Goal: Book appointment/travel/reservation

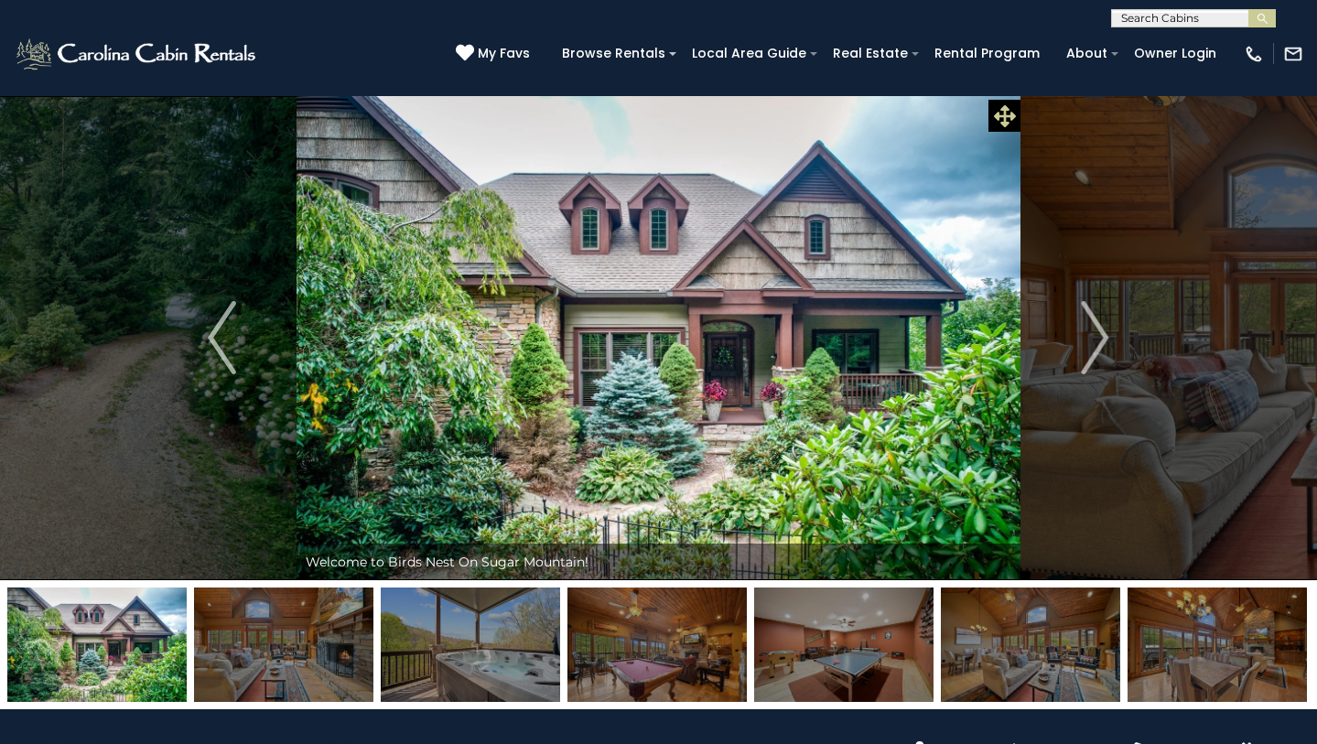
click at [1001, 113] on icon at bounding box center [1005, 116] width 22 height 22
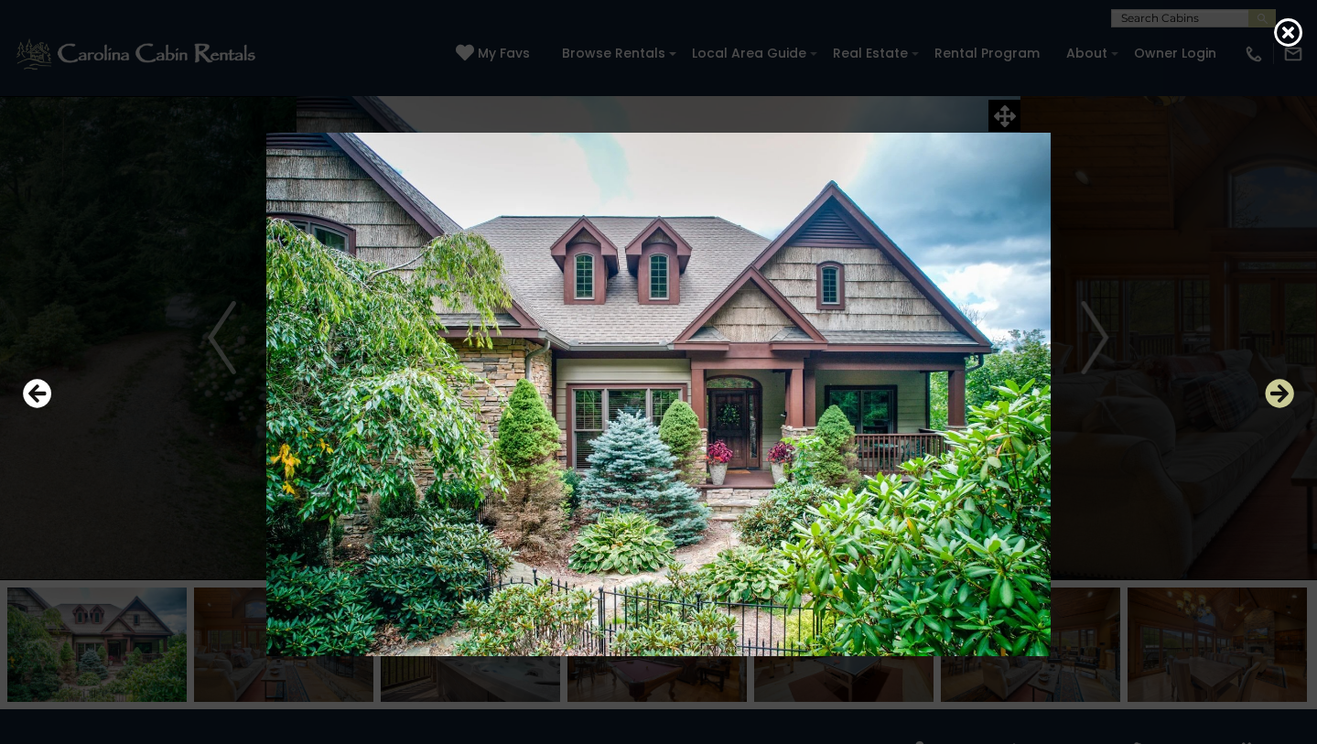
click at [1281, 401] on icon "Next" at bounding box center [1279, 393] width 29 height 29
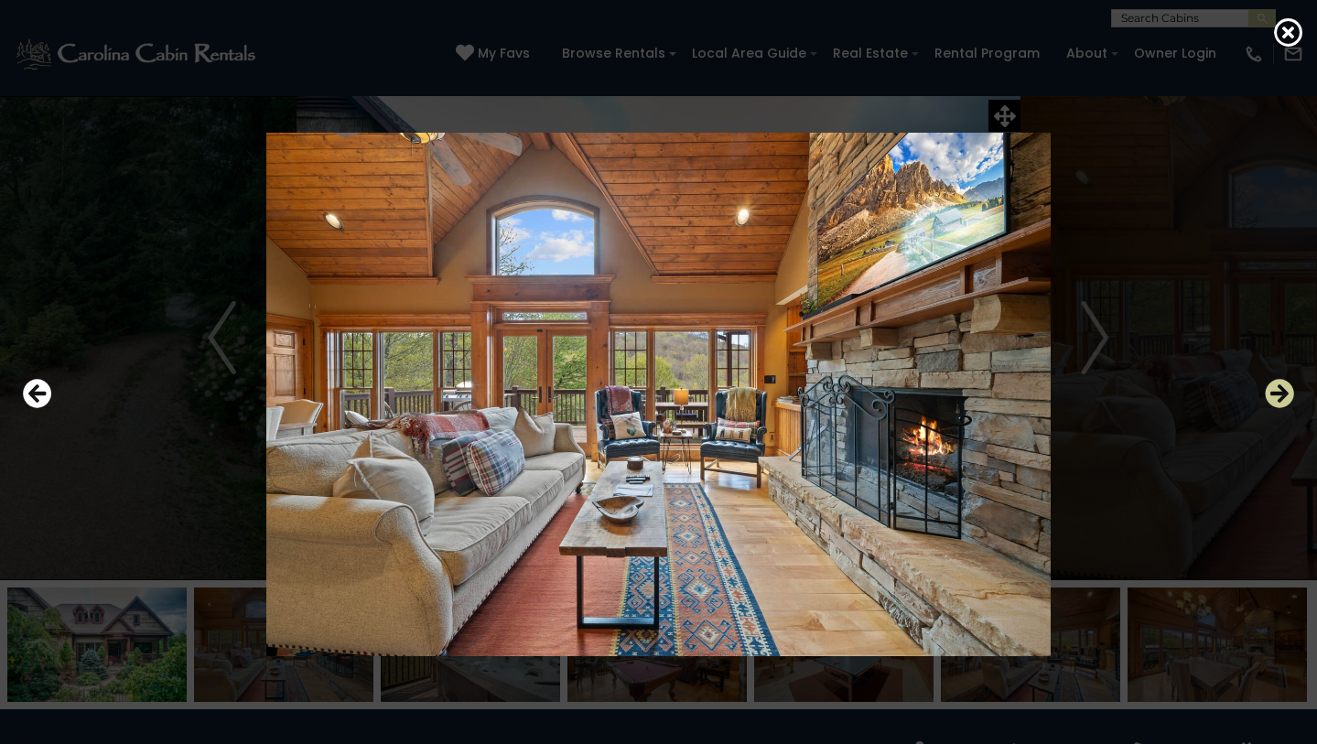
click at [1281, 401] on icon "Next" at bounding box center [1279, 393] width 29 height 29
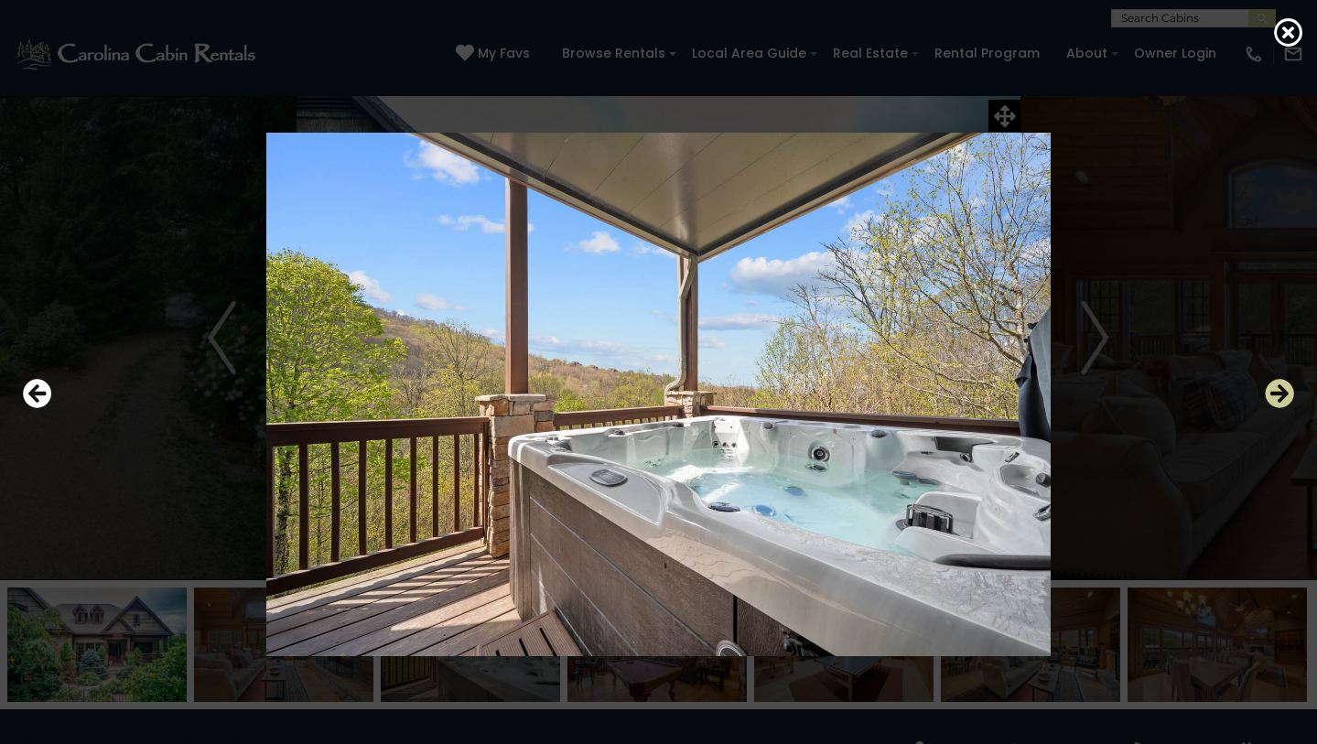
click at [1281, 401] on icon "Next" at bounding box center [1279, 393] width 29 height 29
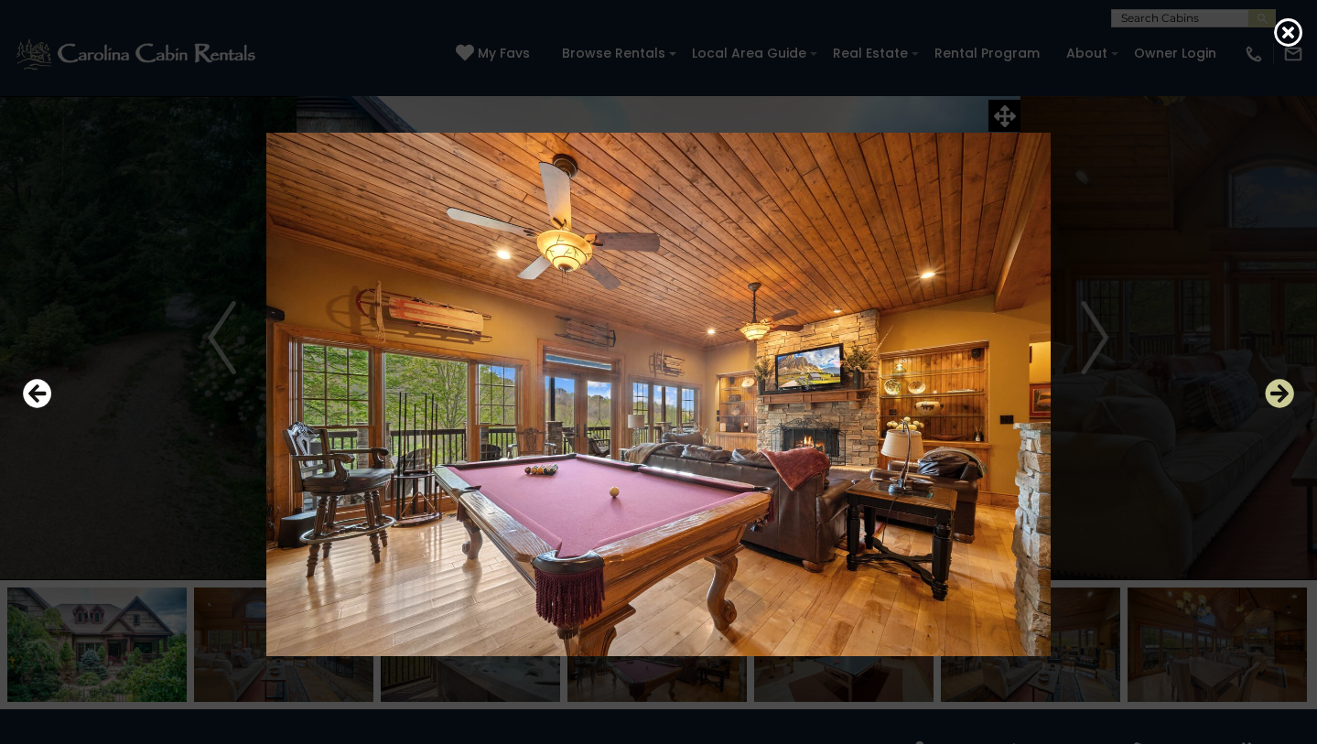
click at [1281, 401] on icon "Next" at bounding box center [1279, 393] width 29 height 29
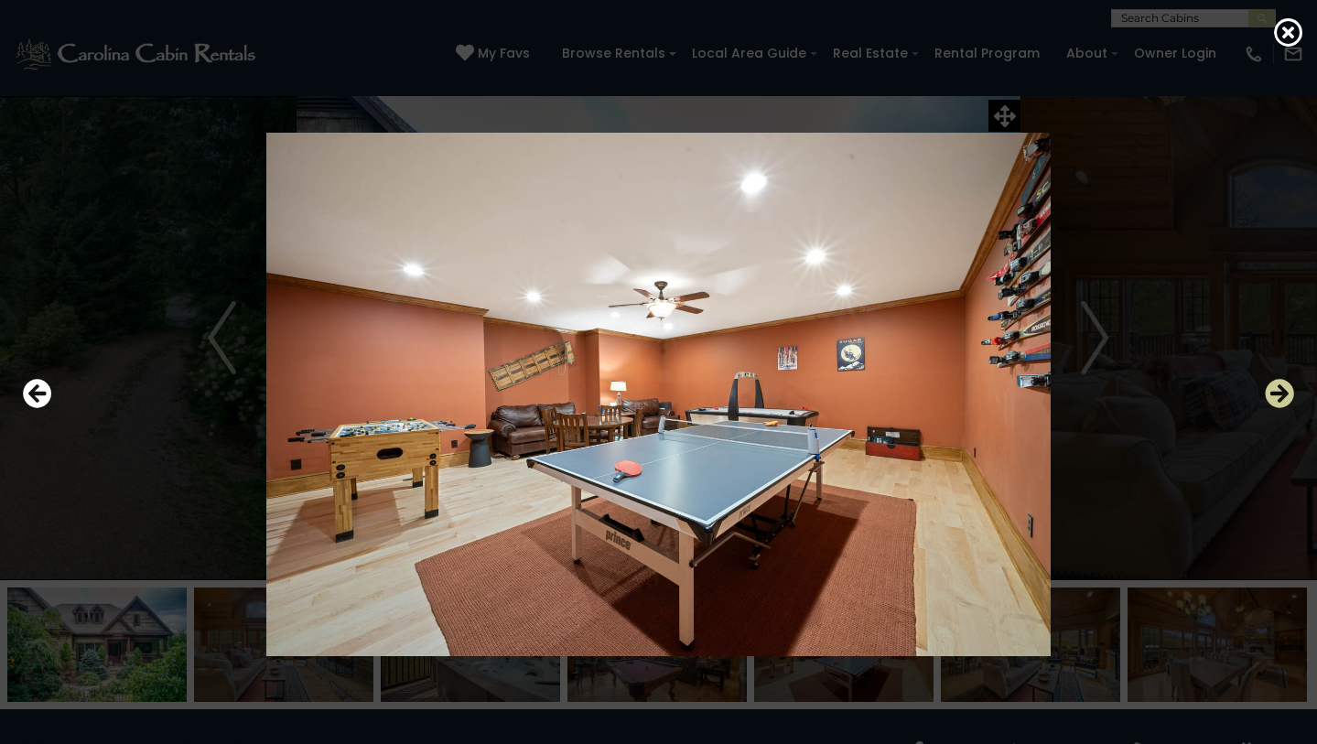
click at [1281, 401] on icon "Next" at bounding box center [1279, 393] width 29 height 29
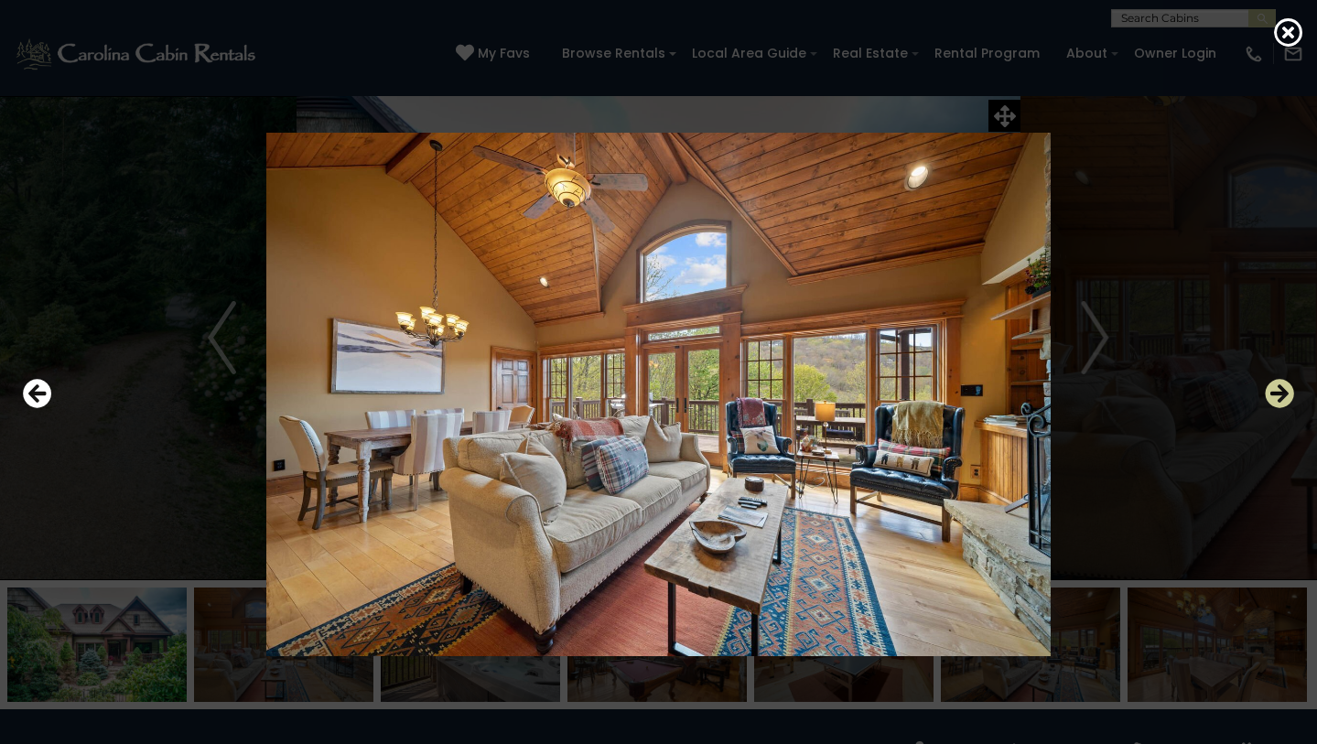
click at [1281, 401] on icon "Next" at bounding box center [1279, 393] width 29 height 29
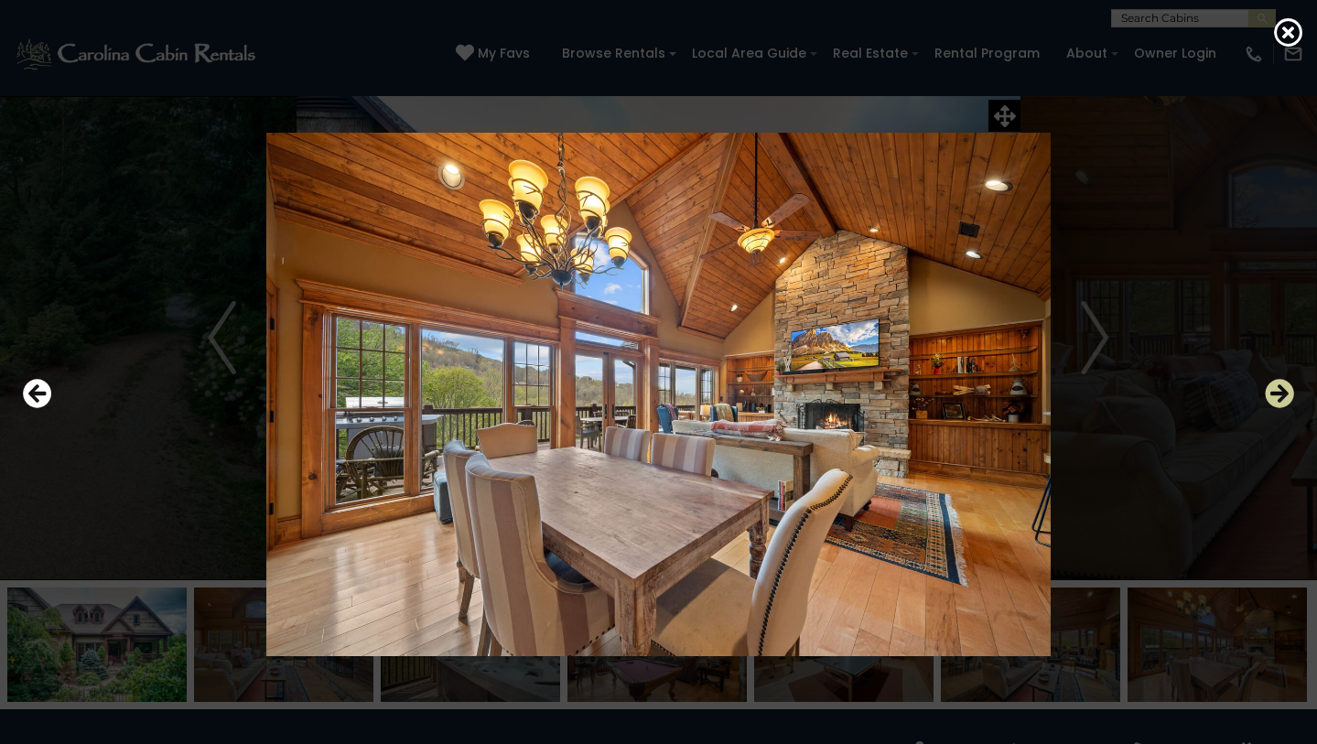
click at [1281, 401] on icon "Next" at bounding box center [1279, 393] width 29 height 29
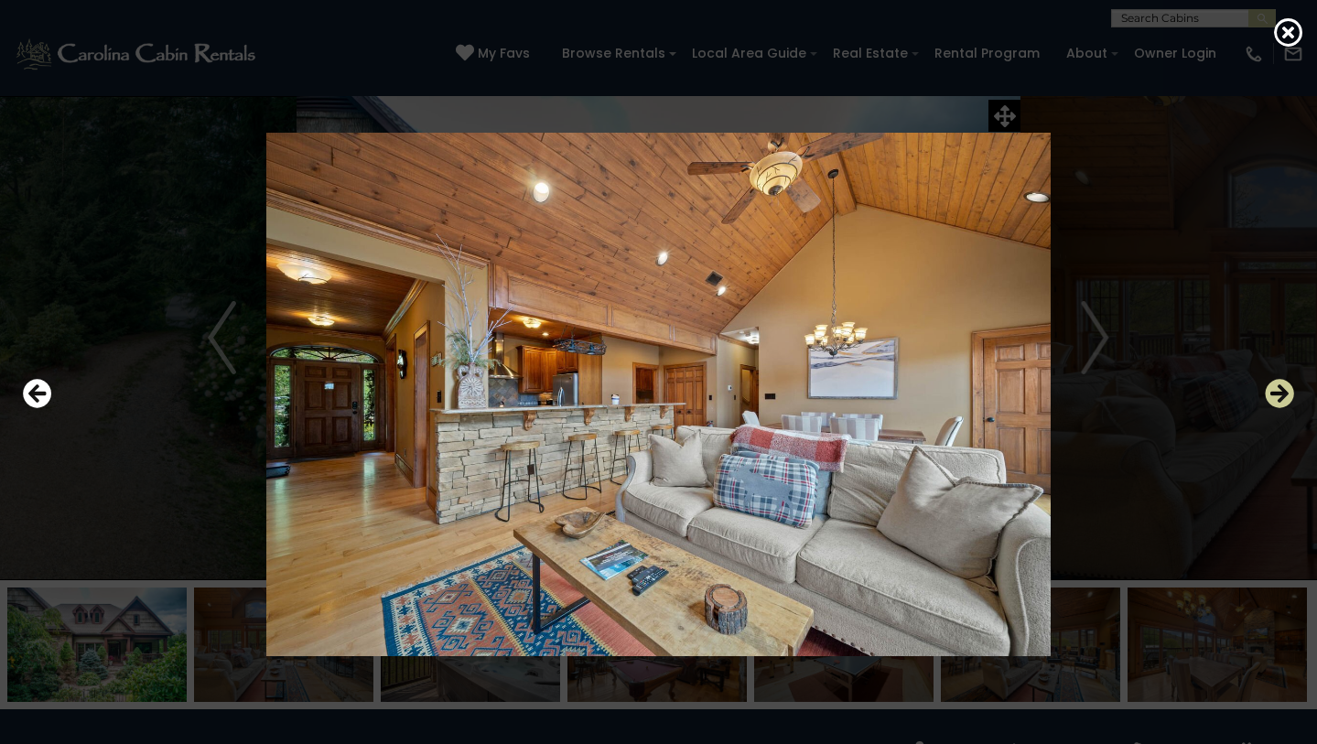
click at [1281, 401] on icon "Next" at bounding box center [1279, 393] width 29 height 29
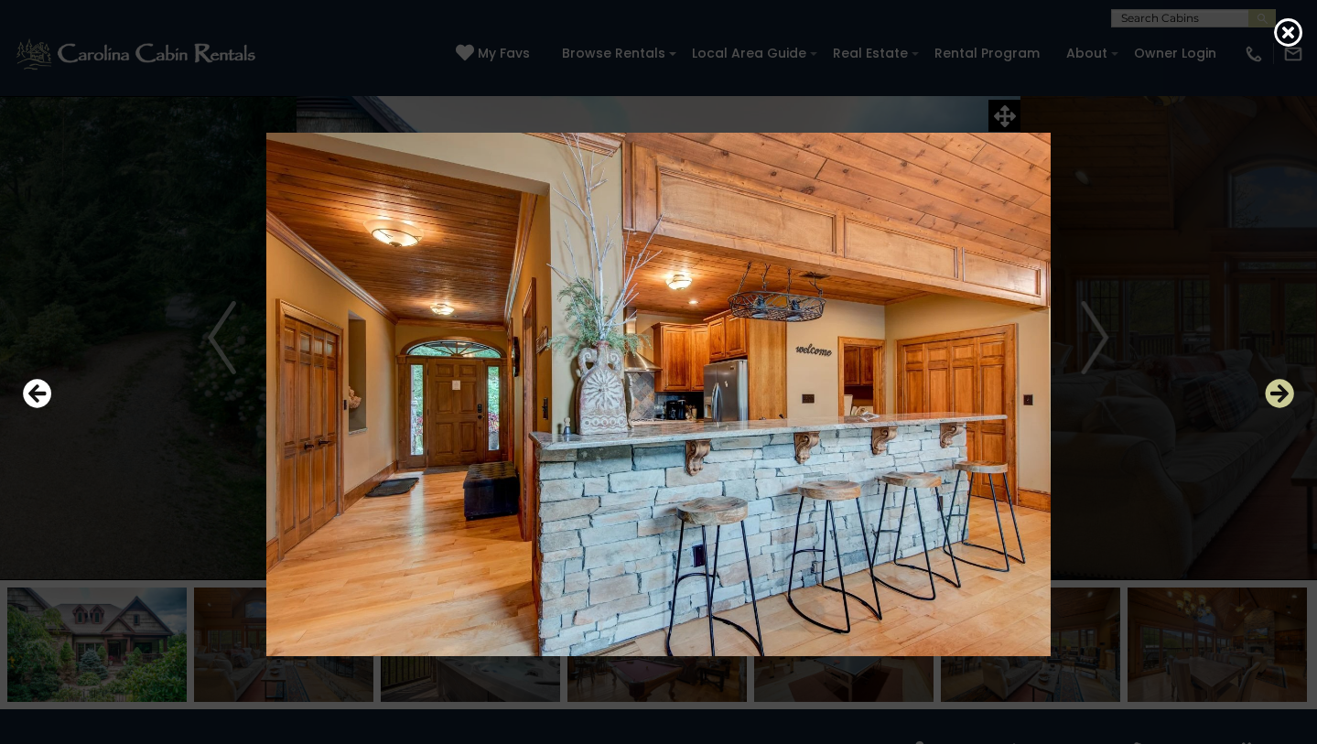
click at [1281, 401] on icon "Next" at bounding box center [1279, 393] width 29 height 29
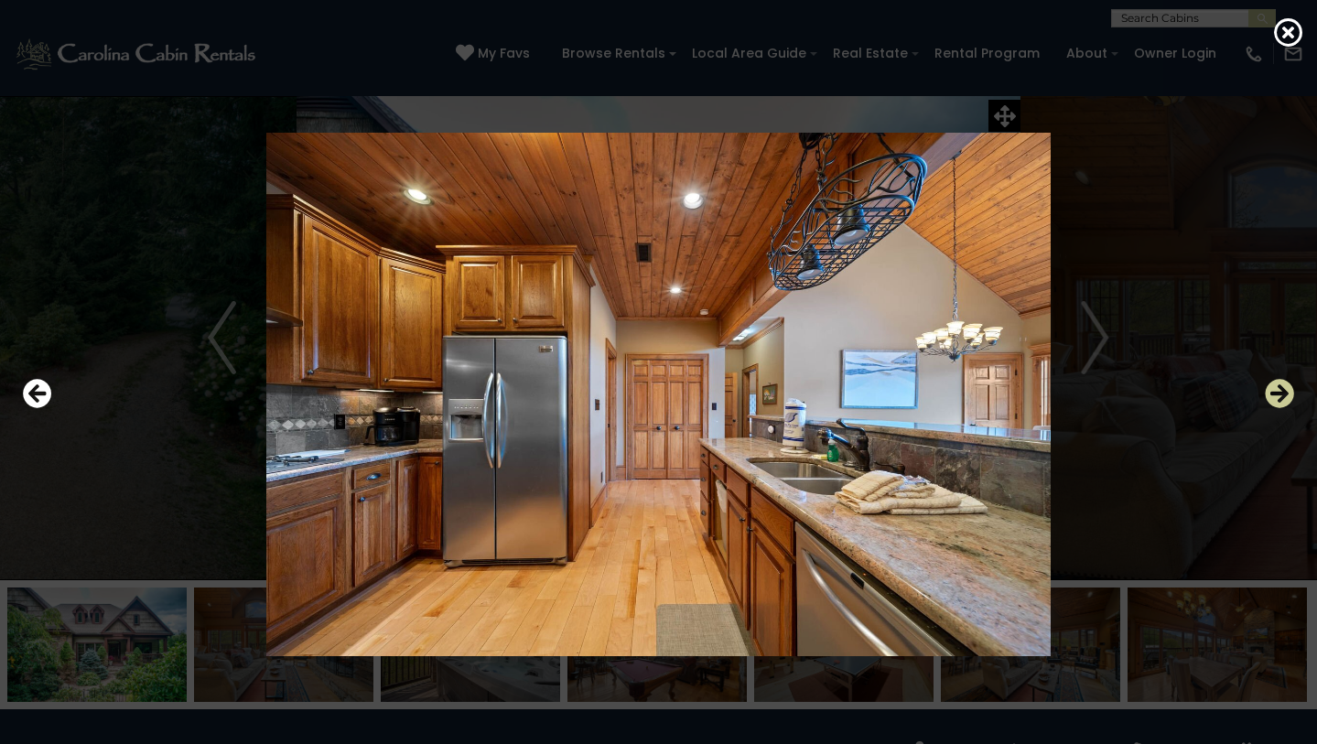
click at [1281, 401] on icon "Next" at bounding box center [1279, 393] width 29 height 29
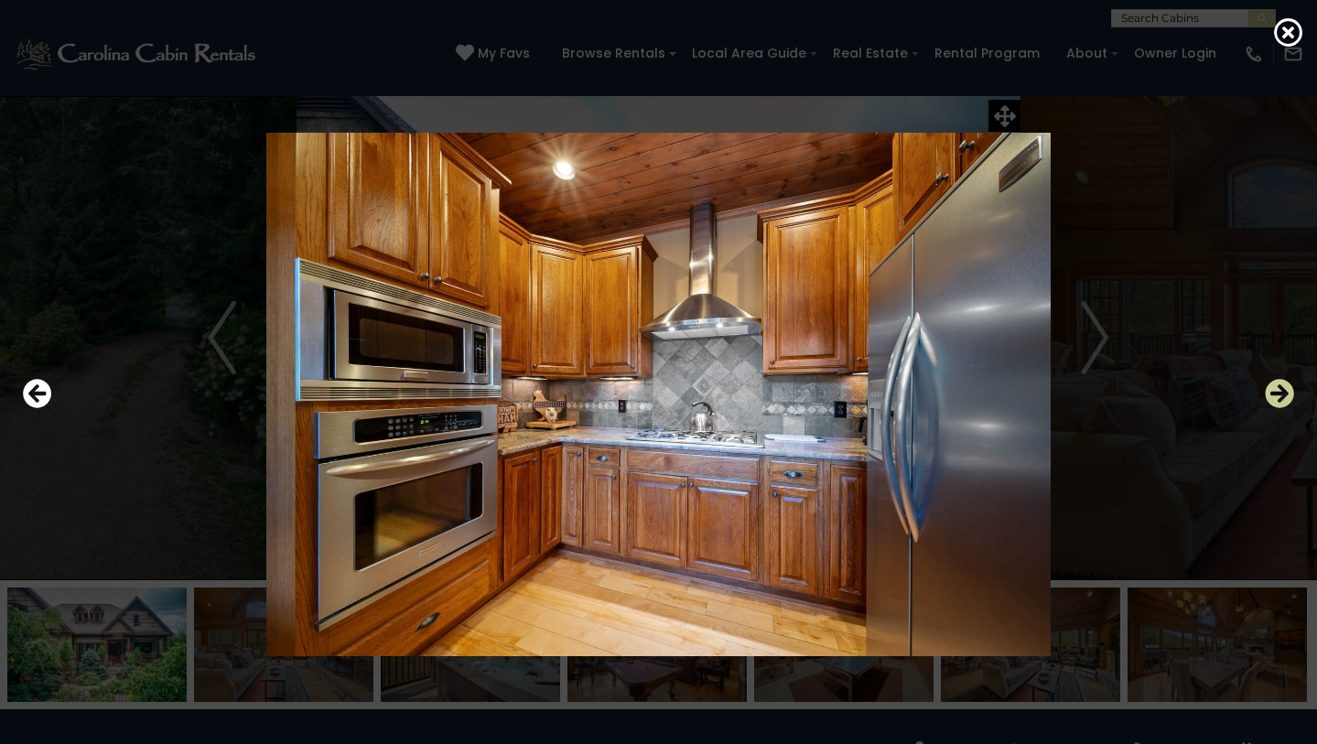
click at [1281, 401] on icon "Next" at bounding box center [1279, 393] width 29 height 29
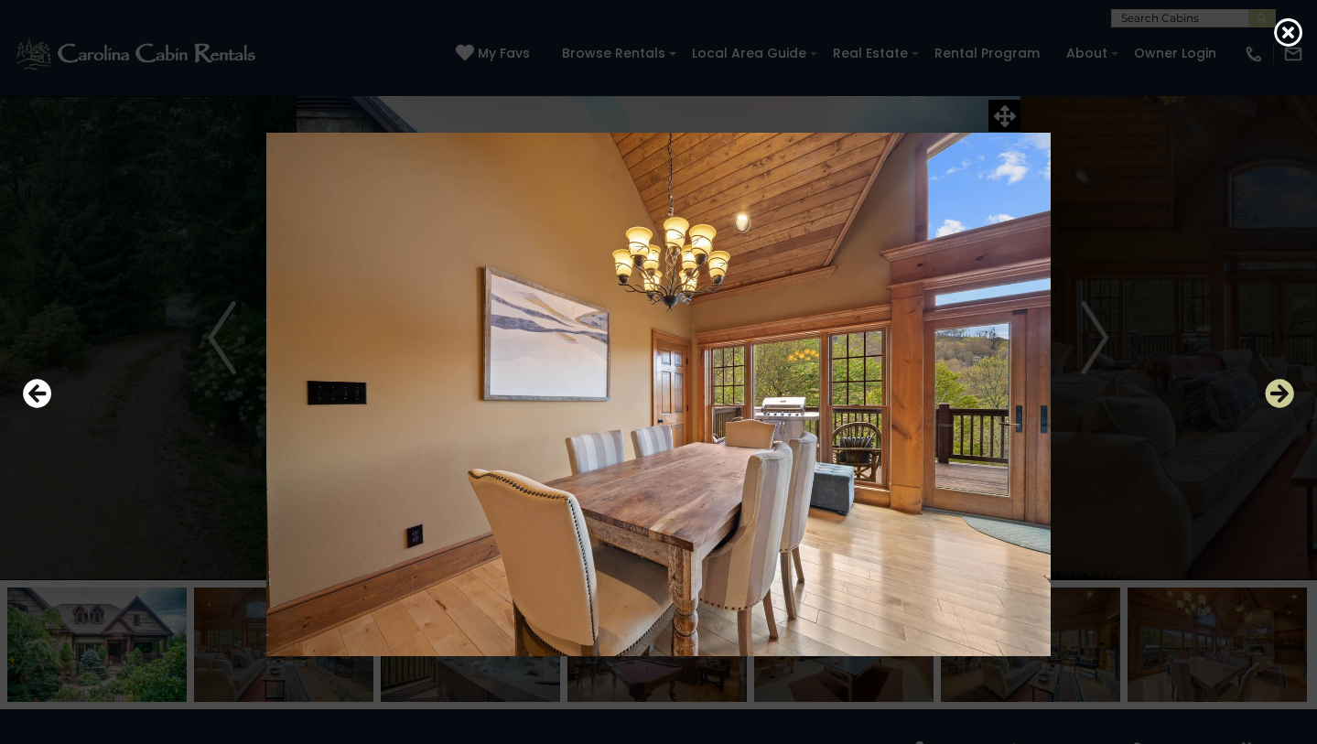
click at [1281, 401] on icon "Next" at bounding box center [1279, 393] width 29 height 29
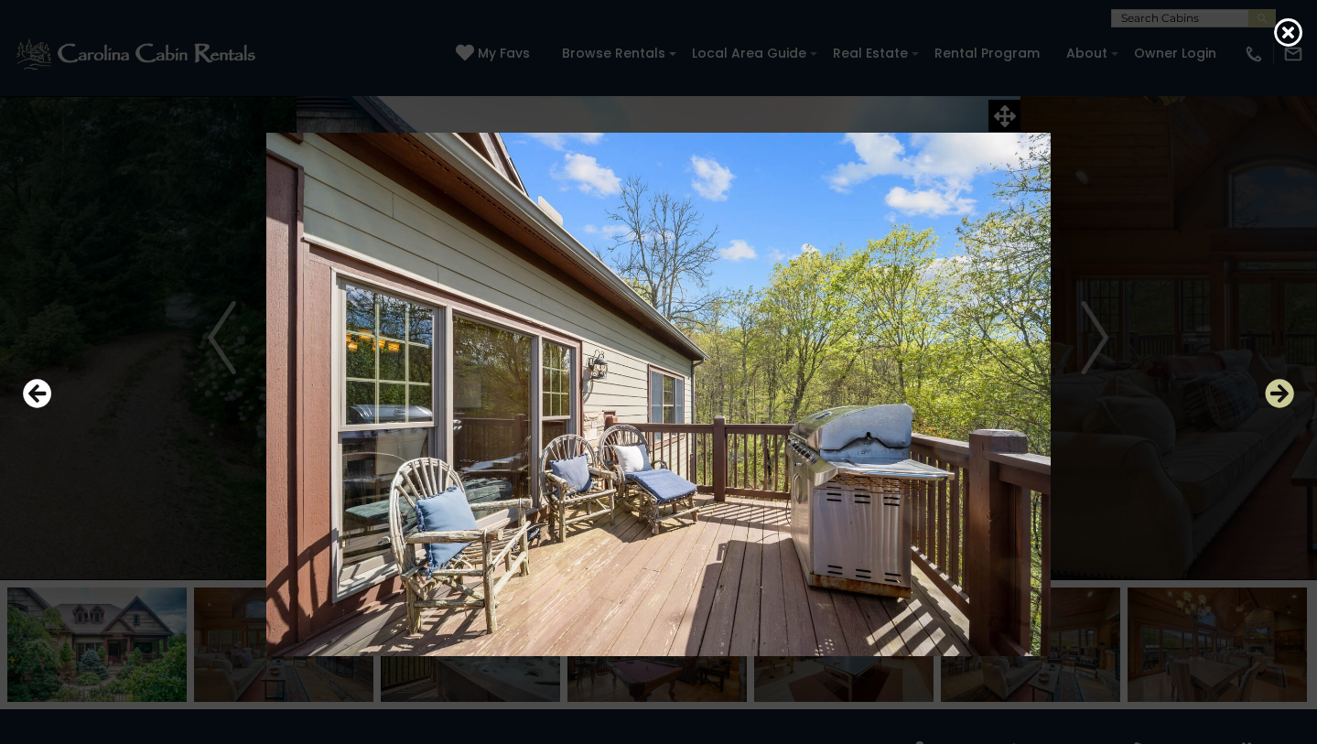
click at [1281, 401] on icon "Next" at bounding box center [1279, 393] width 29 height 29
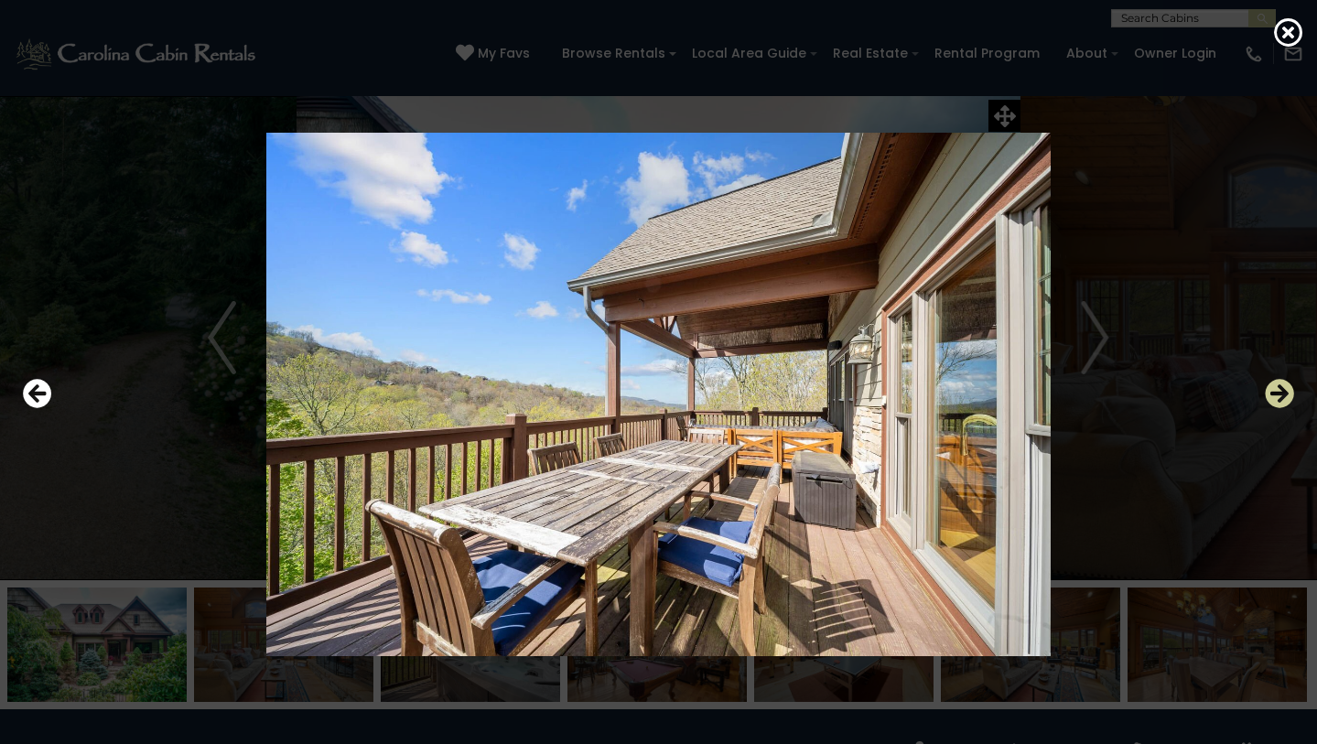
click at [1281, 401] on icon "Next" at bounding box center [1279, 393] width 29 height 29
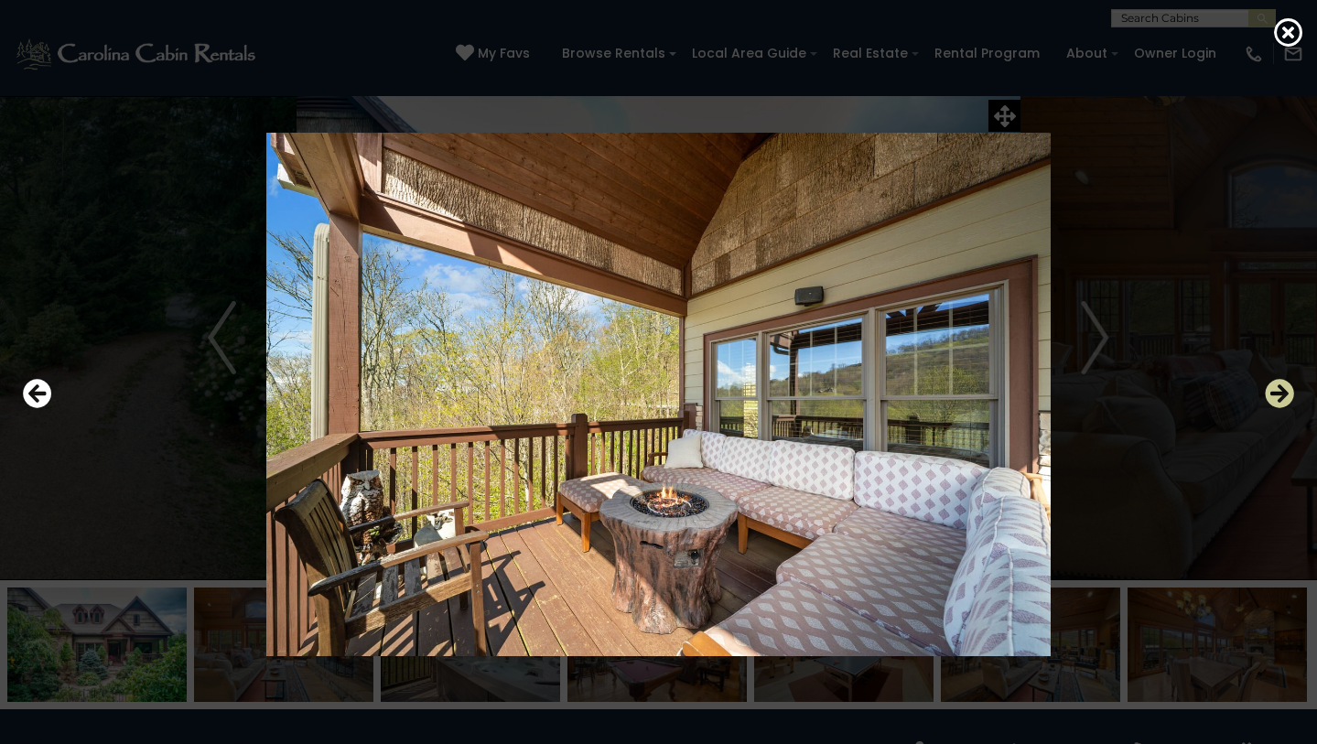
click at [1281, 401] on icon "Next" at bounding box center [1279, 393] width 29 height 29
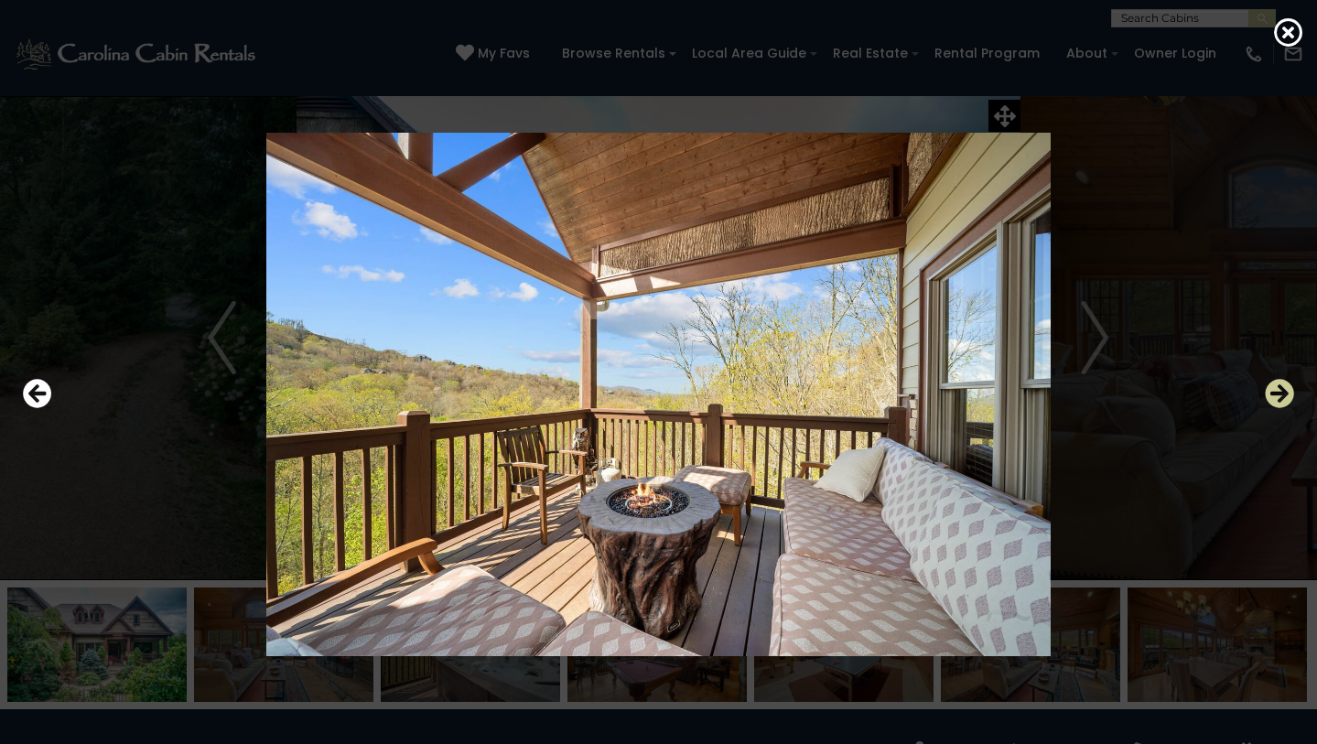
click at [1281, 401] on icon "Next" at bounding box center [1279, 393] width 29 height 29
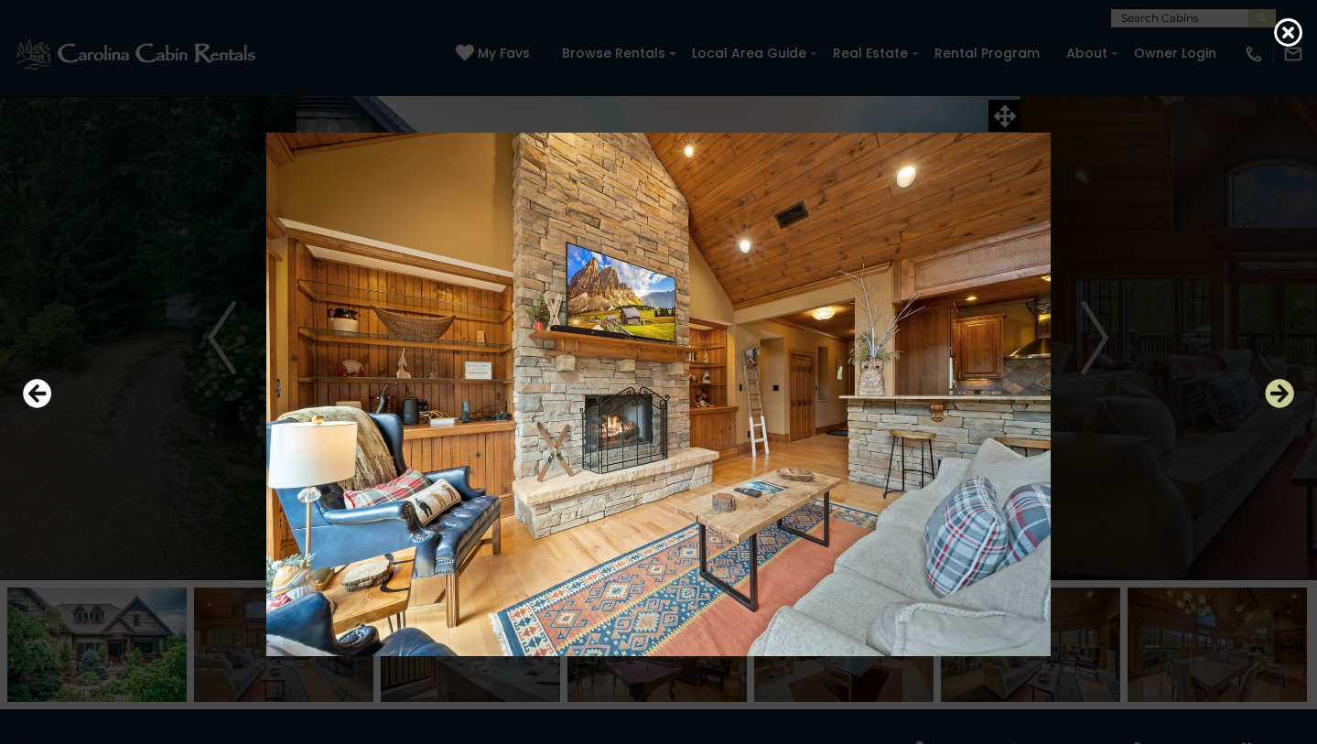
click at [1281, 401] on icon "Next" at bounding box center [1279, 393] width 29 height 29
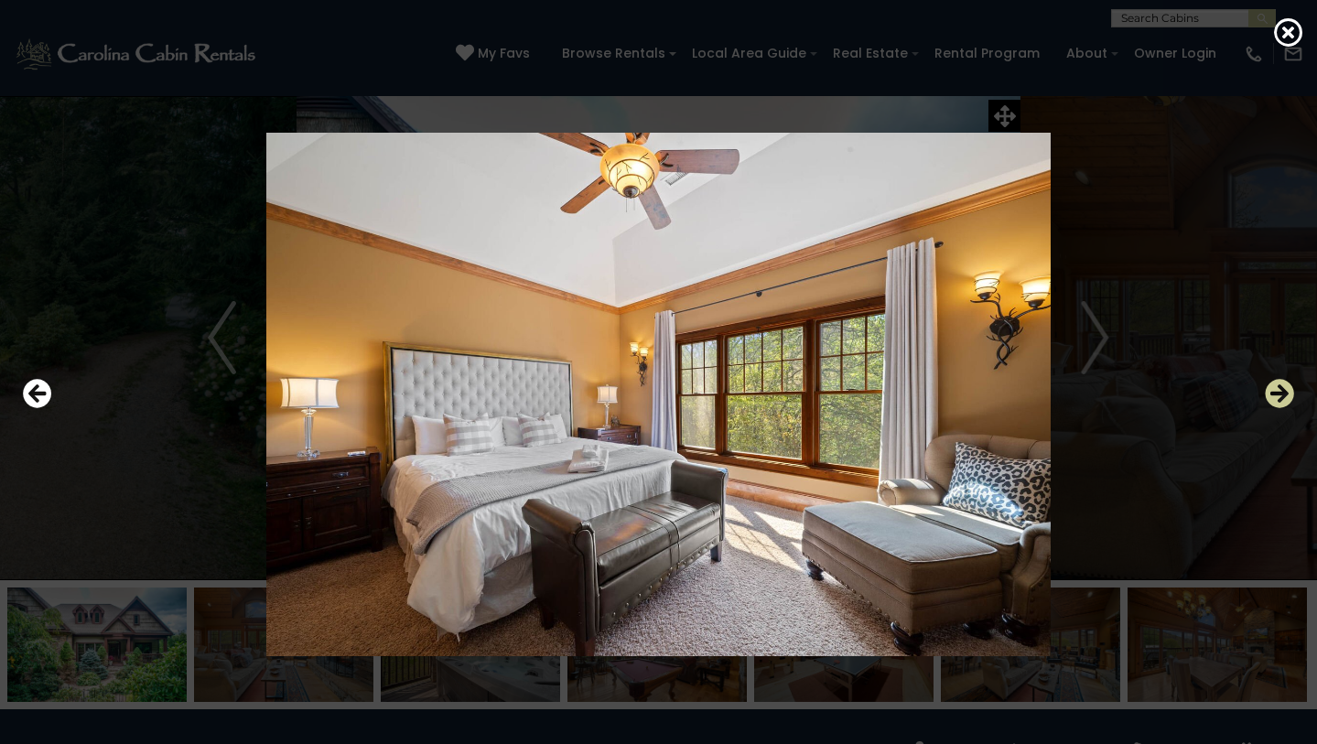
click at [1281, 401] on icon "Next" at bounding box center [1279, 393] width 29 height 29
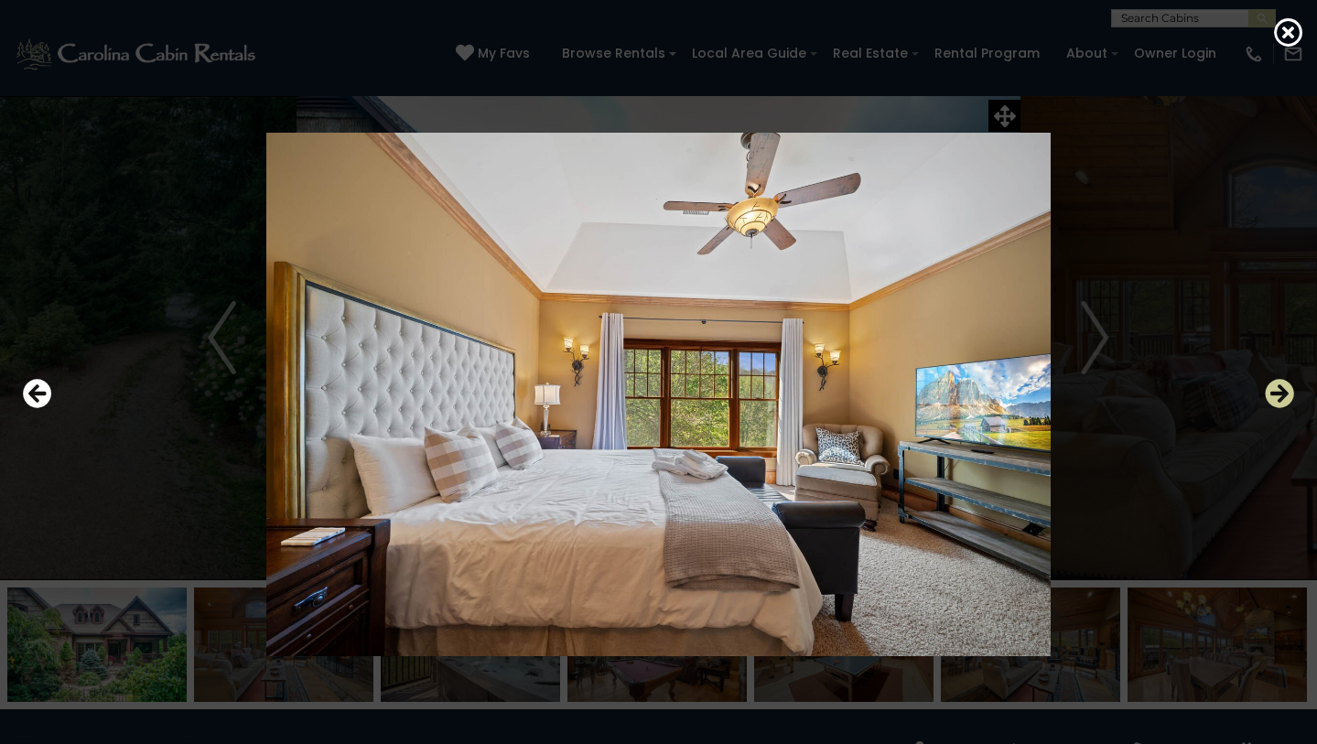
click at [1281, 401] on icon "Next" at bounding box center [1279, 393] width 29 height 29
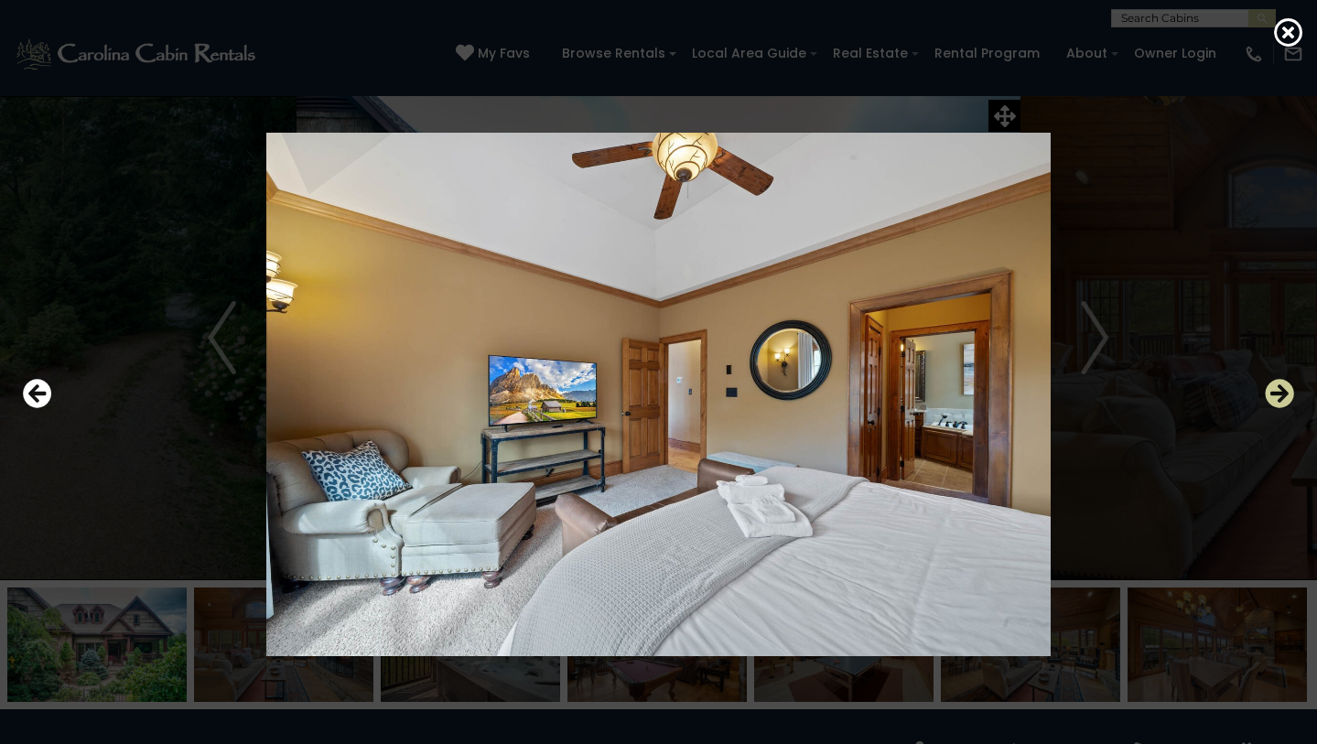
click at [1281, 401] on icon "Next" at bounding box center [1279, 393] width 29 height 29
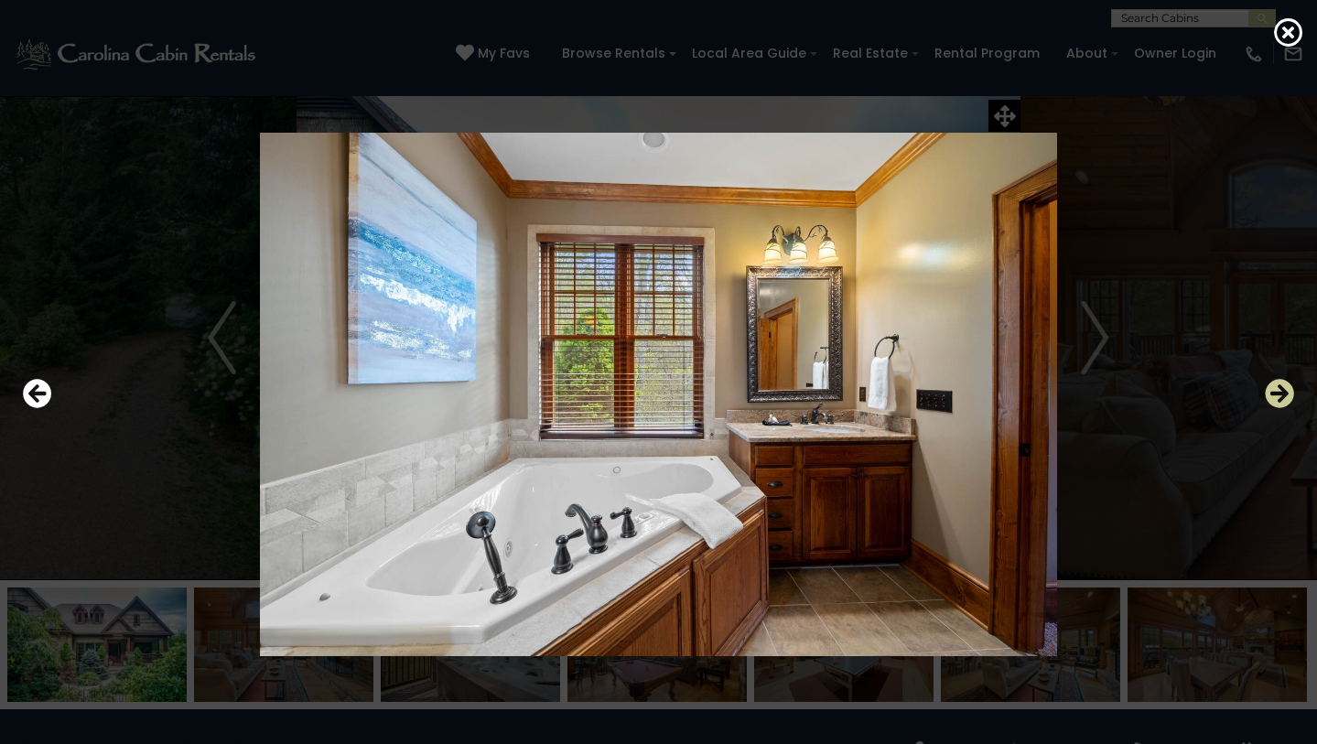
click at [1281, 401] on icon "Next" at bounding box center [1279, 393] width 29 height 29
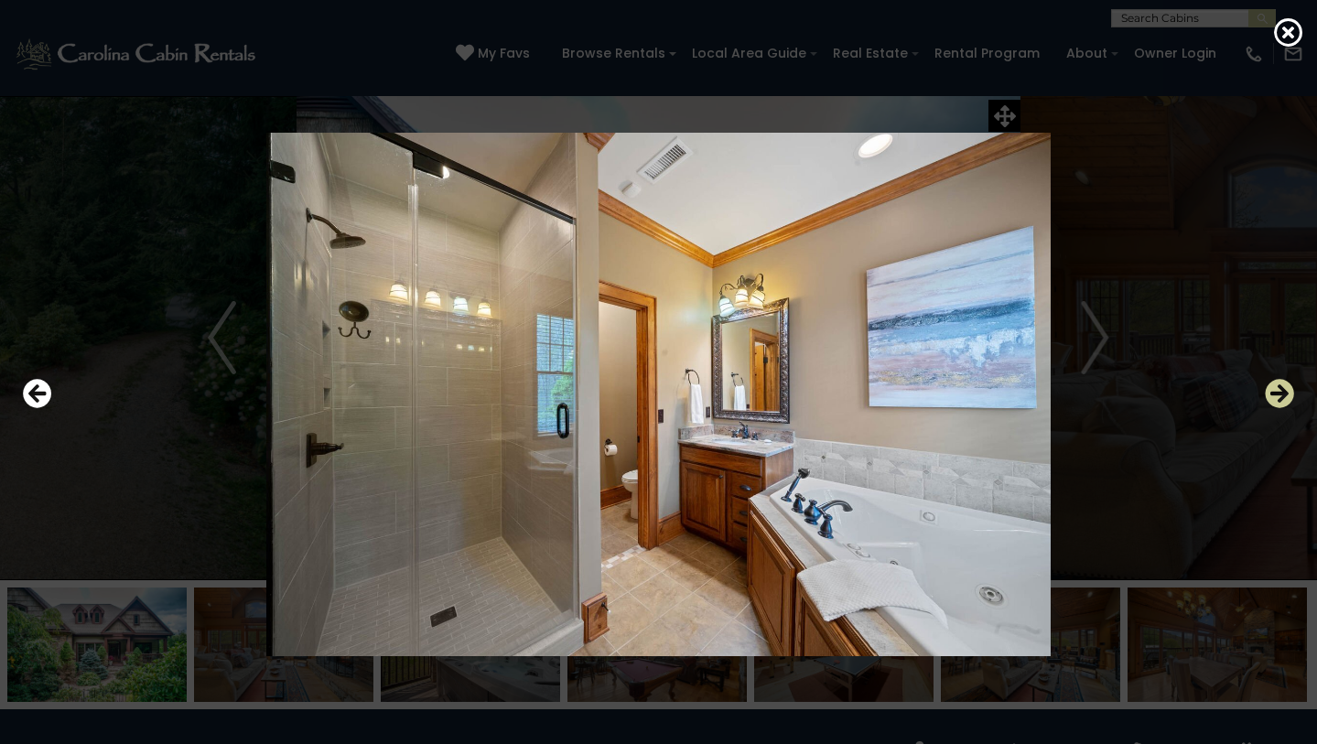
click at [1281, 401] on icon "Next" at bounding box center [1279, 393] width 29 height 29
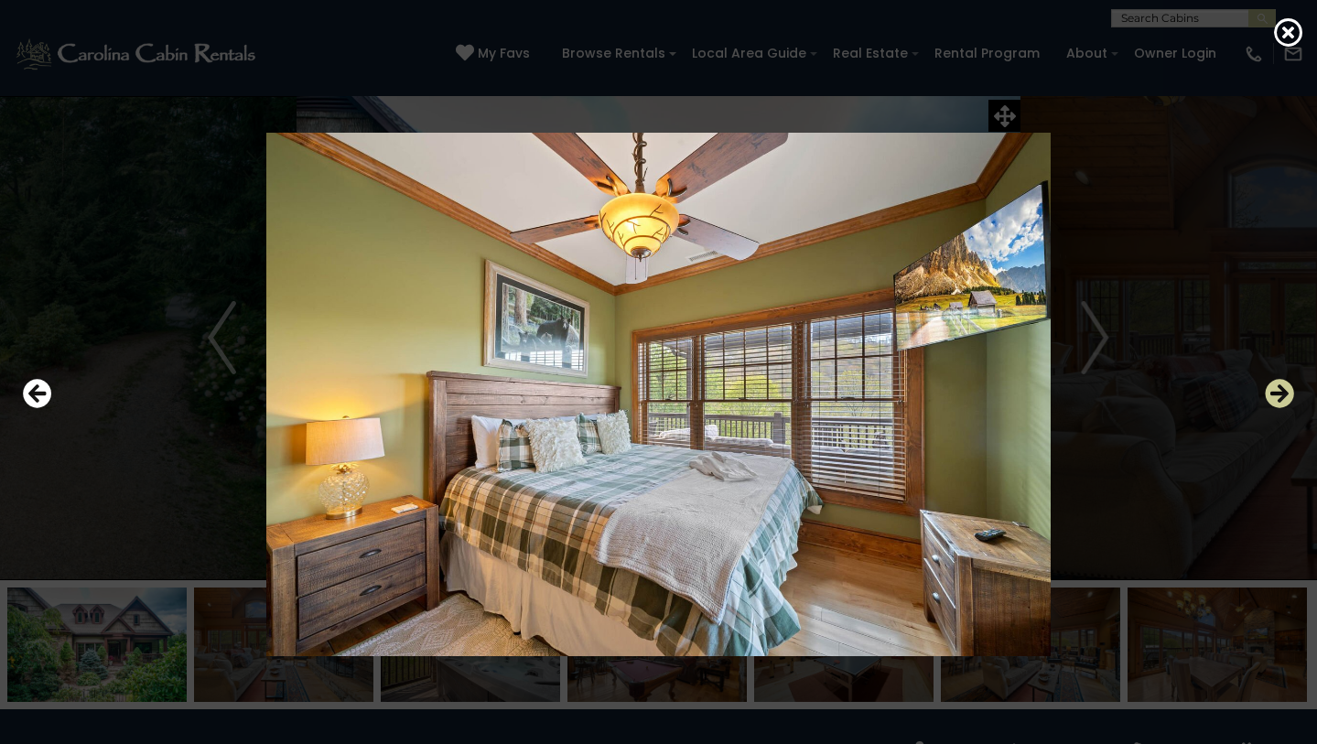
click at [1281, 401] on icon "Next" at bounding box center [1279, 393] width 29 height 29
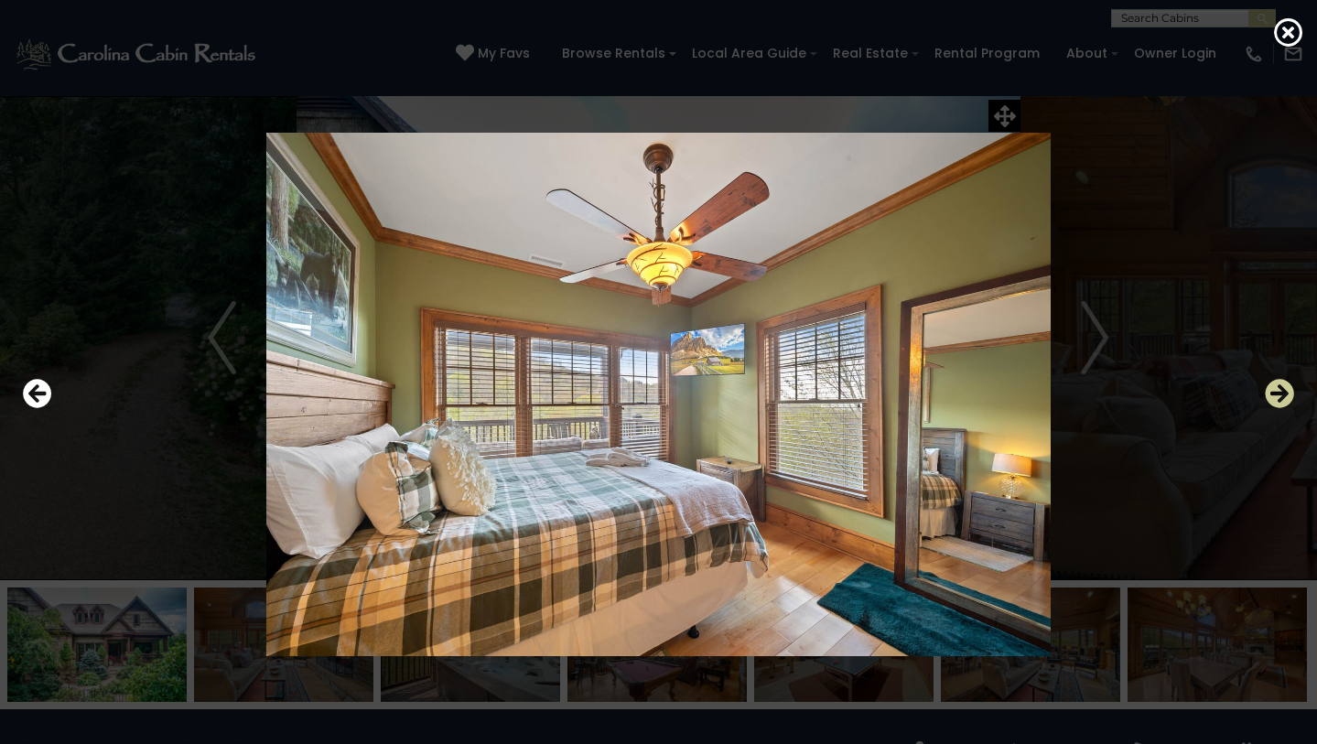
click at [1281, 401] on icon "Next" at bounding box center [1279, 393] width 29 height 29
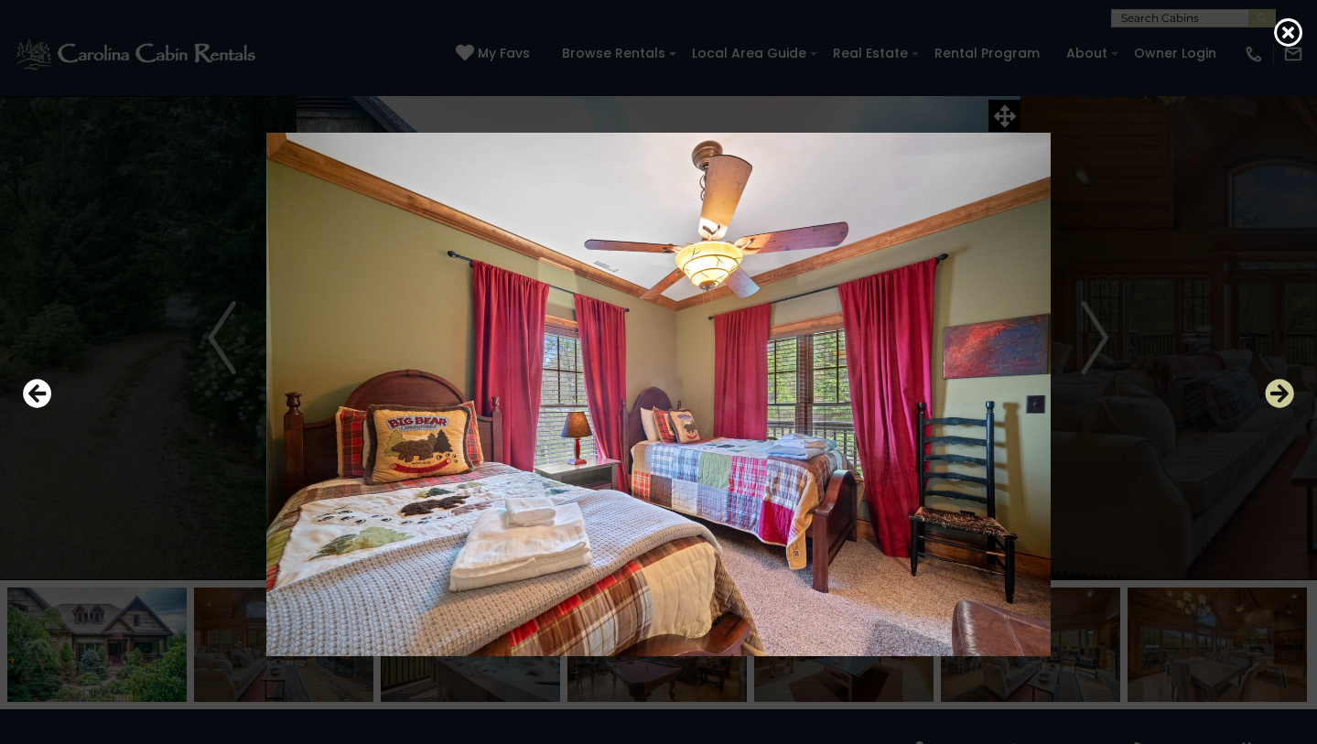
click at [1281, 401] on icon "Next" at bounding box center [1279, 393] width 29 height 29
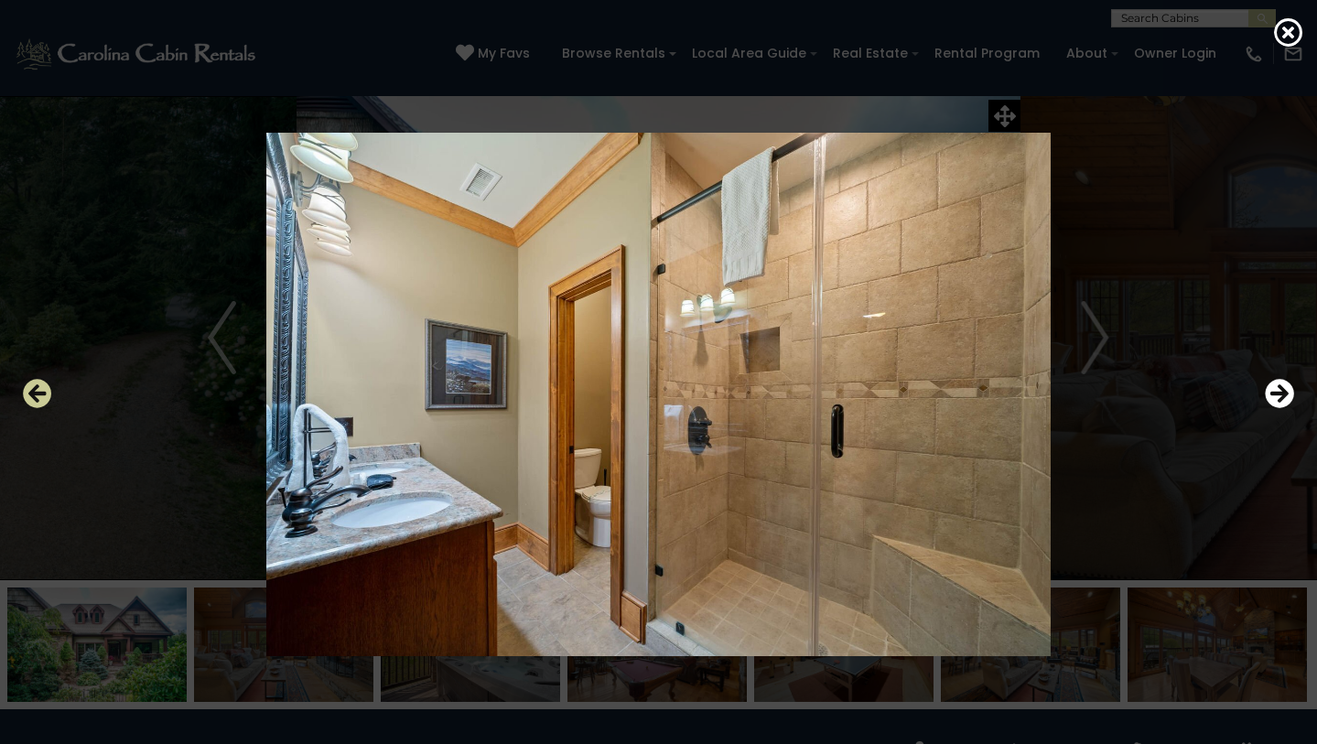
click at [43, 396] on icon "Previous" at bounding box center [37, 393] width 29 height 29
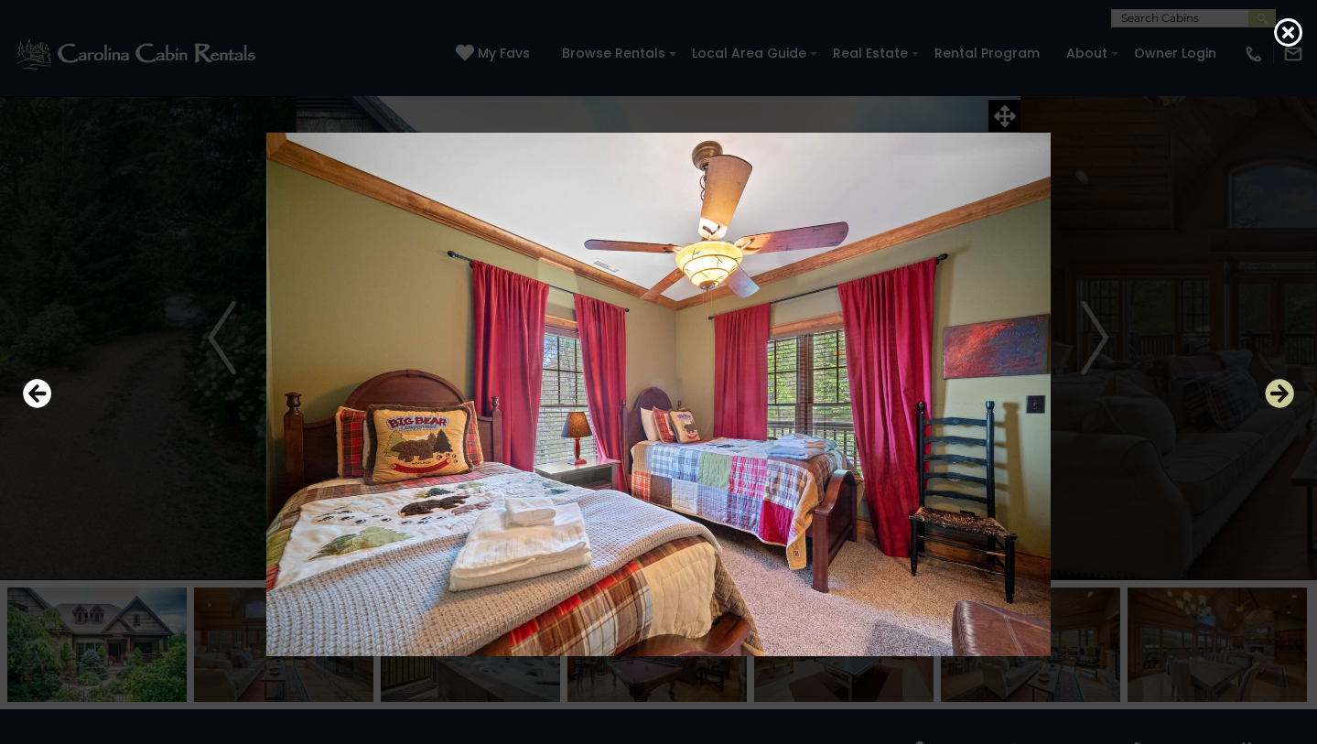
click at [1281, 392] on icon "Next" at bounding box center [1279, 393] width 29 height 29
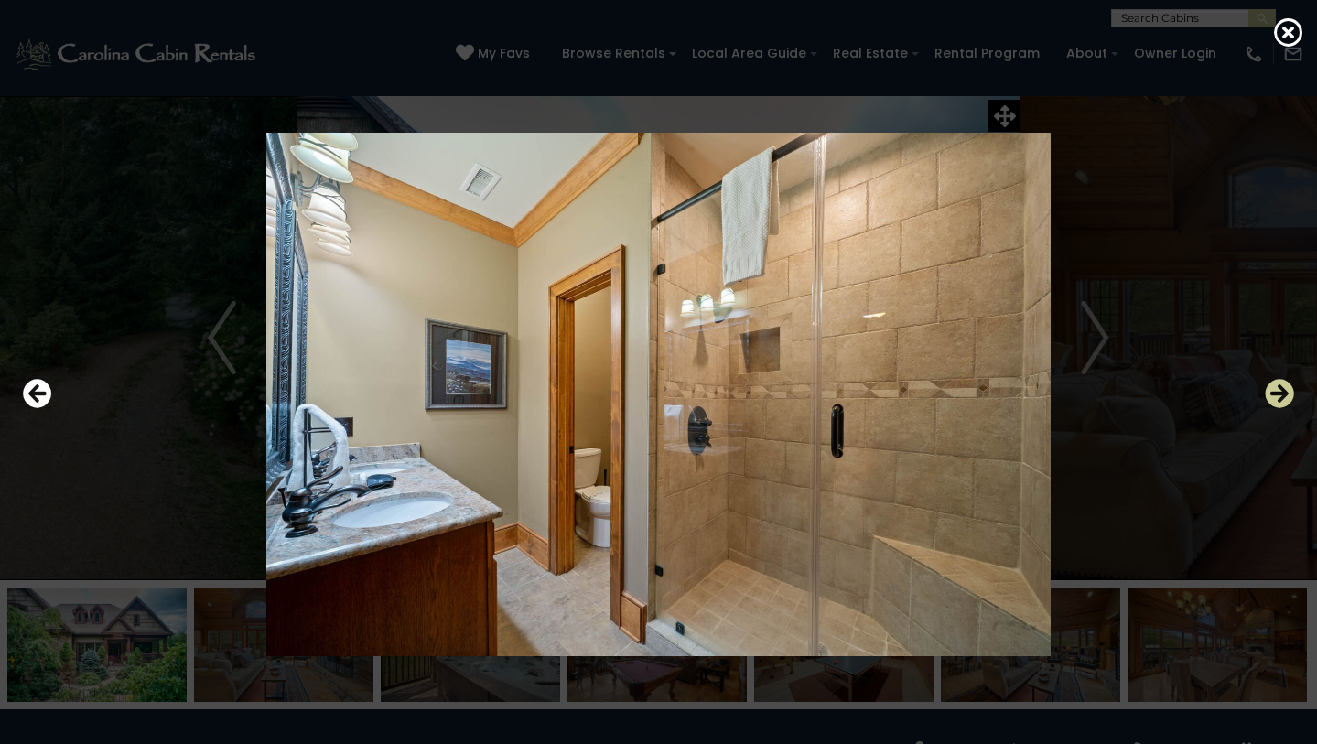
click at [1281, 392] on icon "Next" at bounding box center [1279, 393] width 29 height 29
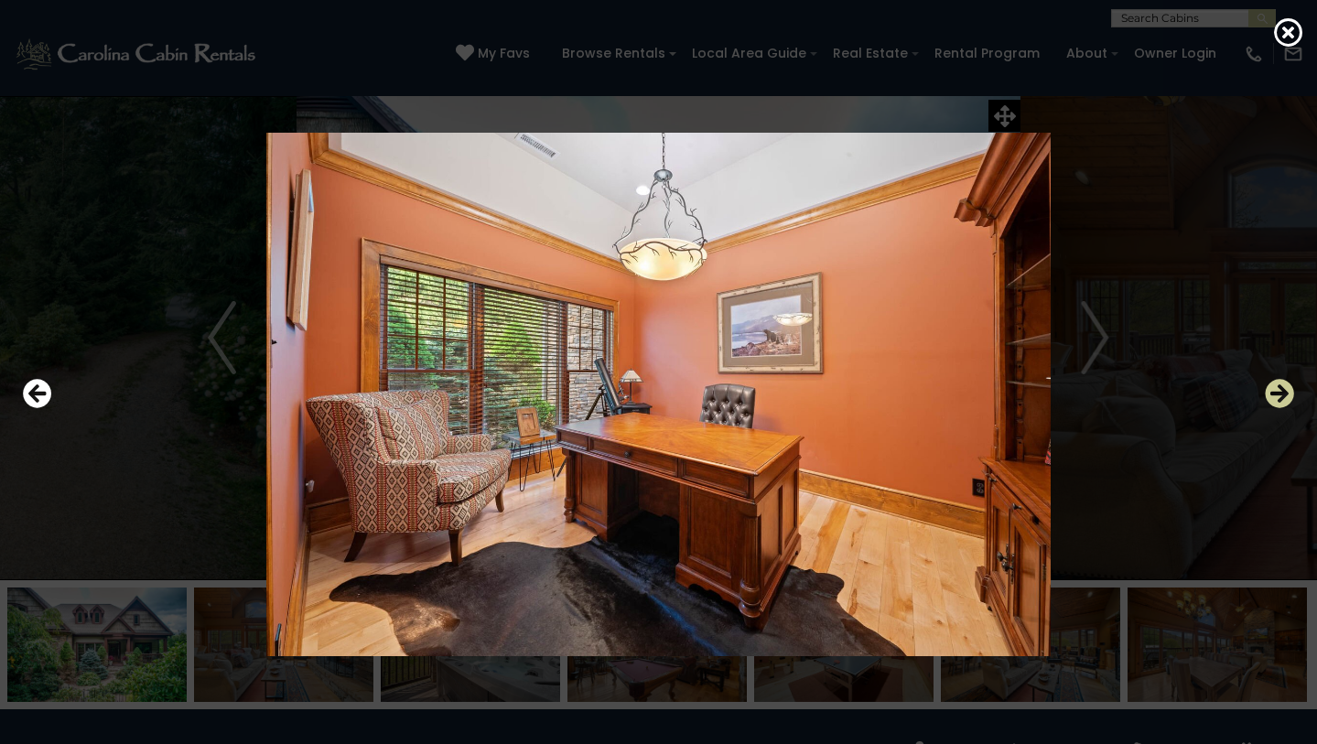
click at [1281, 392] on icon "Next" at bounding box center [1279, 393] width 29 height 29
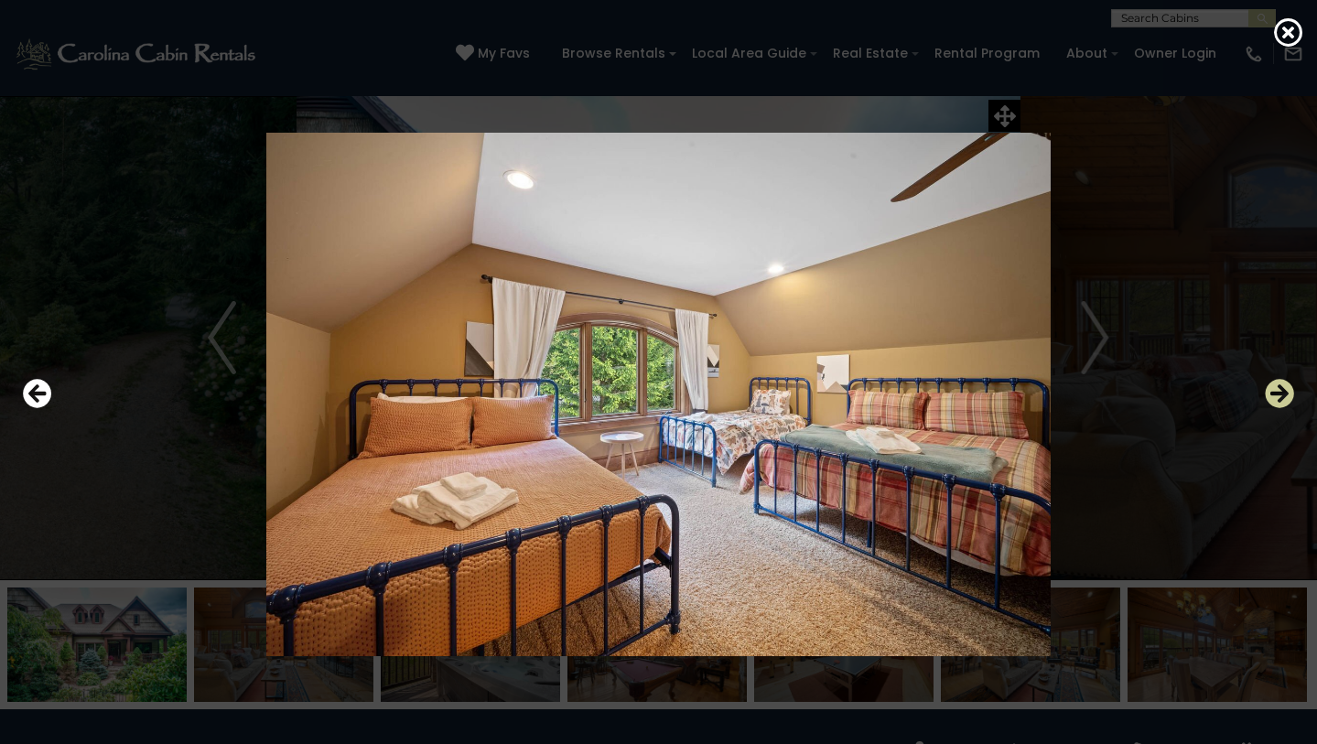
click at [1281, 392] on icon "Next" at bounding box center [1279, 393] width 29 height 29
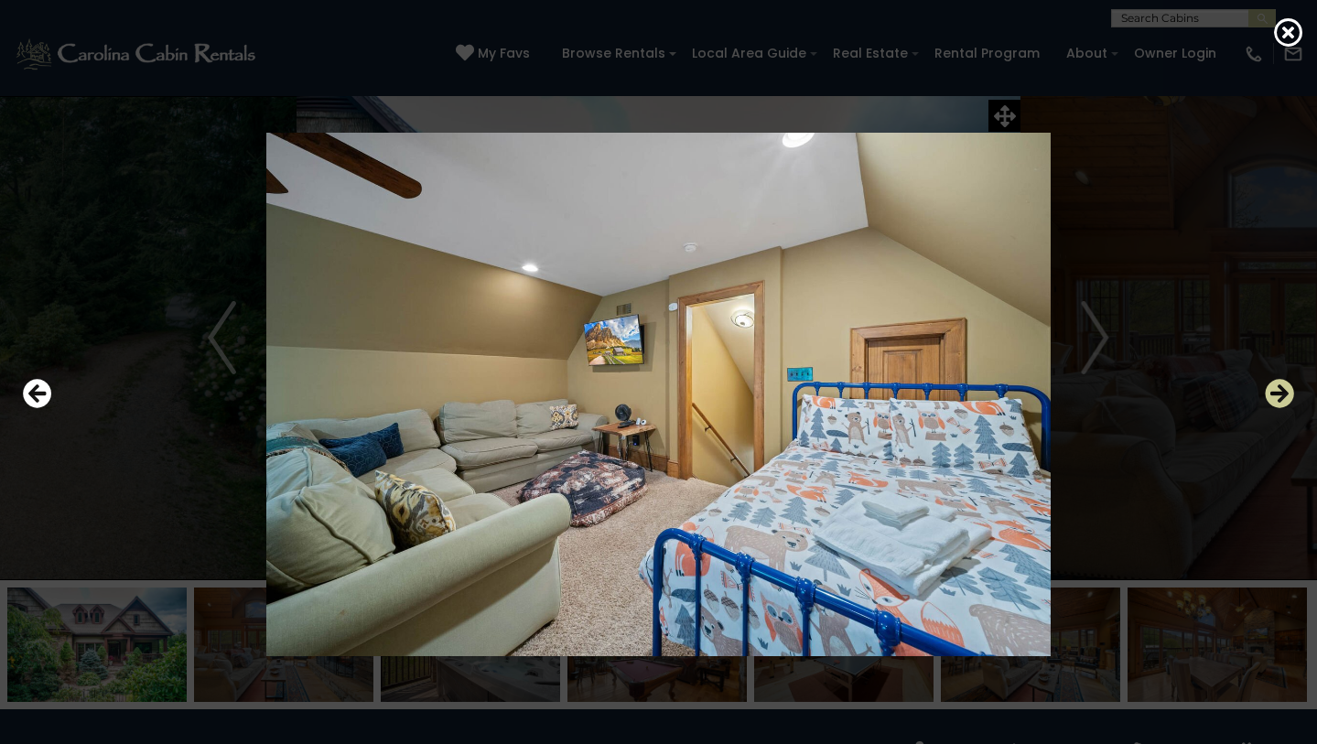
click at [1281, 392] on icon "Next" at bounding box center [1279, 393] width 29 height 29
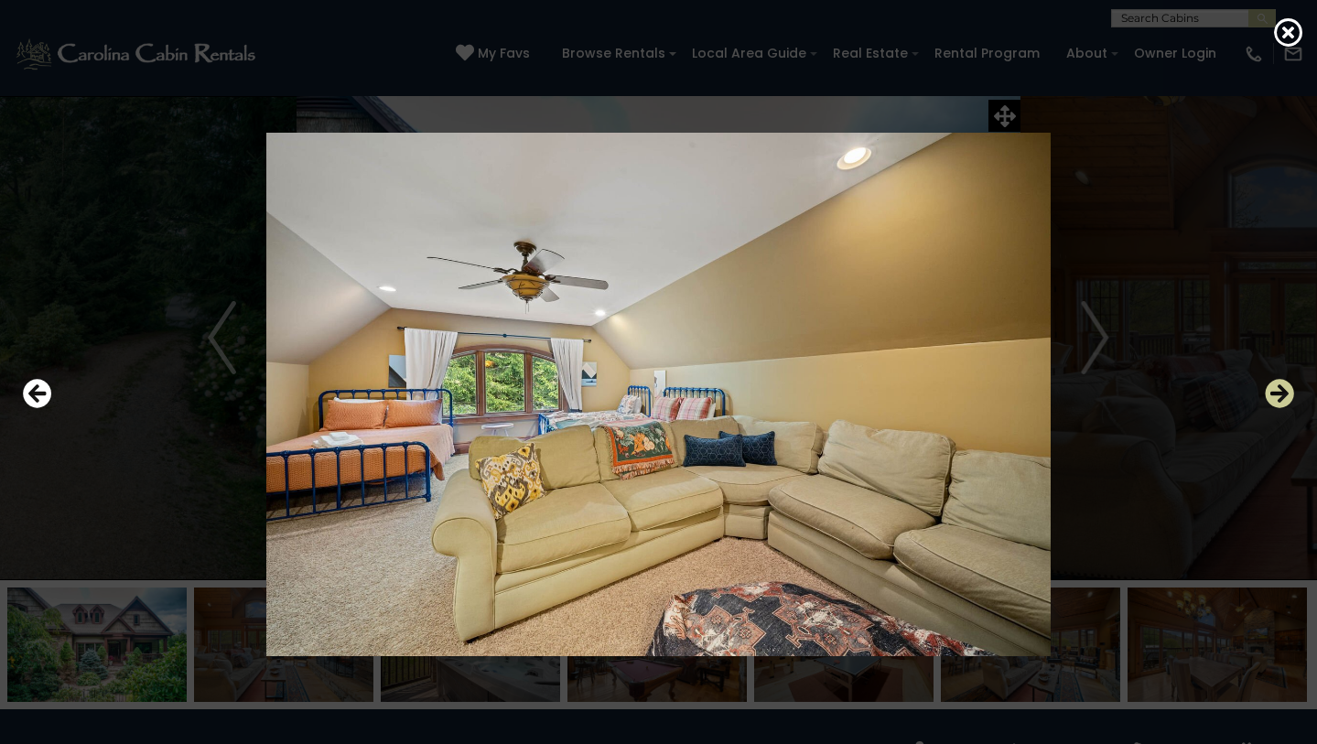
click at [1281, 392] on icon "Next" at bounding box center [1279, 393] width 29 height 29
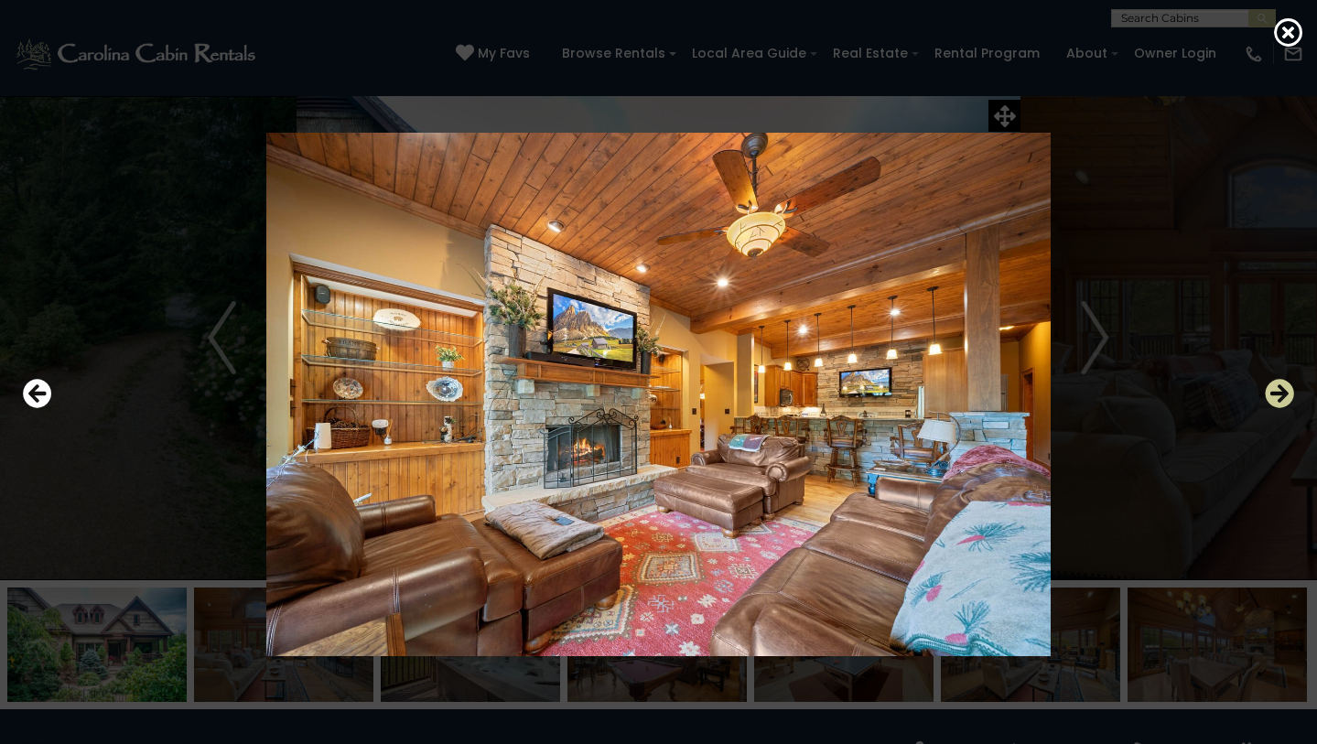
click at [1281, 392] on icon "Next" at bounding box center [1279, 393] width 29 height 29
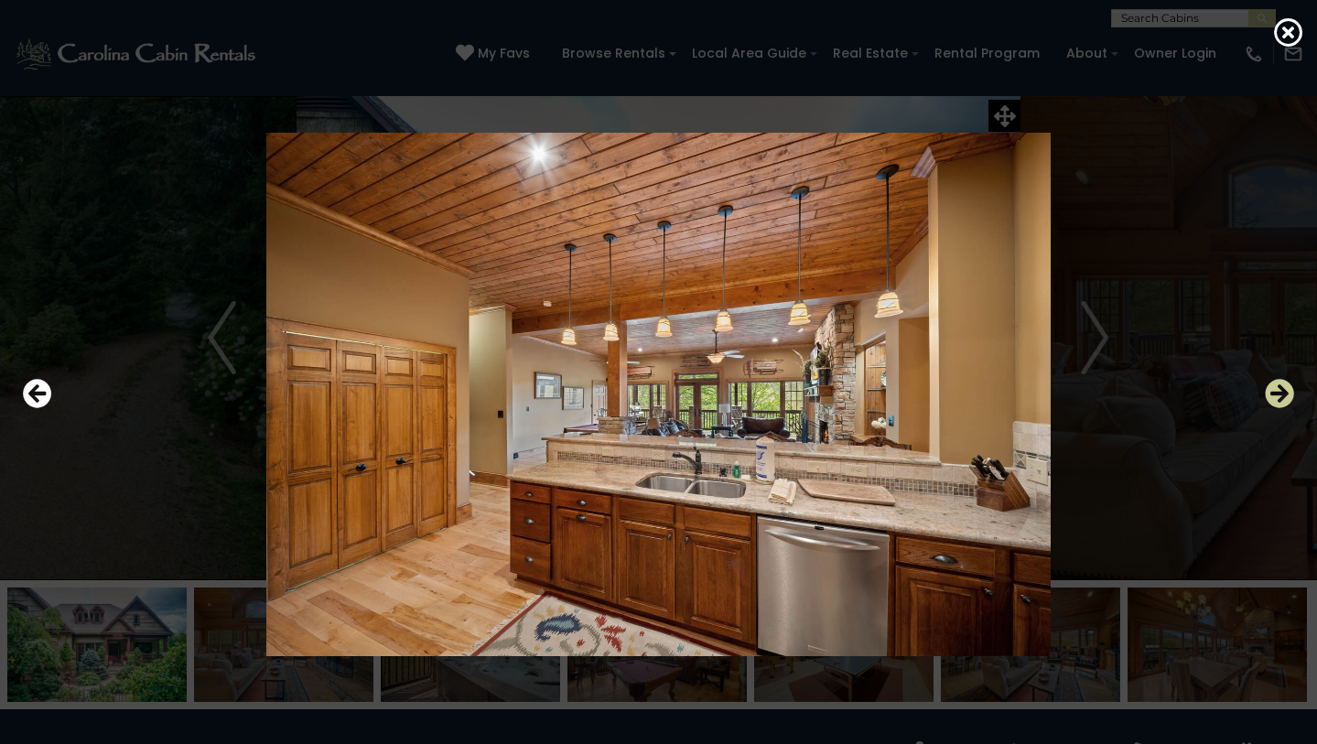
click at [1281, 392] on icon "Next" at bounding box center [1279, 393] width 29 height 29
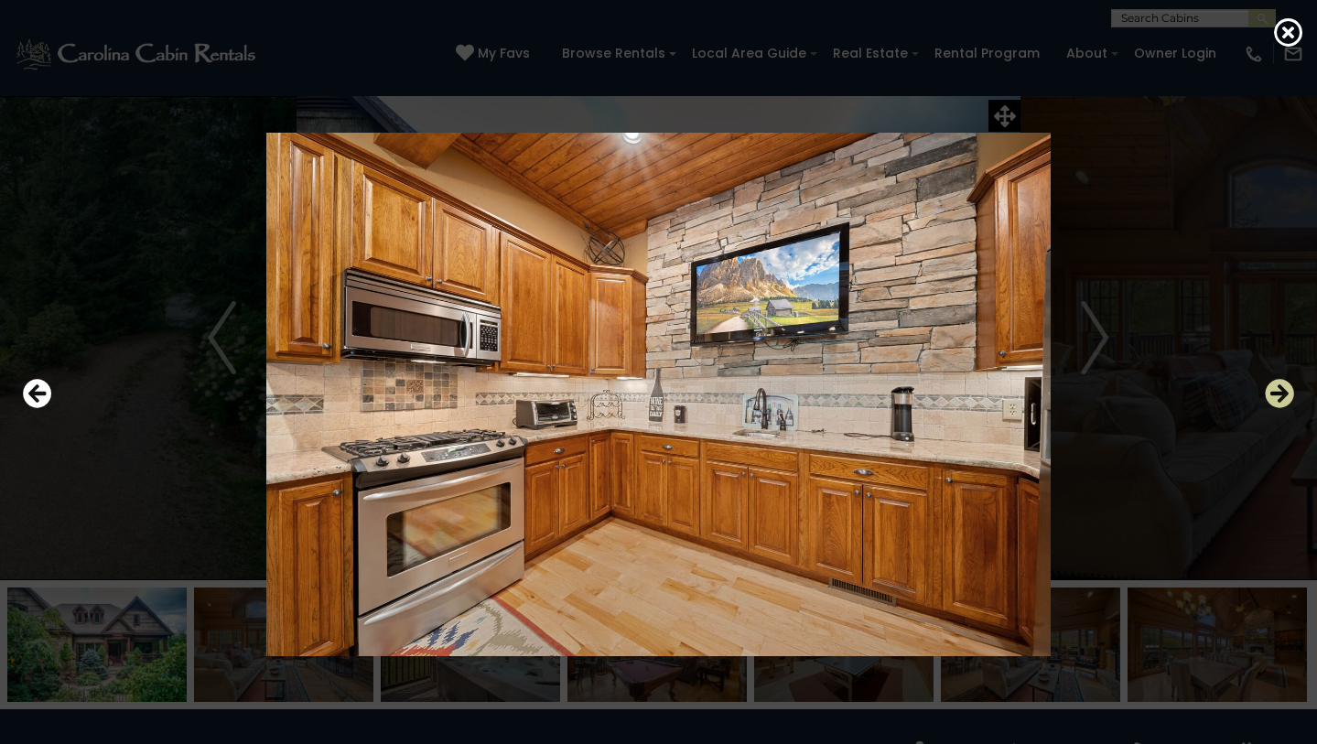
click at [1281, 392] on icon "Next" at bounding box center [1279, 393] width 29 height 29
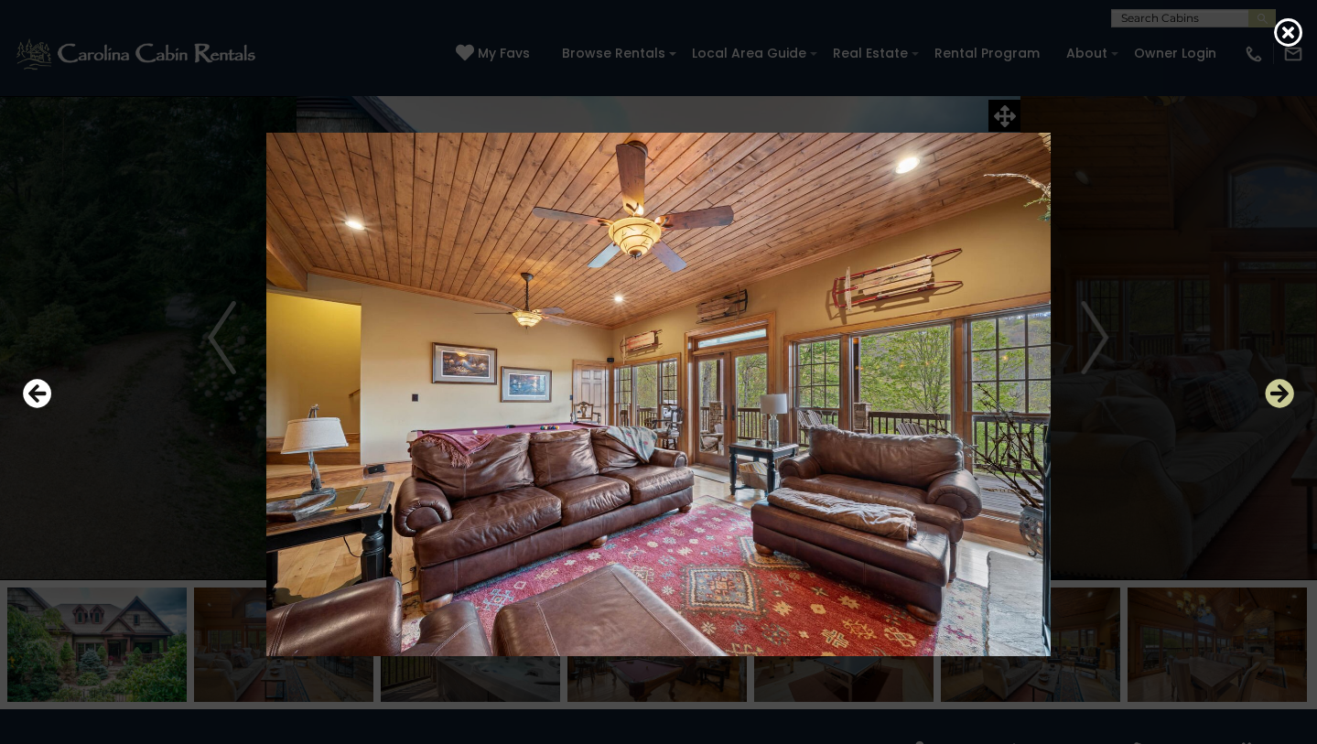
click at [1281, 392] on icon "Next" at bounding box center [1279, 393] width 29 height 29
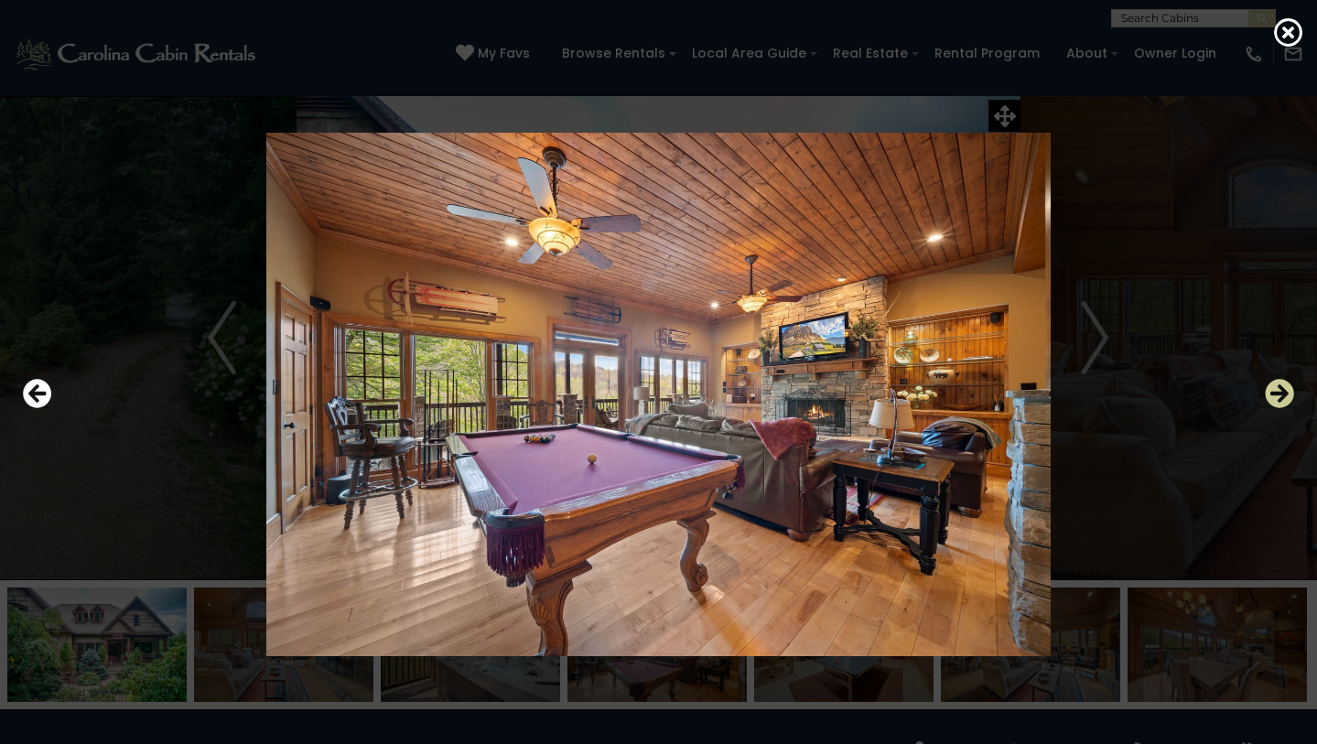
click at [1281, 392] on icon "Next" at bounding box center [1279, 393] width 29 height 29
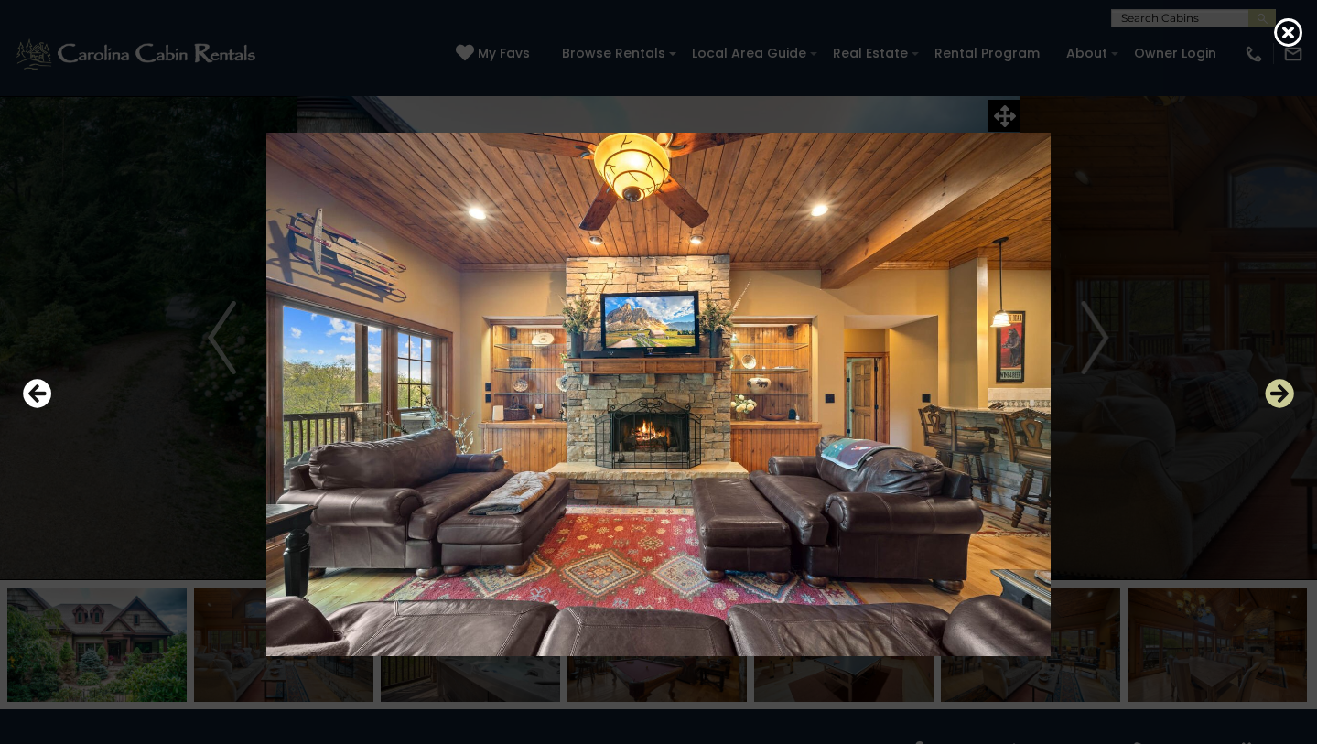
click at [1281, 392] on icon "Next" at bounding box center [1279, 393] width 29 height 29
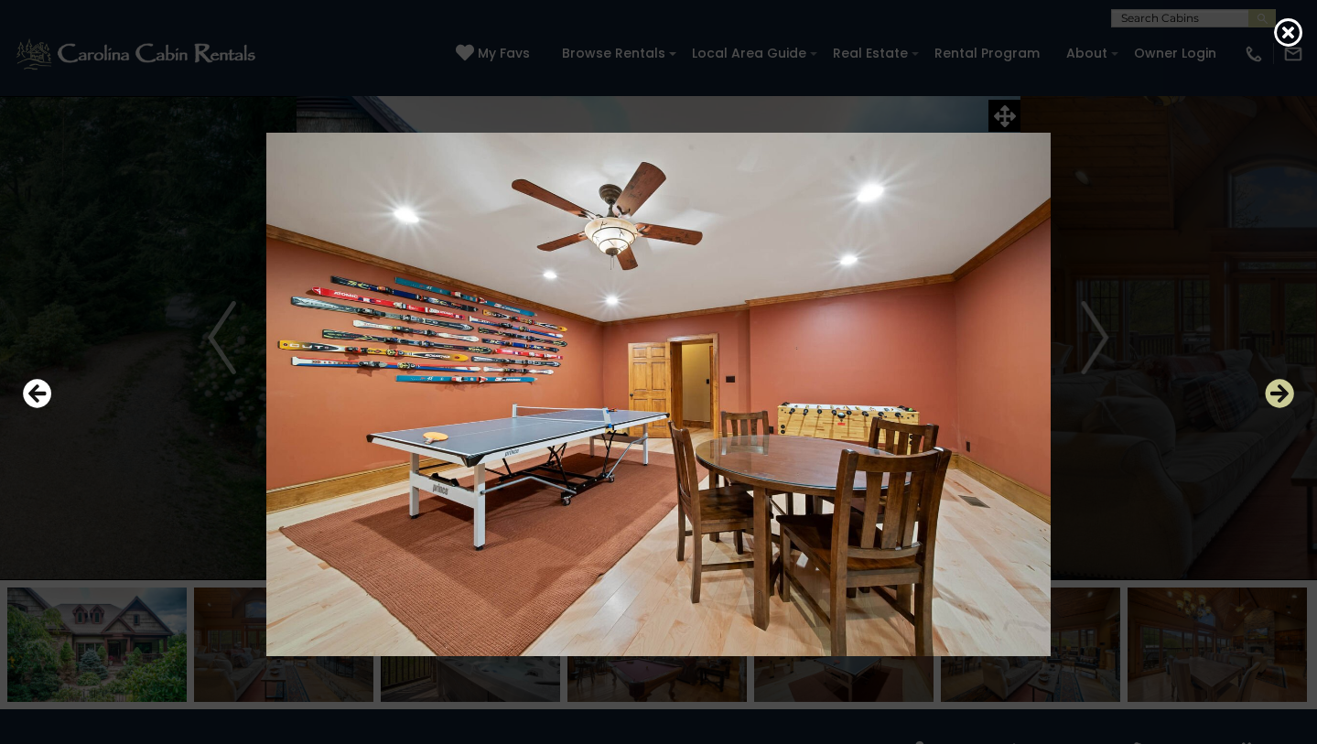
click at [1281, 392] on icon "Next" at bounding box center [1279, 393] width 29 height 29
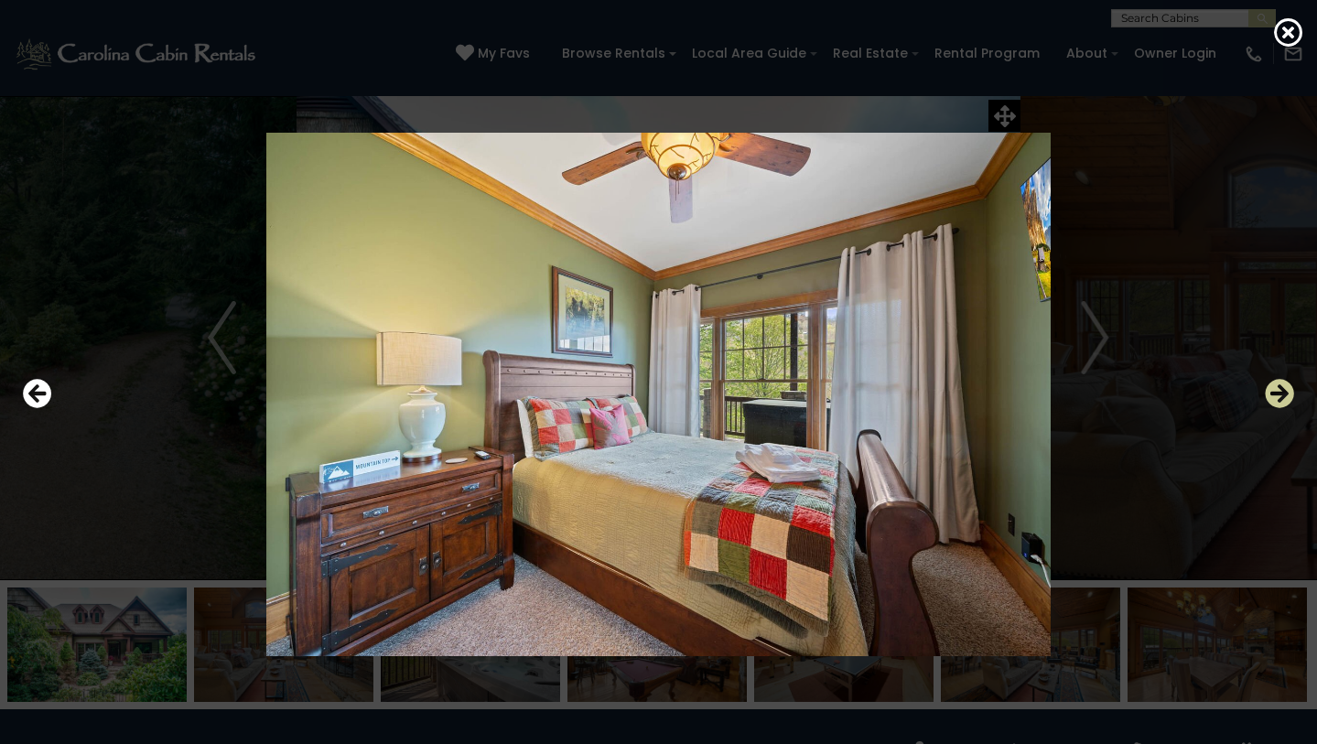
click at [1281, 392] on icon "Next" at bounding box center [1279, 393] width 29 height 29
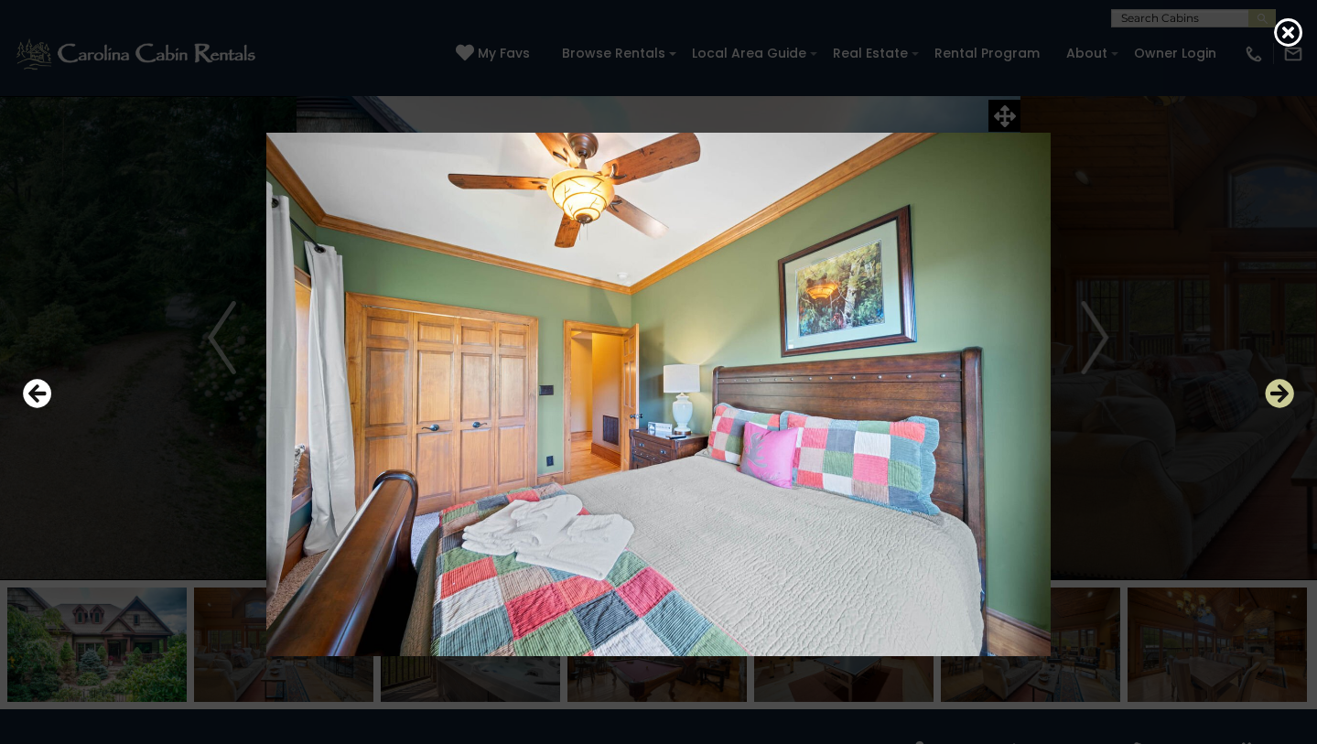
click at [1281, 392] on icon "Next" at bounding box center [1279, 393] width 29 height 29
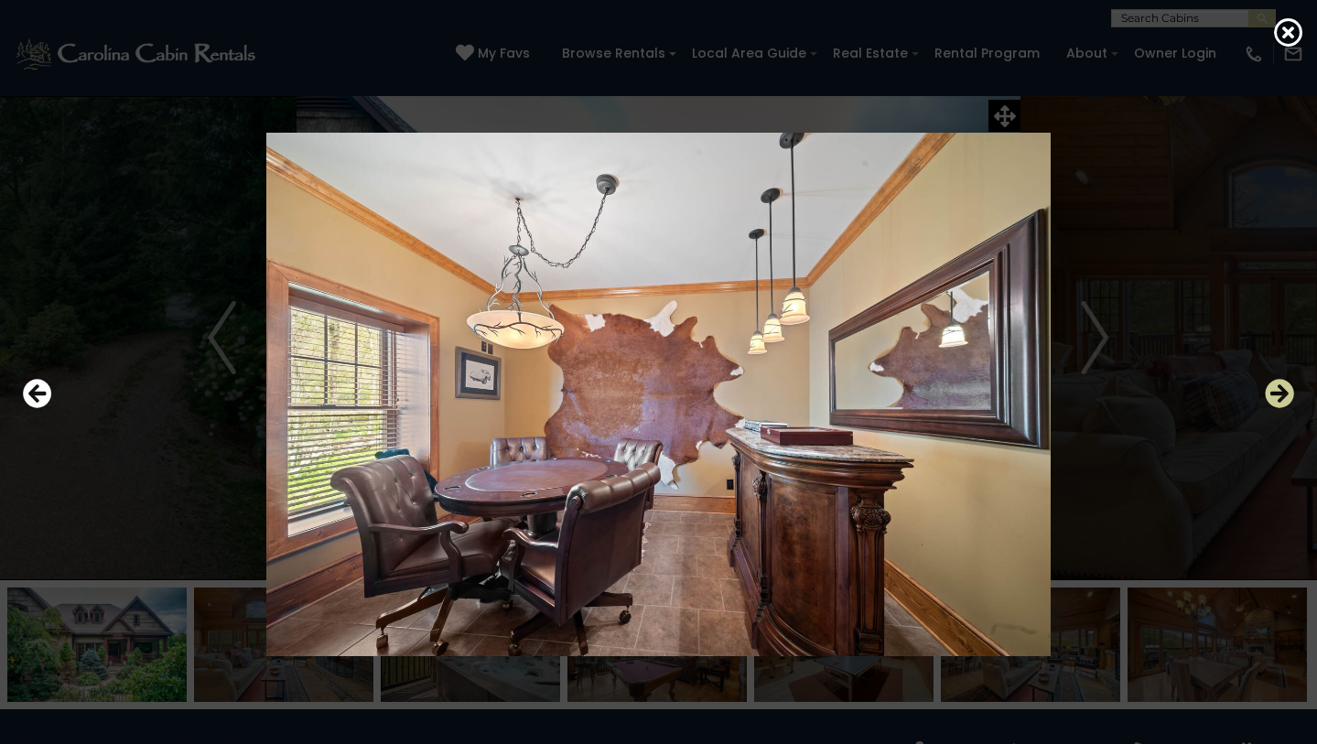
click at [1281, 392] on icon "Next" at bounding box center [1279, 393] width 29 height 29
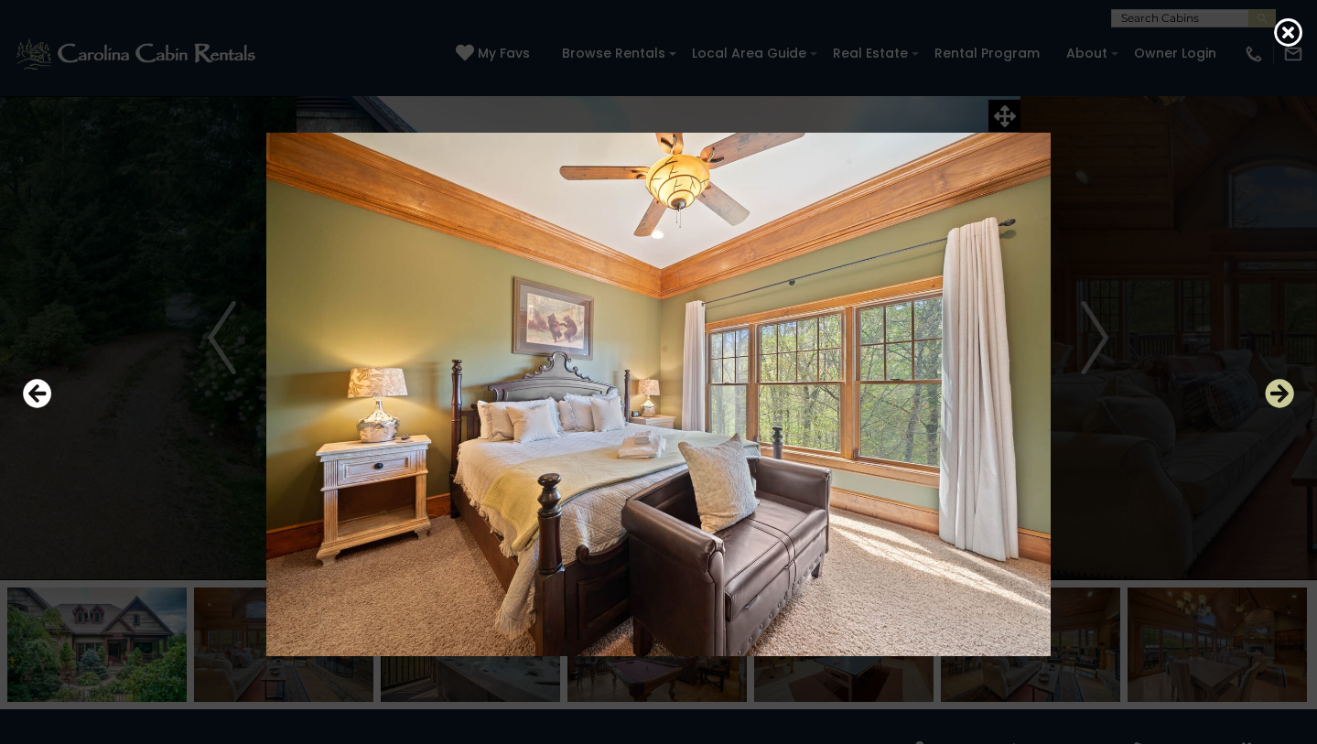
click at [1281, 392] on icon "Next" at bounding box center [1279, 393] width 29 height 29
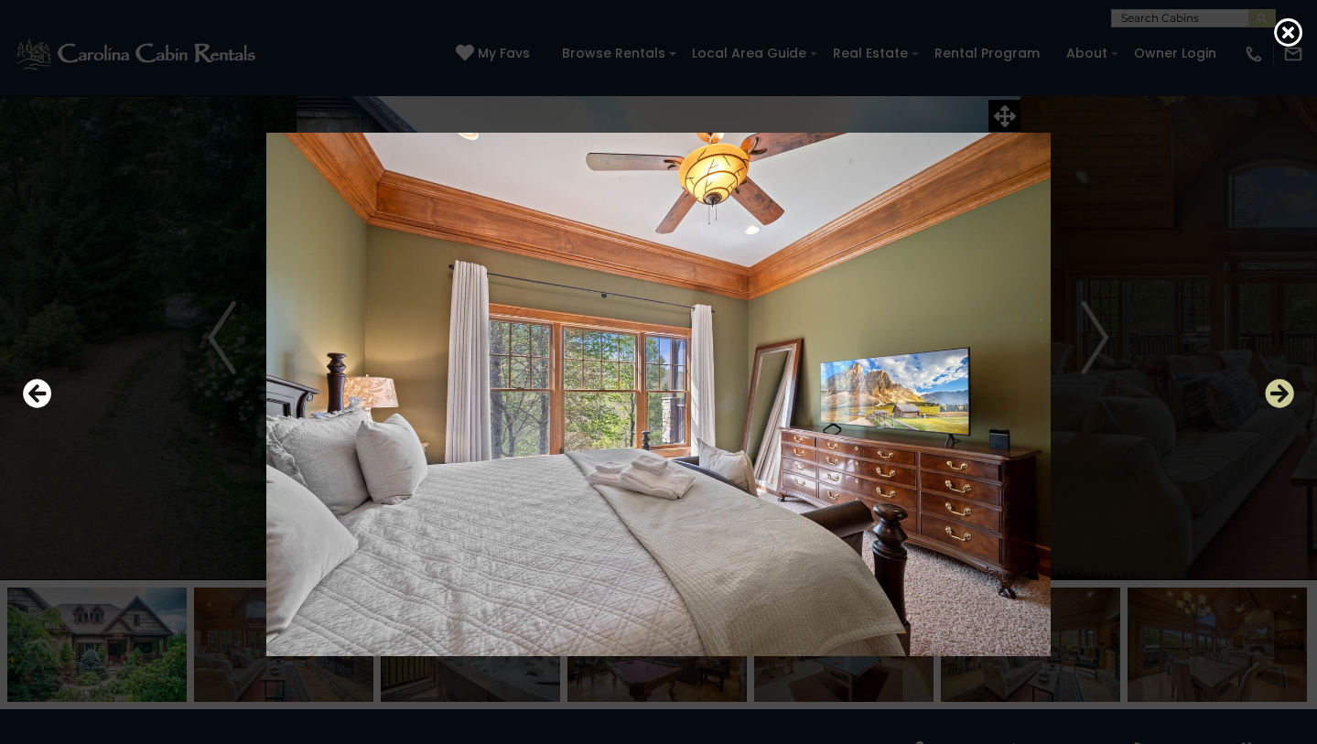
click at [1281, 392] on icon "Next" at bounding box center [1279, 393] width 29 height 29
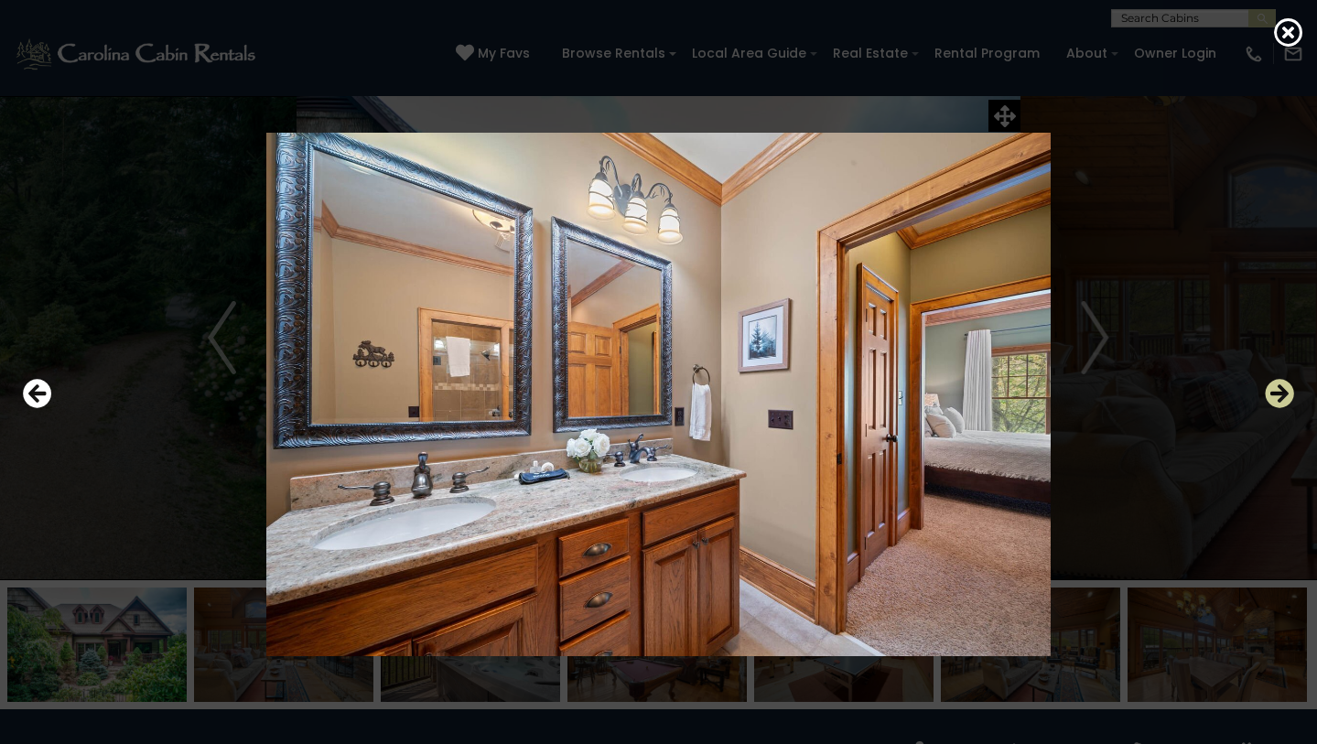
click at [1281, 392] on icon "Next" at bounding box center [1279, 393] width 29 height 29
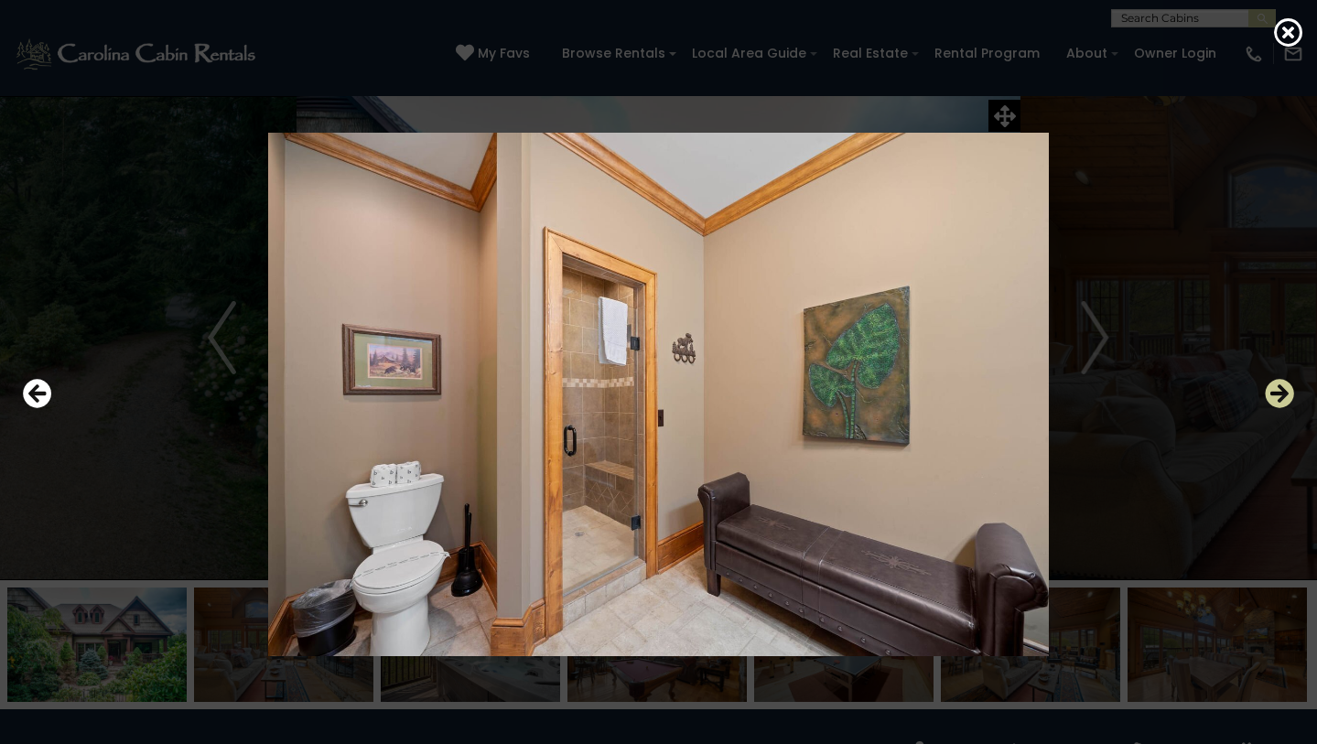
click at [1281, 392] on icon "Next" at bounding box center [1279, 393] width 29 height 29
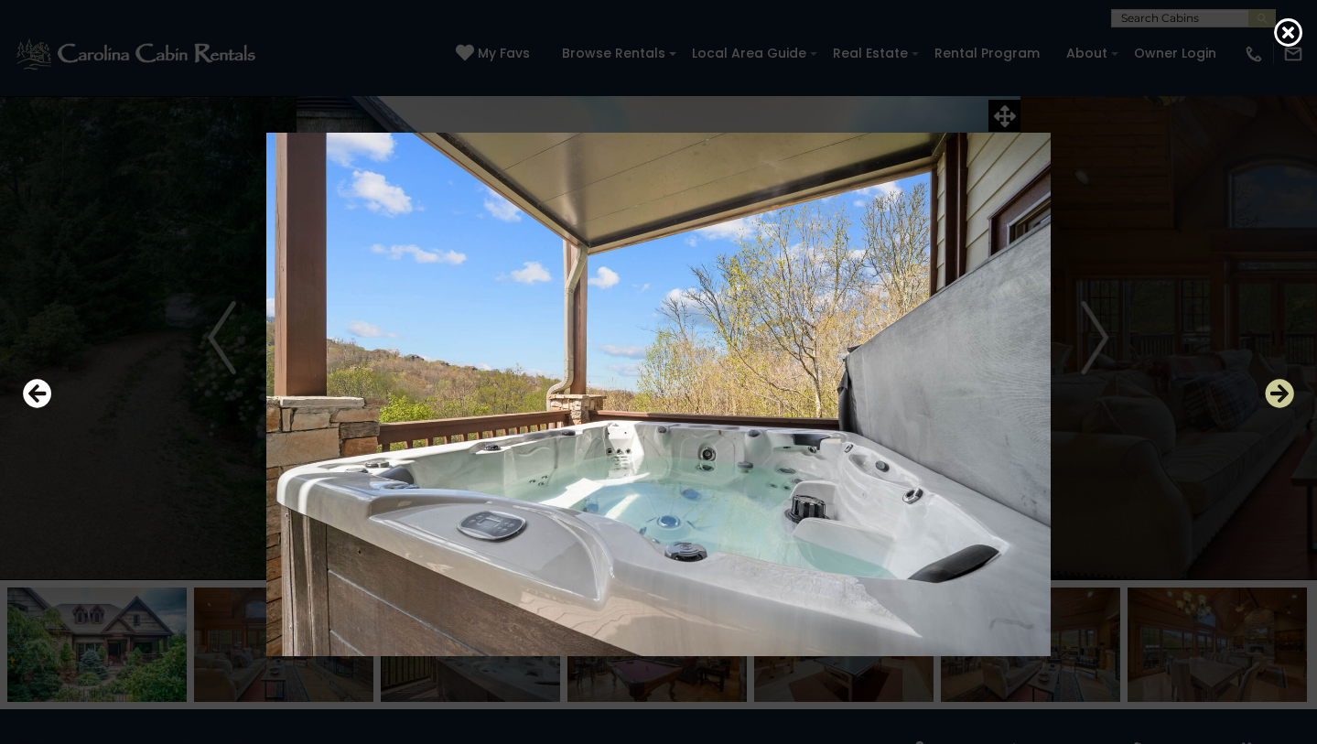
click at [1281, 392] on icon "Next" at bounding box center [1279, 393] width 29 height 29
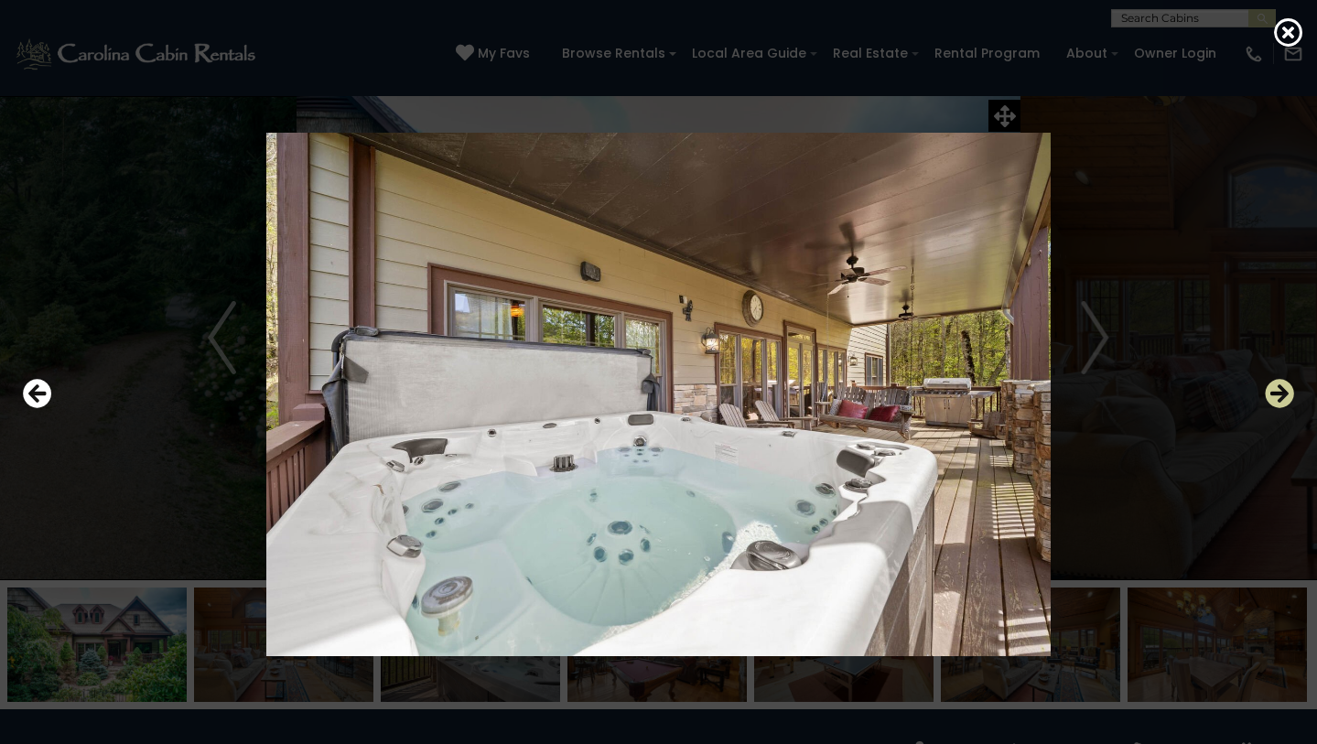
click at [1281, 392] on icon "Next" at bounding box center [1279, 393] width 29 height 29
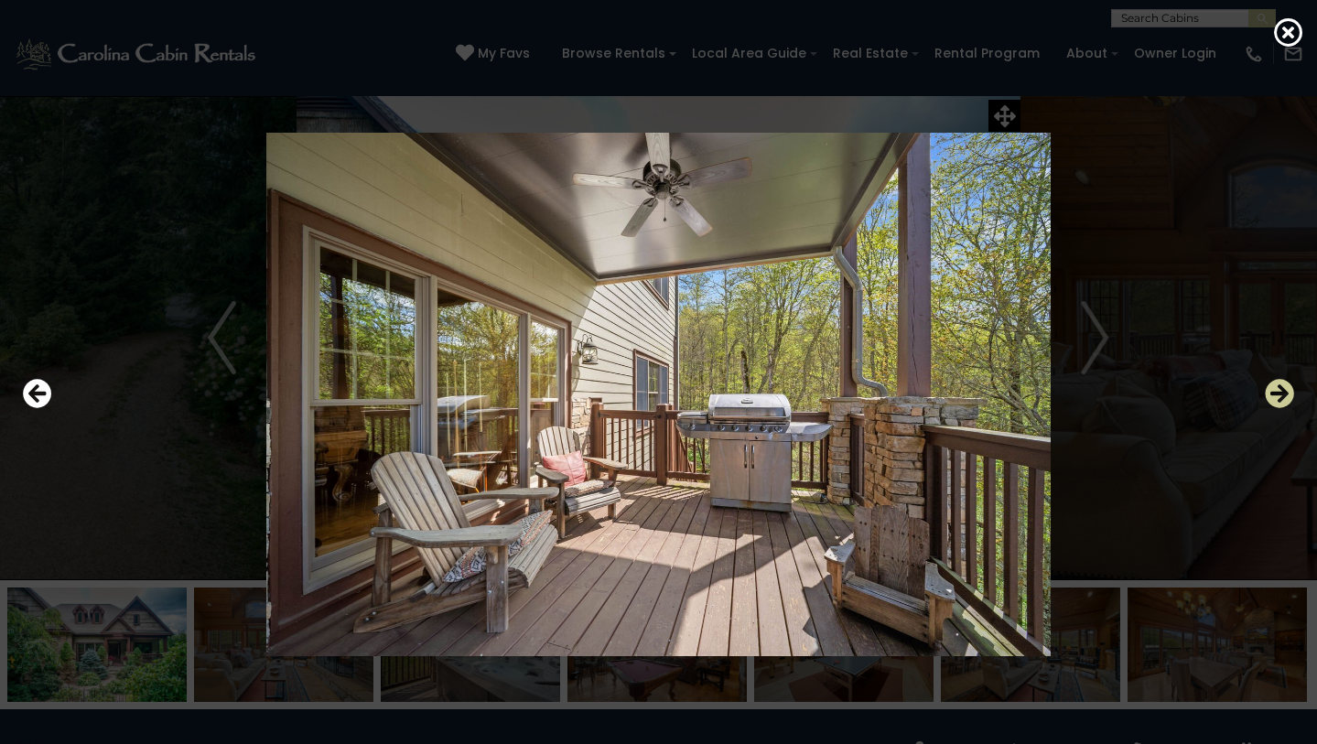
click at [1281, 392] on icon "Next" at bounding box center [1279, 393] width 29 height 29
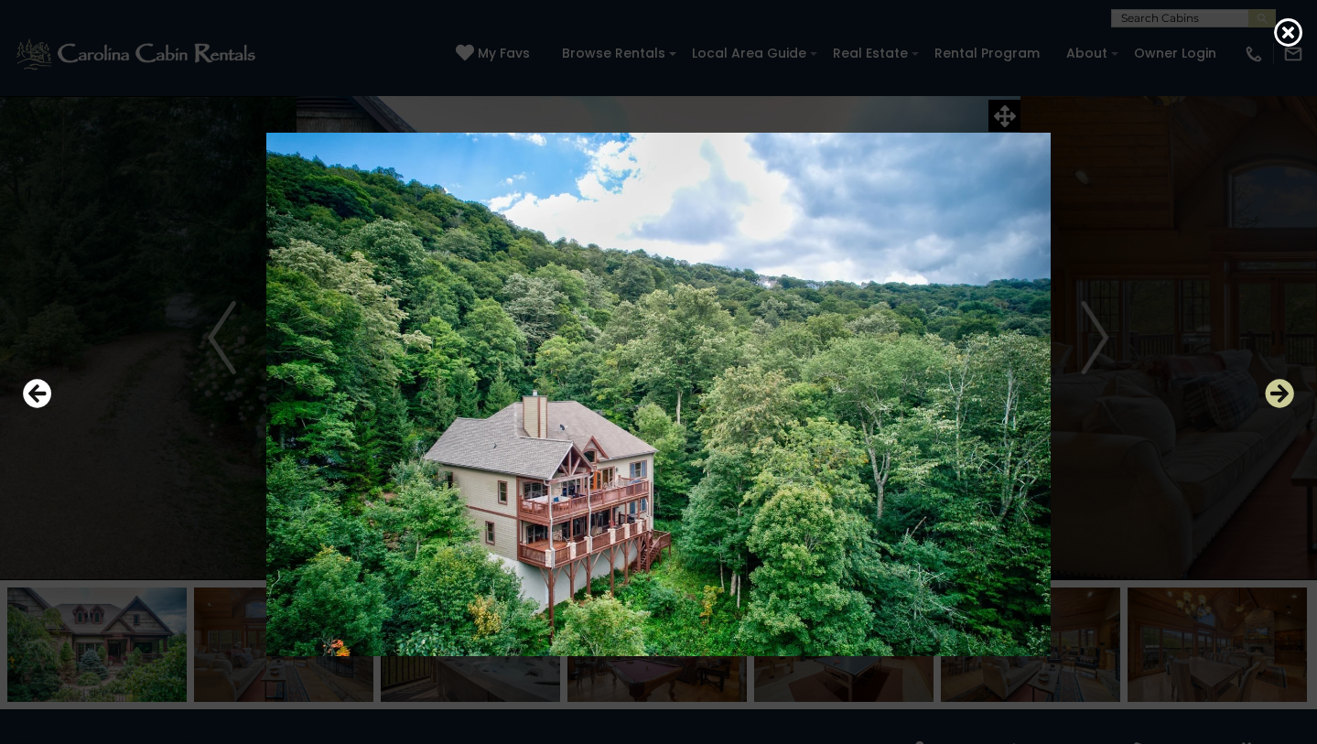
click at [1281, 392] on icon "Next" at bounding box center [1279, 393] width 29 height 29
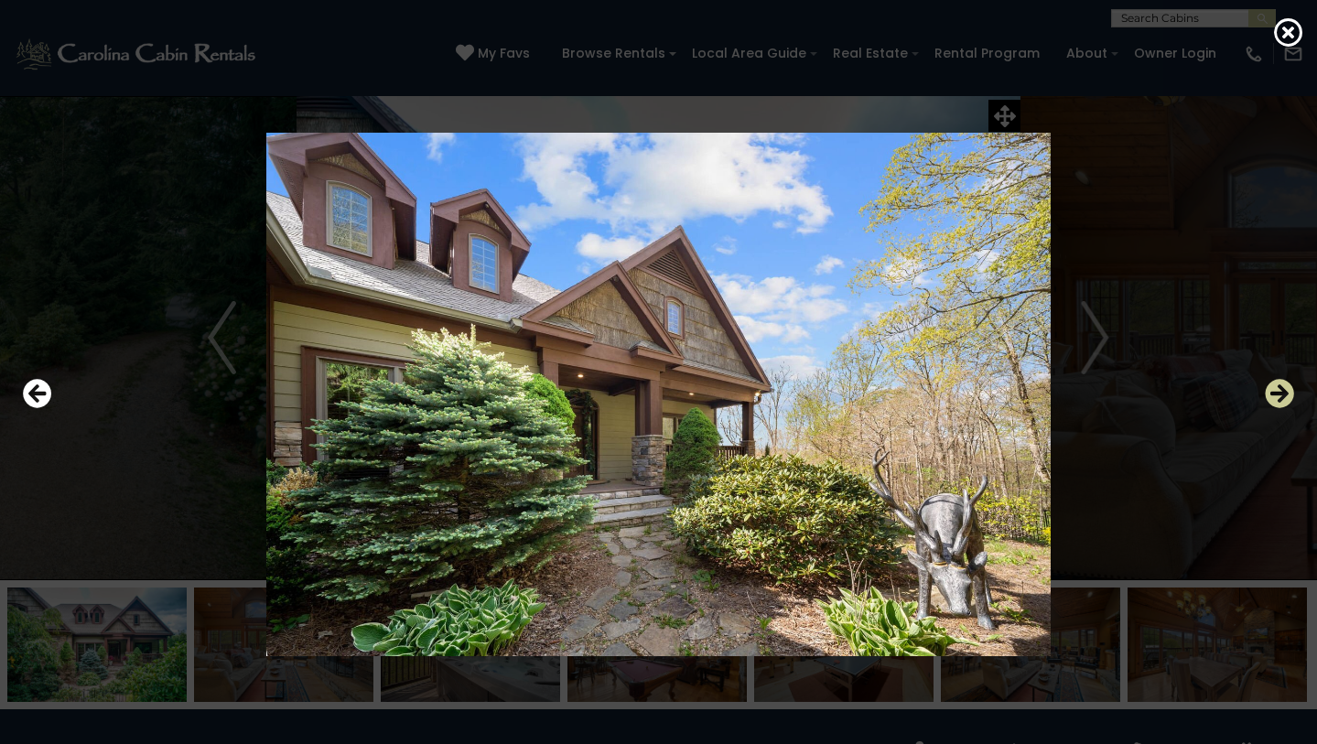
click at [1281, 392] on icon "Next" at bounding box center [1279, 393] width 29 height 29
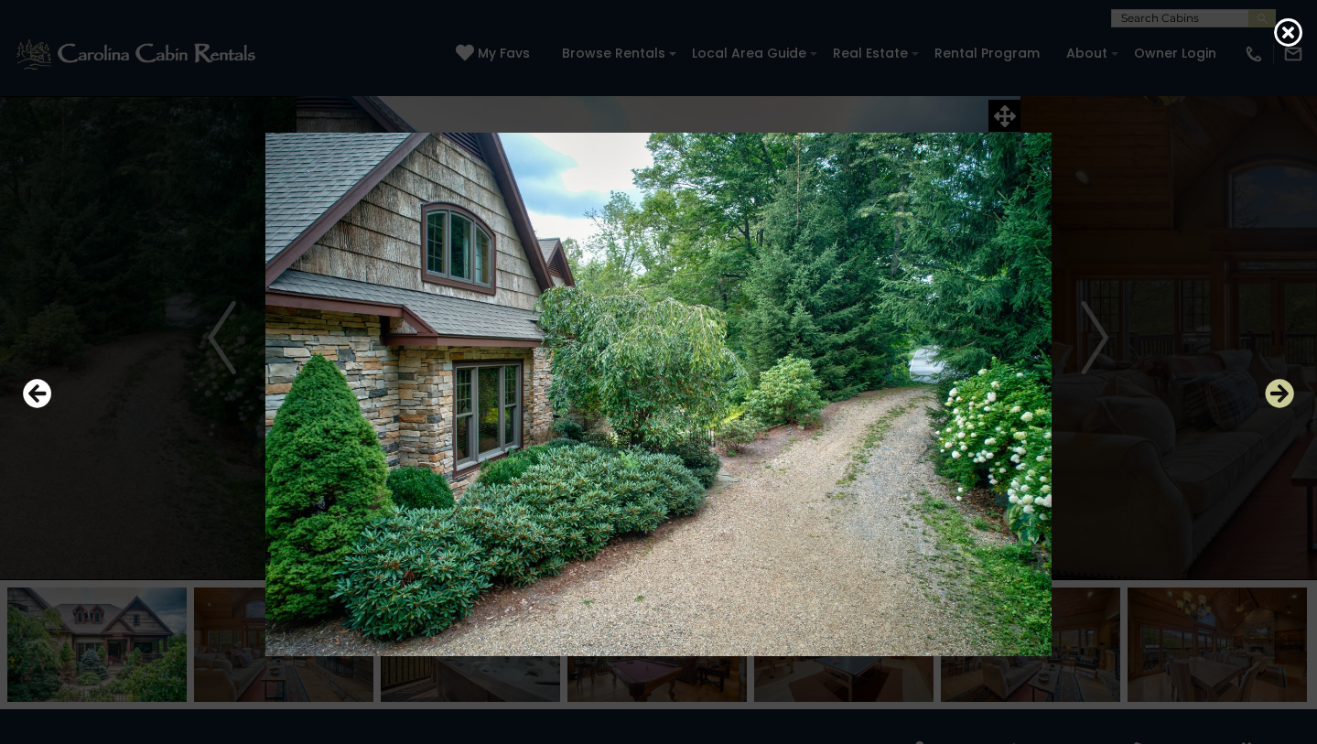
click at [1281, 392] on icon "Next" at bounding box center [1279, 393] width 29 height 29
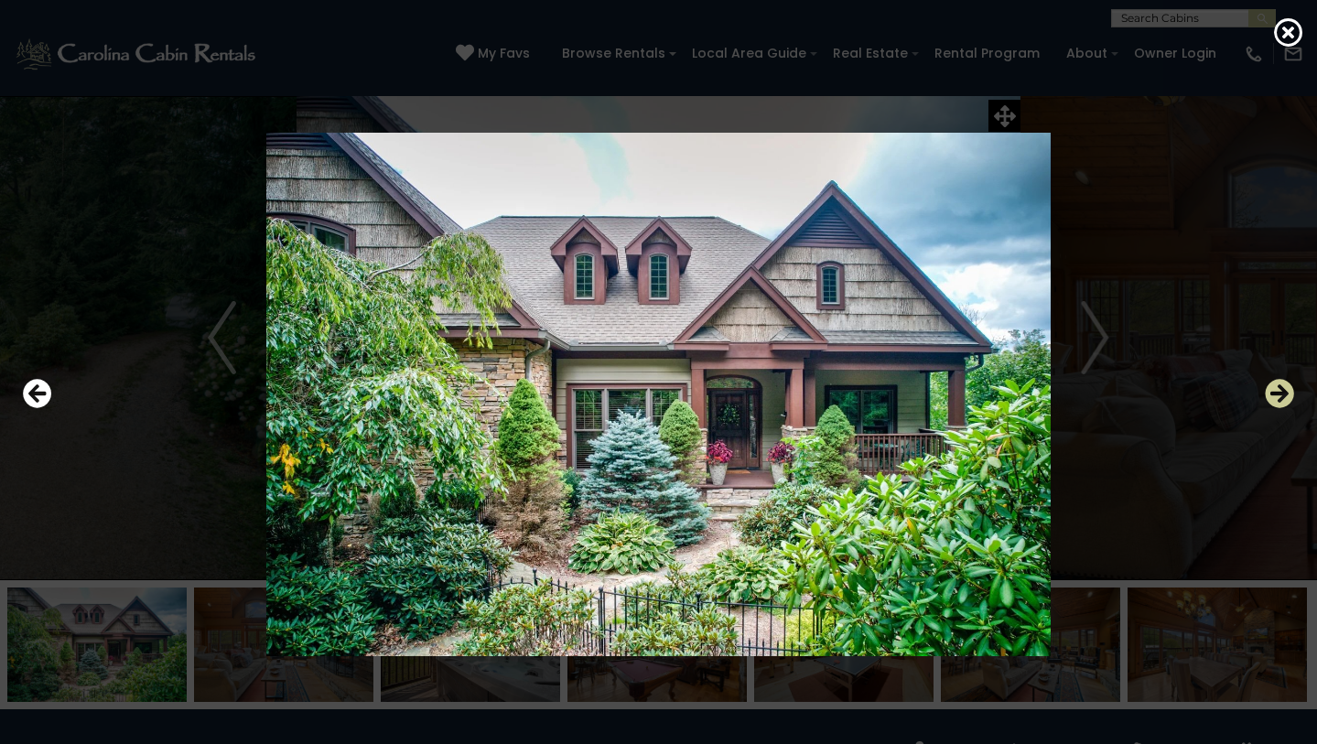
click at [1281, 392] on icon "Next" at bounding box center [1279, 393] width 29 height 29
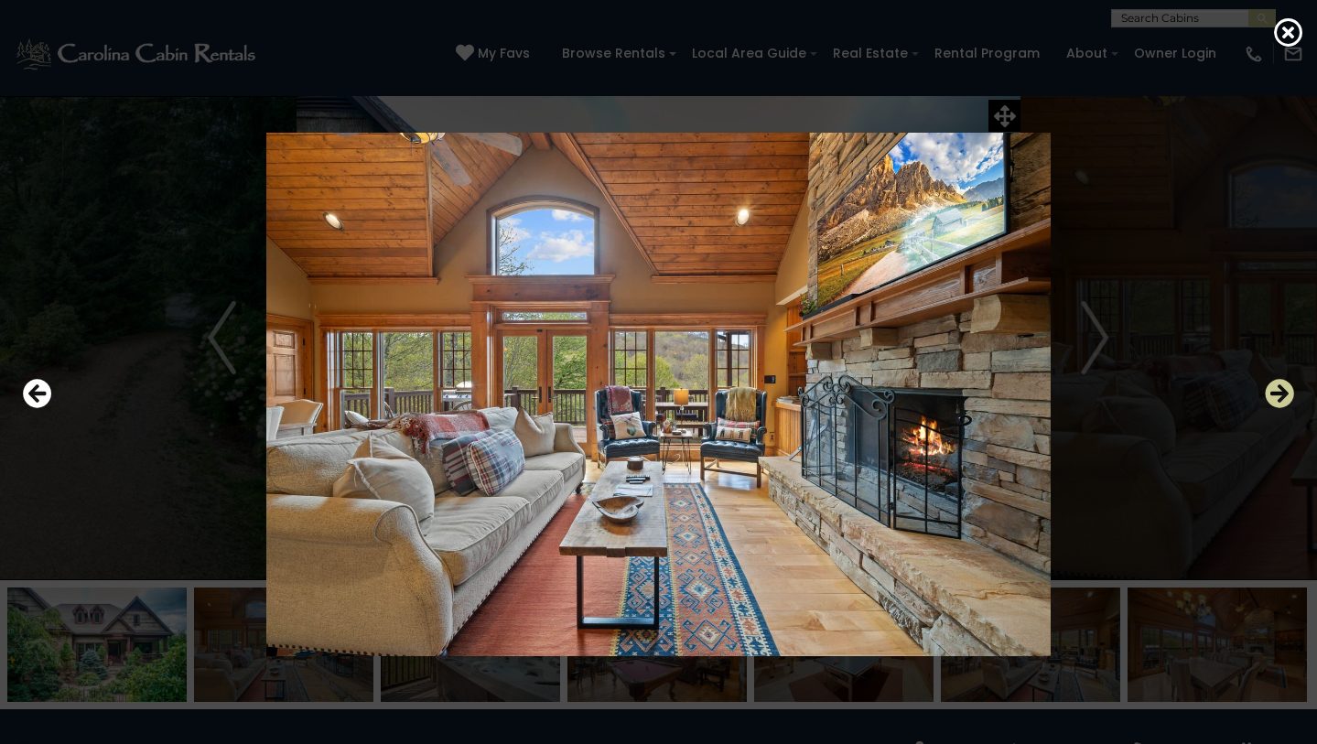
click at [1281, 392] on icon "Next" at bounding box center [1279, 393] width 29 height 29
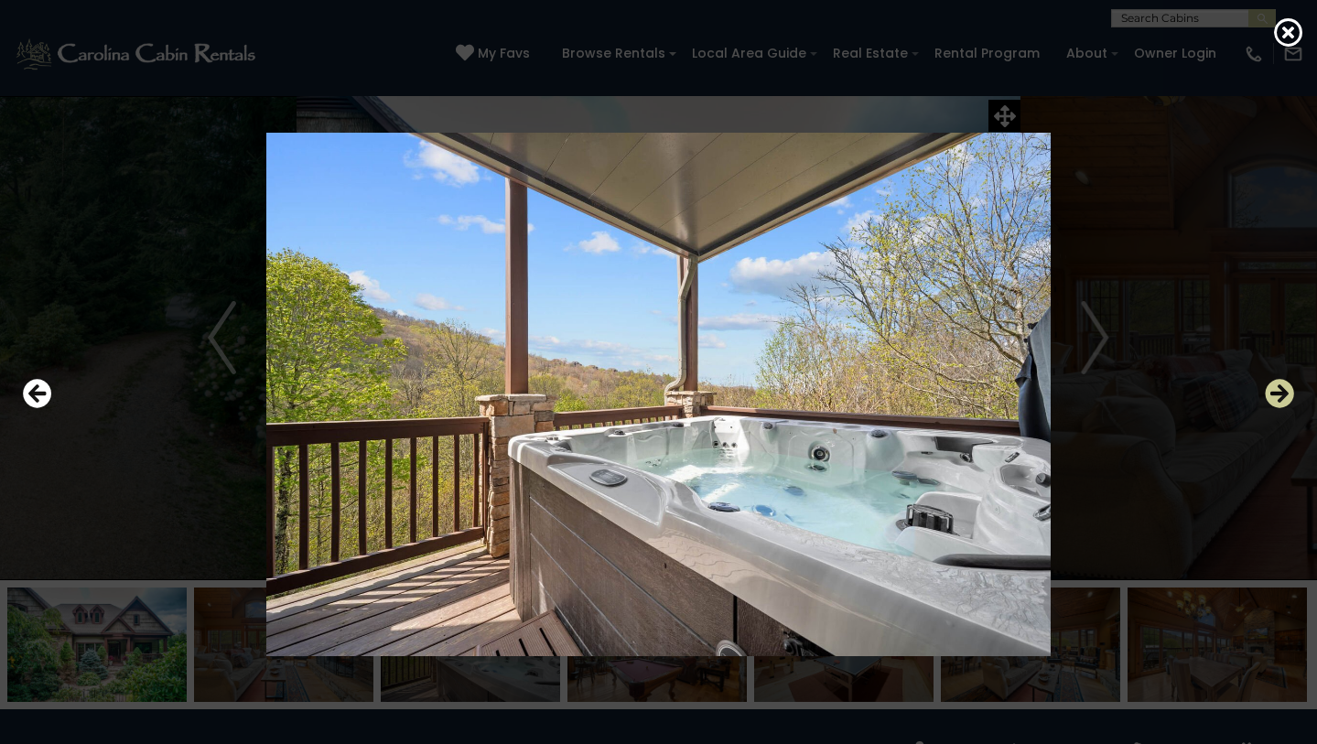
click at [1281, 392] on icon "Next" at bounding box center [1279, 393] width 29 height 29
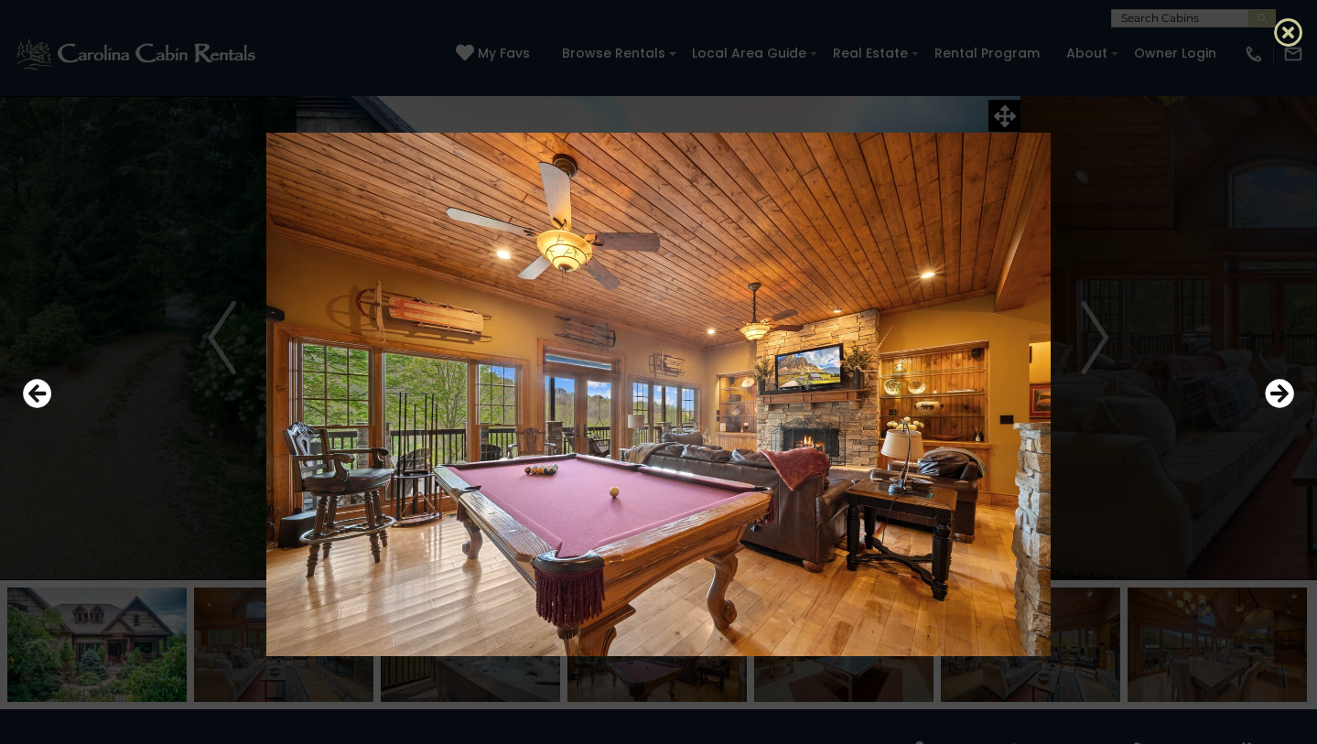
click at [1287, 38] on icon at bounding box center [1288, 31] width 29 height 29
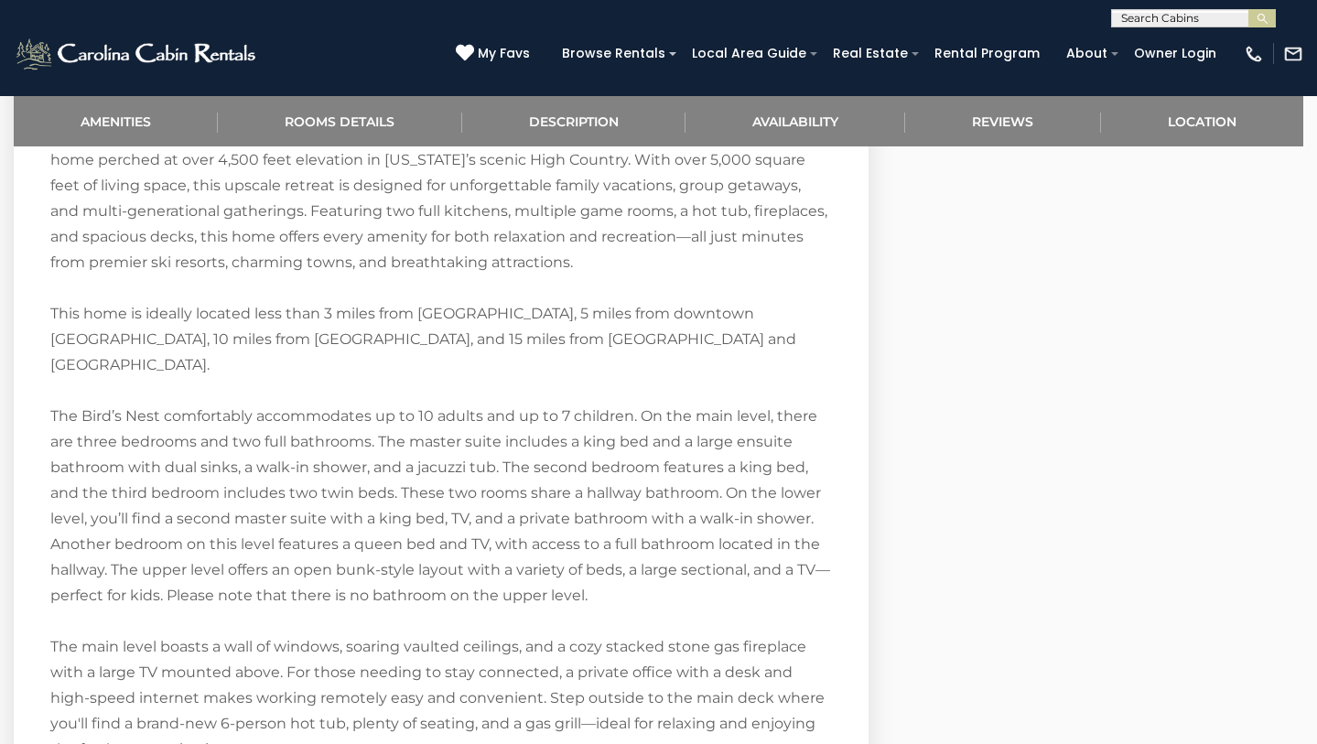
scroll to position [2159, 0]
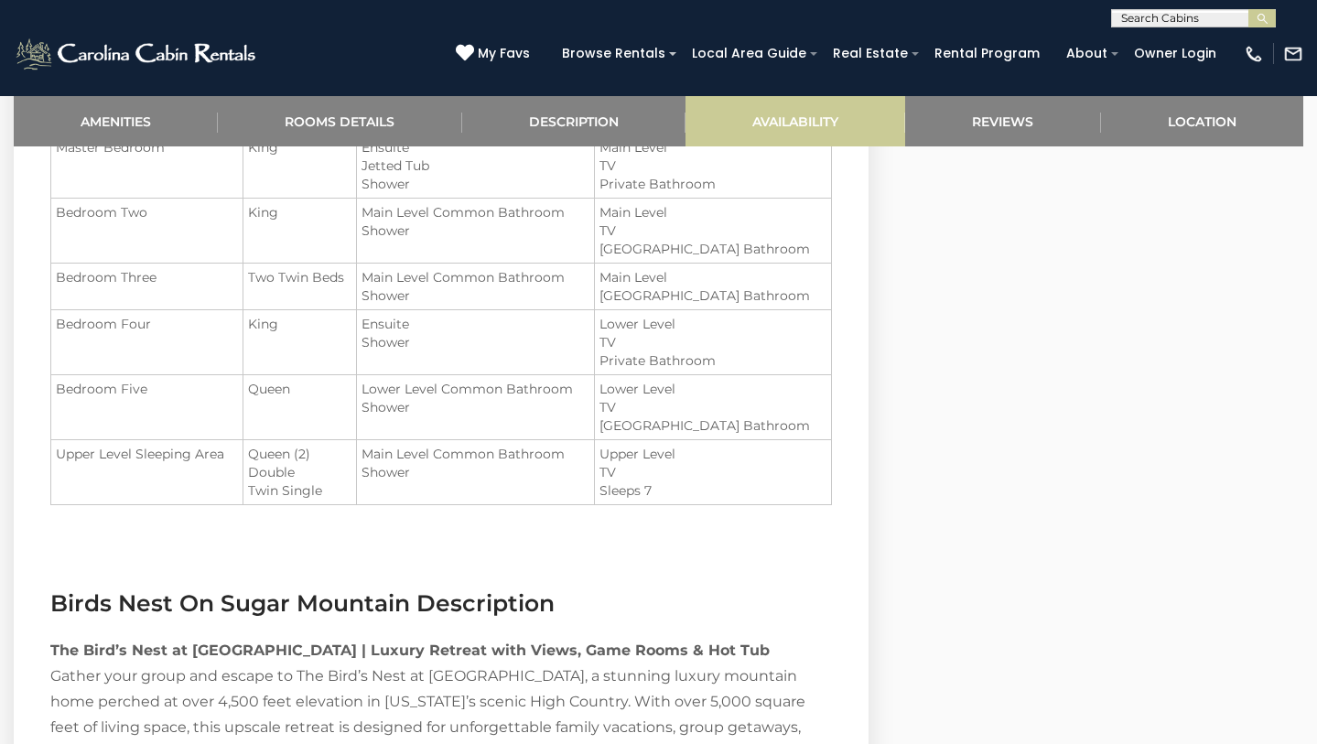
click at [783, 120] on link "Availability" at bounding box center [795, 121] width 220 height 50
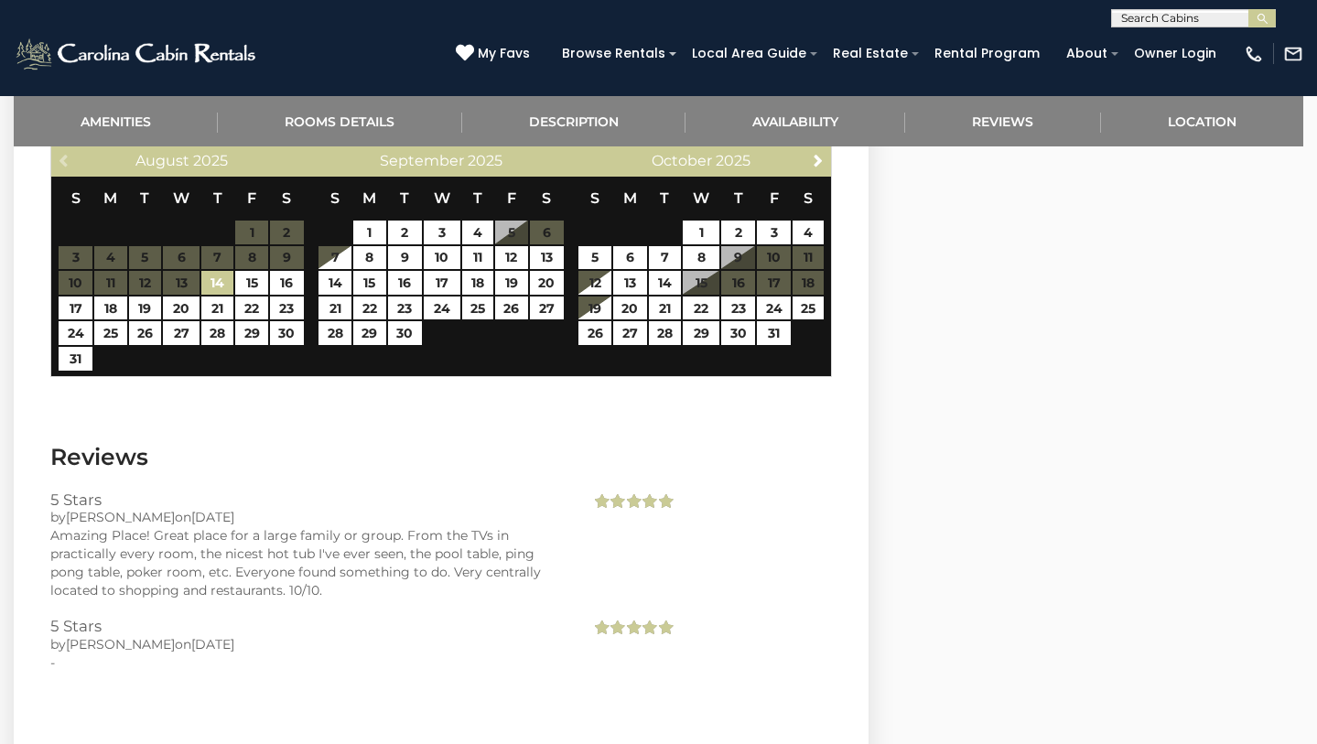
scroll to position [3544, 0]
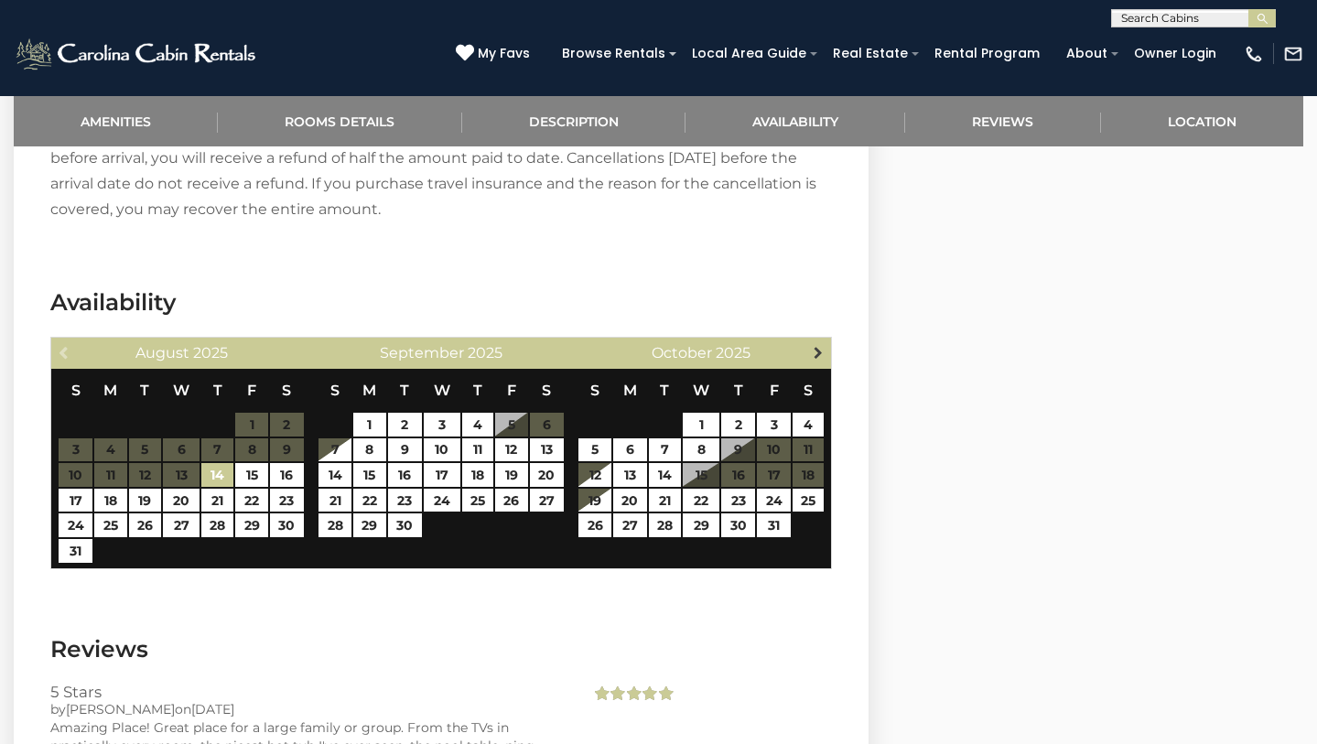
click at [815, 345] on span "Next" at bounding box center [818, 352] width 15 height 15
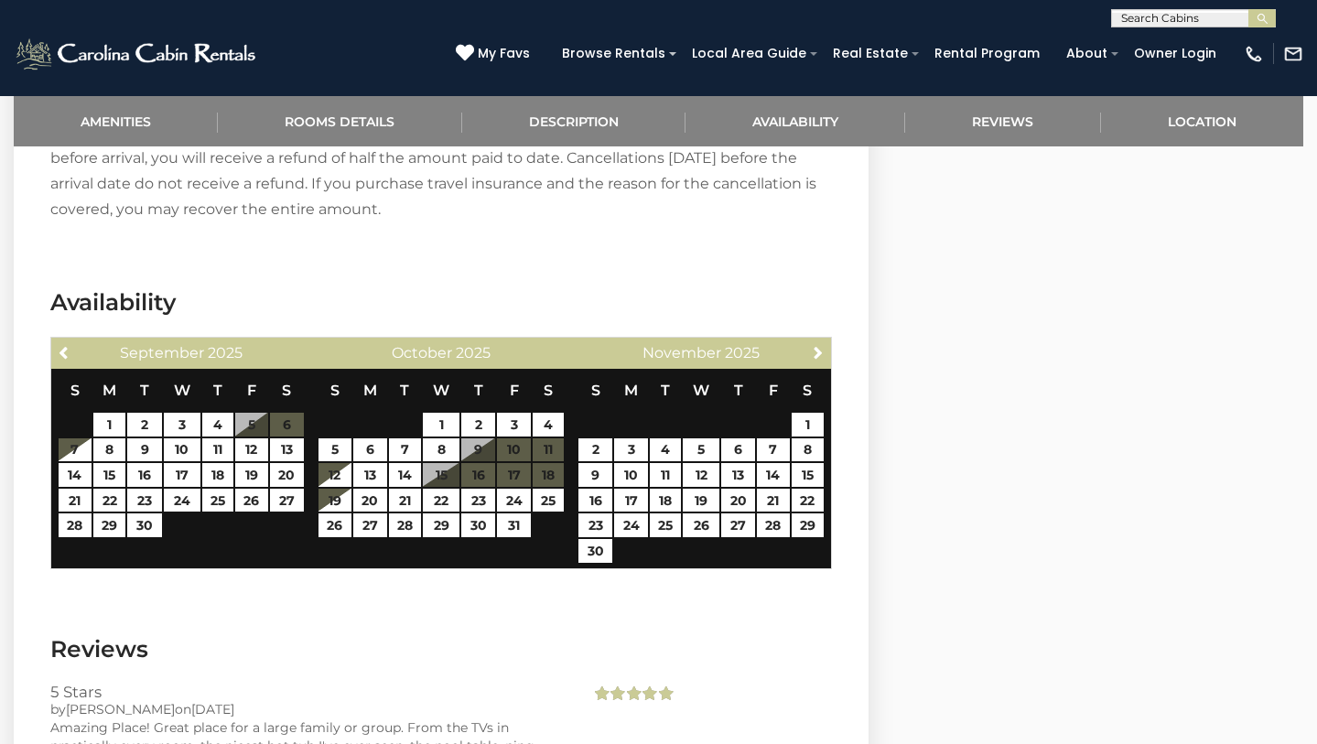
click at [815, 345] on span "Next" at bounding box center [818, 352] width 15 height 15
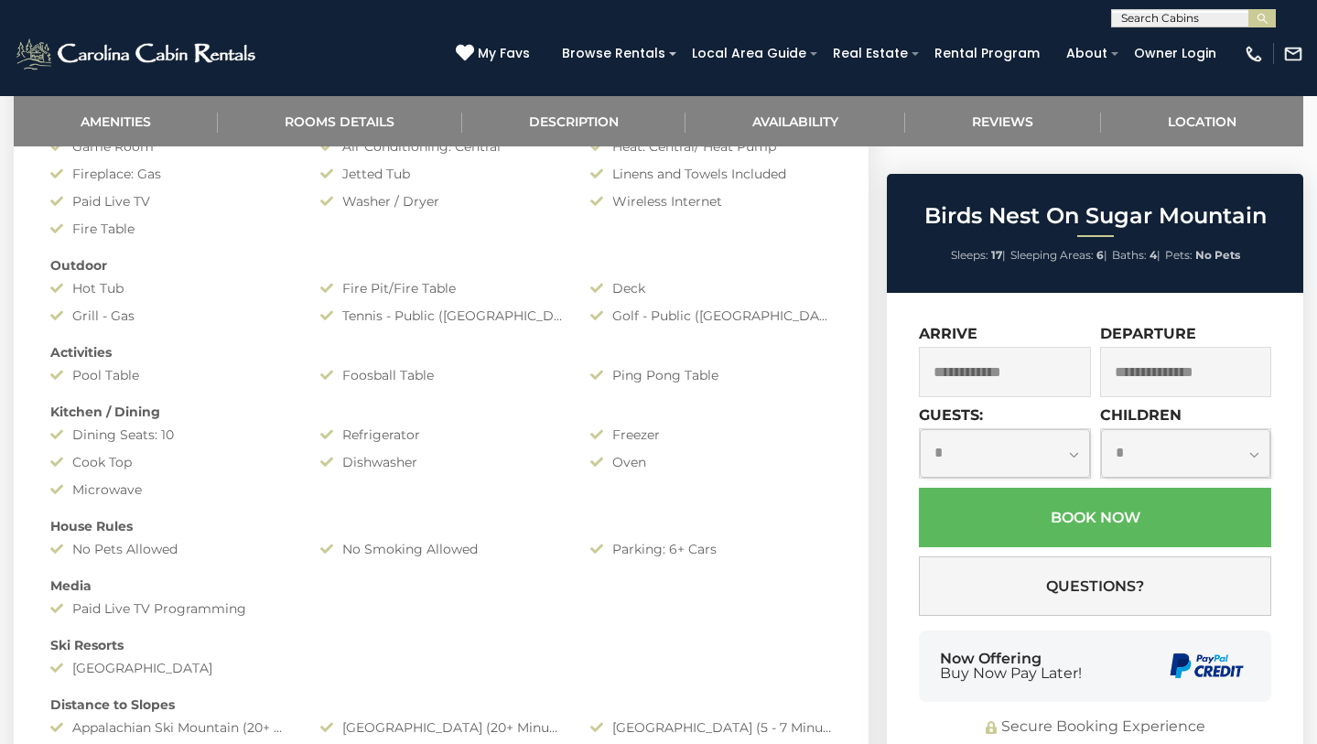
scroll to position [866, 0]
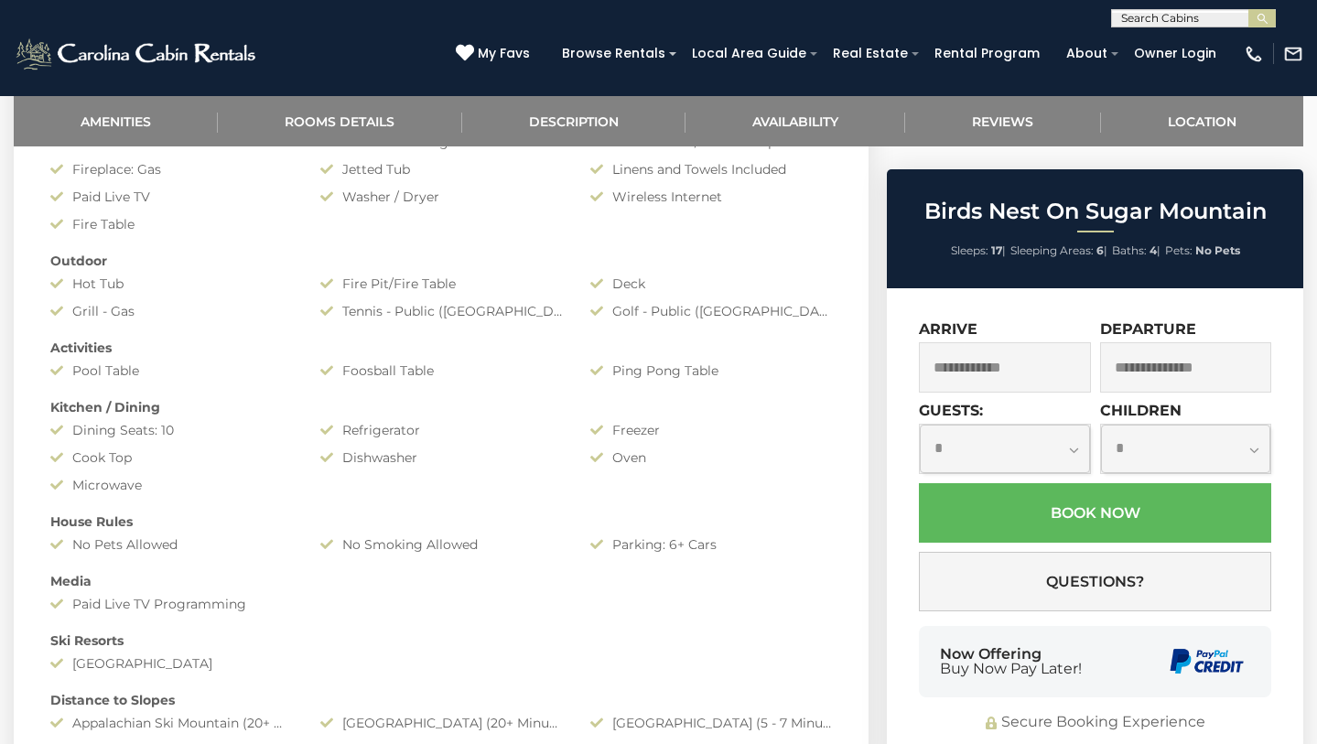
click at [1019, 342] on input "text" at bounding box center [1004, 367] width 171 height 50
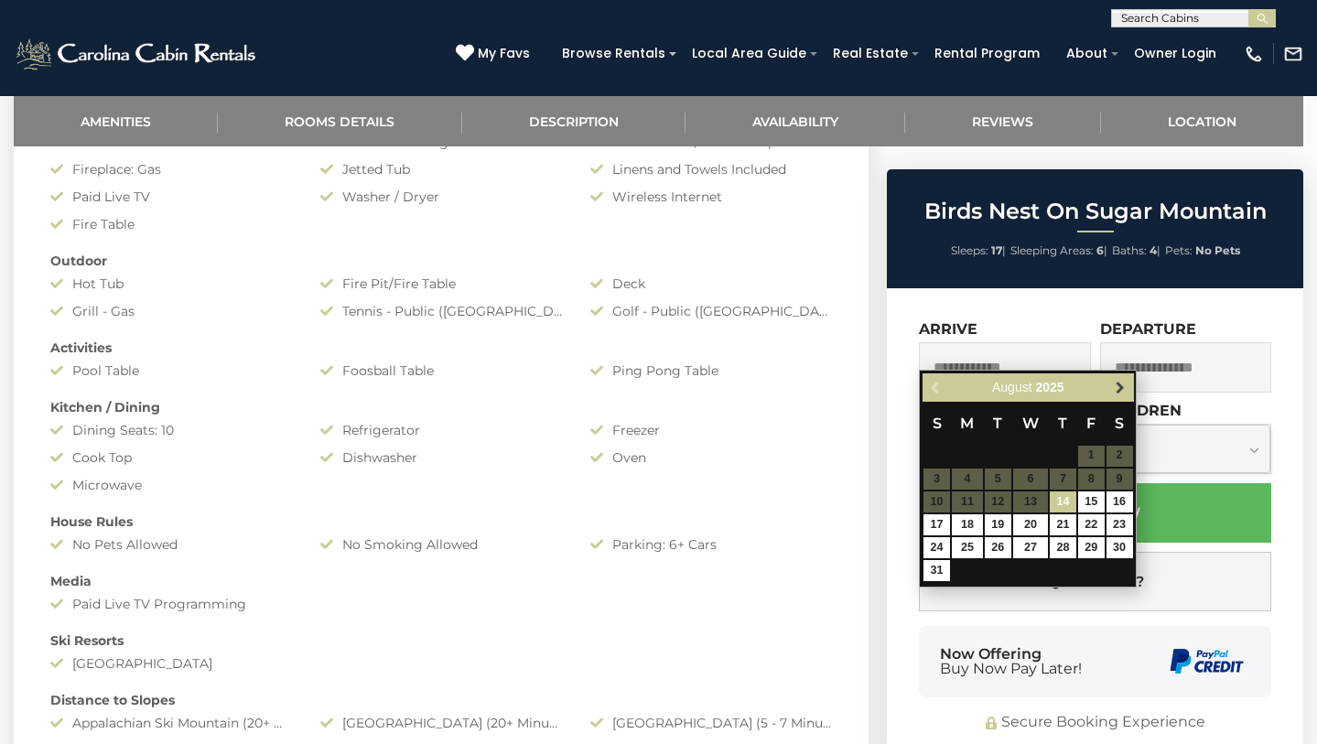
click at [1115, 383] on span "Next" at bounding box center [1120, 387] width 15 height 15
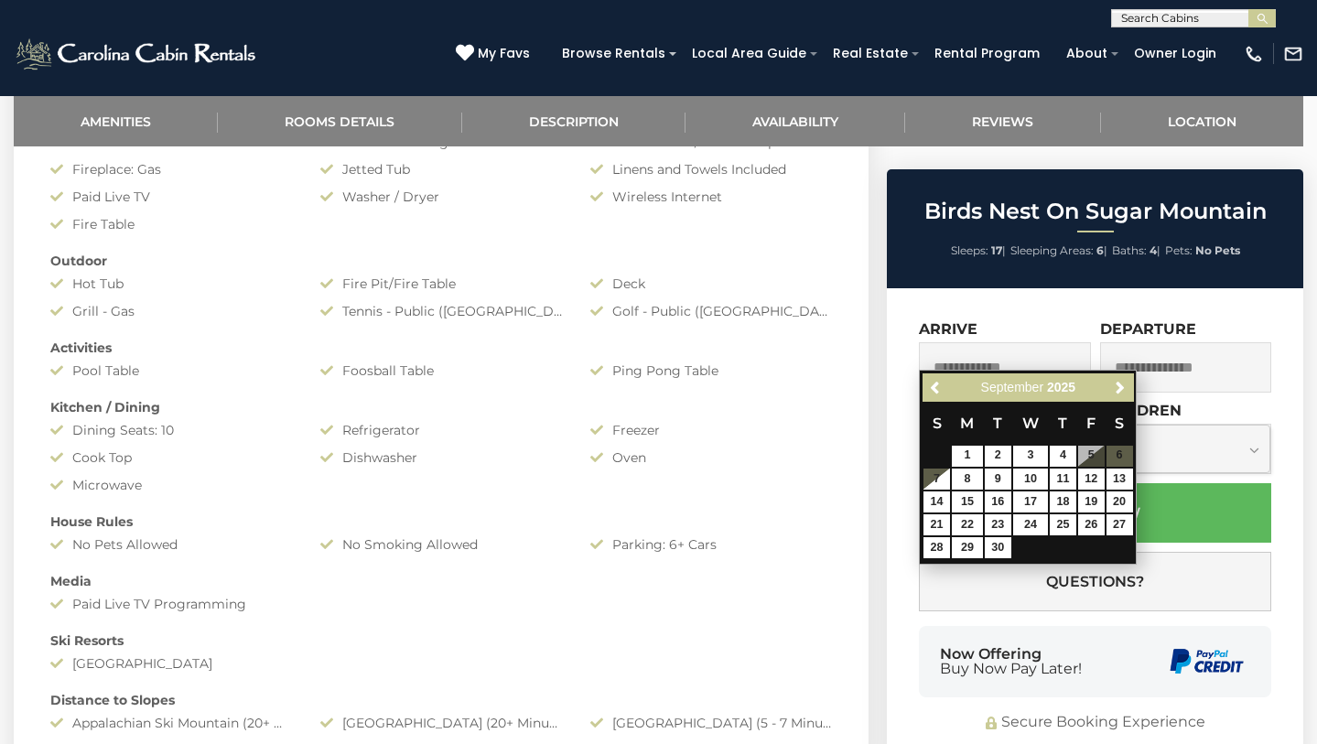
click at [1115, 383] on span "Next" at bounding box center [1120, 387] width 15 height 15
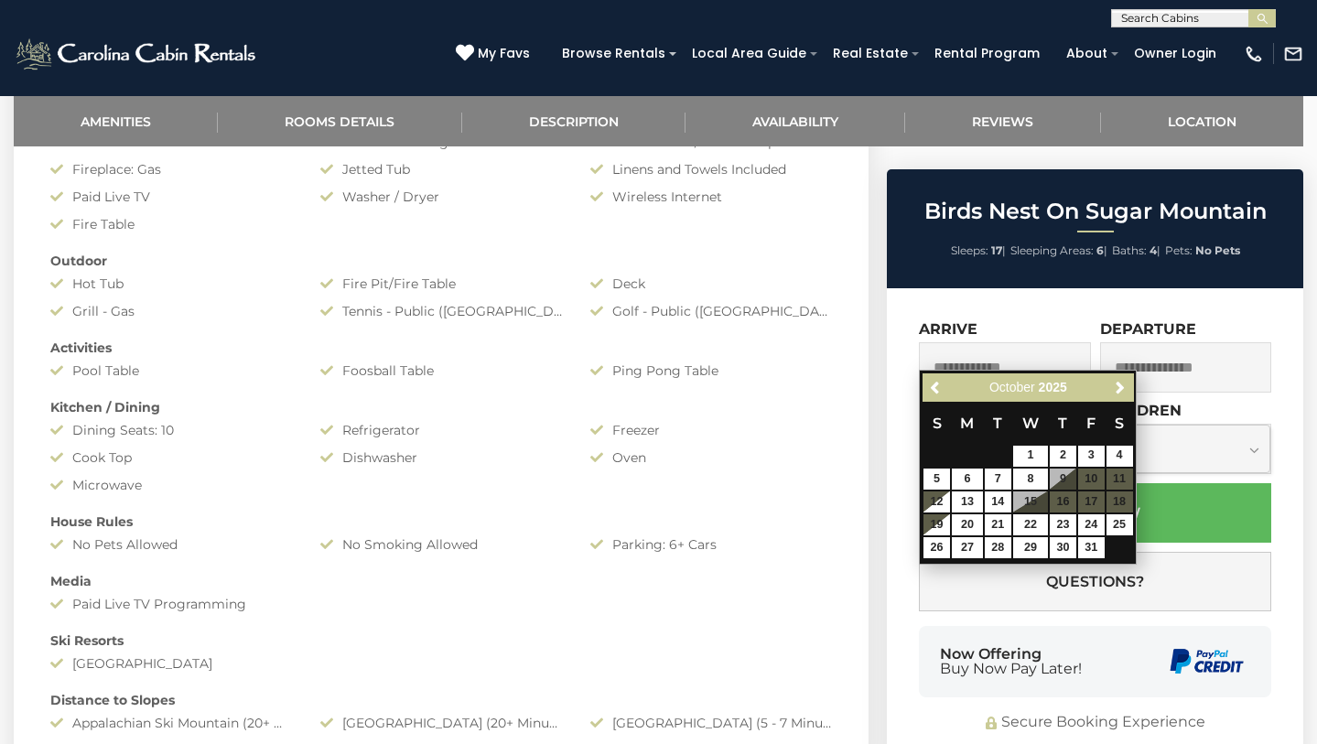
click at [1115, 383] on span "Next" at bounding box center [1120, 387] width 15 height 15
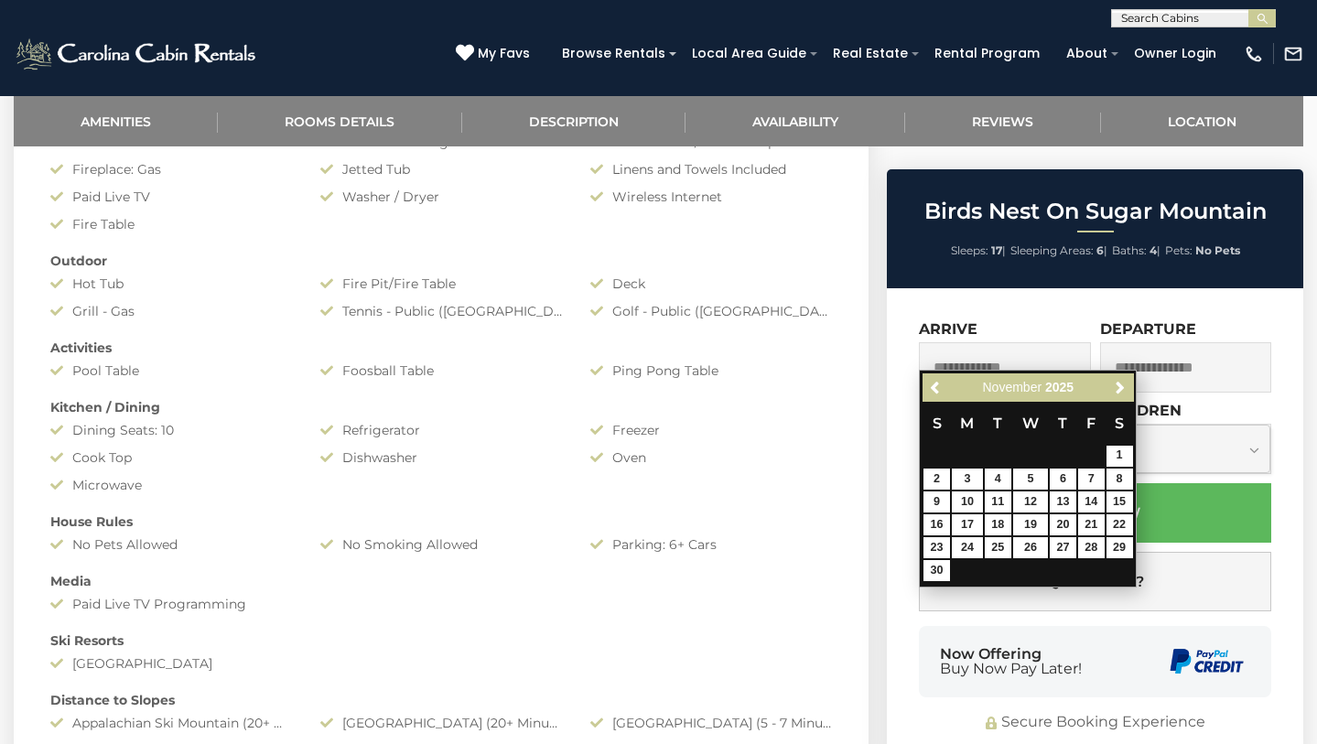
click at [918, 663] on div "**********" at bounding box center [1095, 526] width 416 height 477
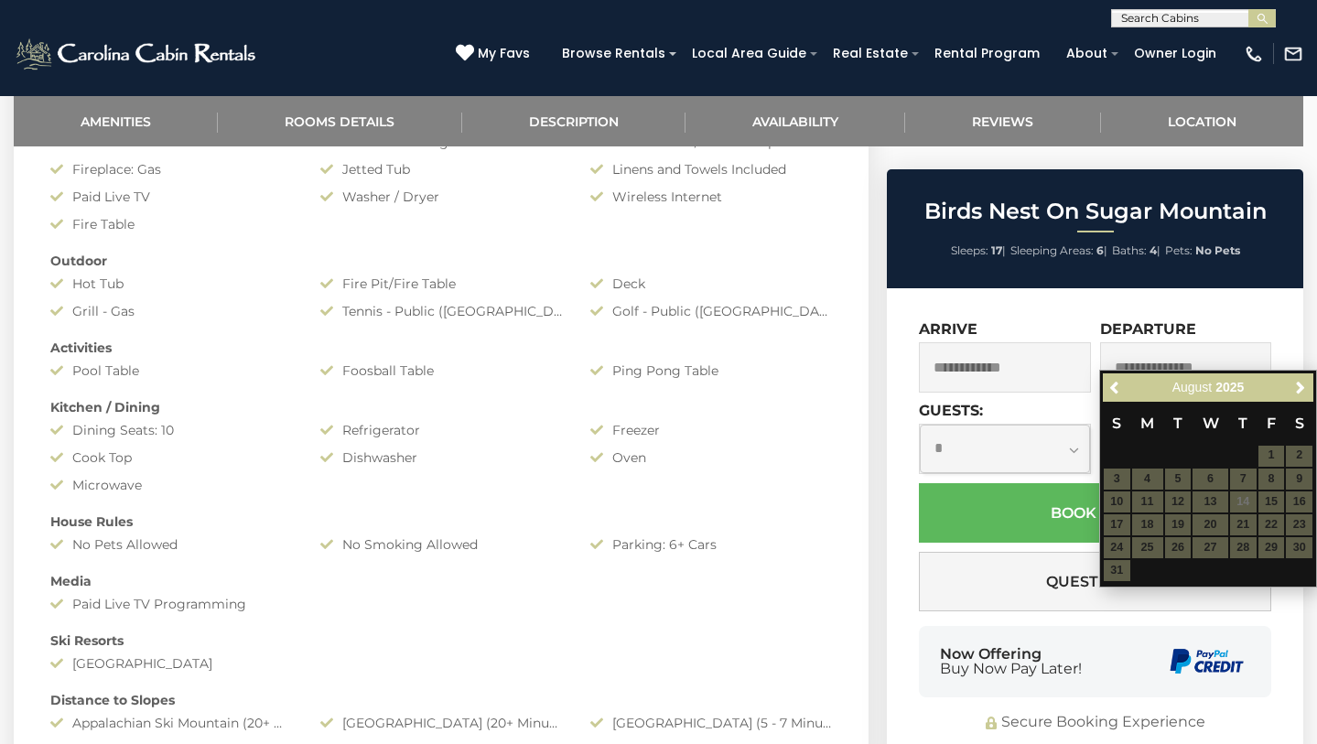
click at [1025, 429] on select "**********" at bounding box center [1004, 449] width 169 height 48
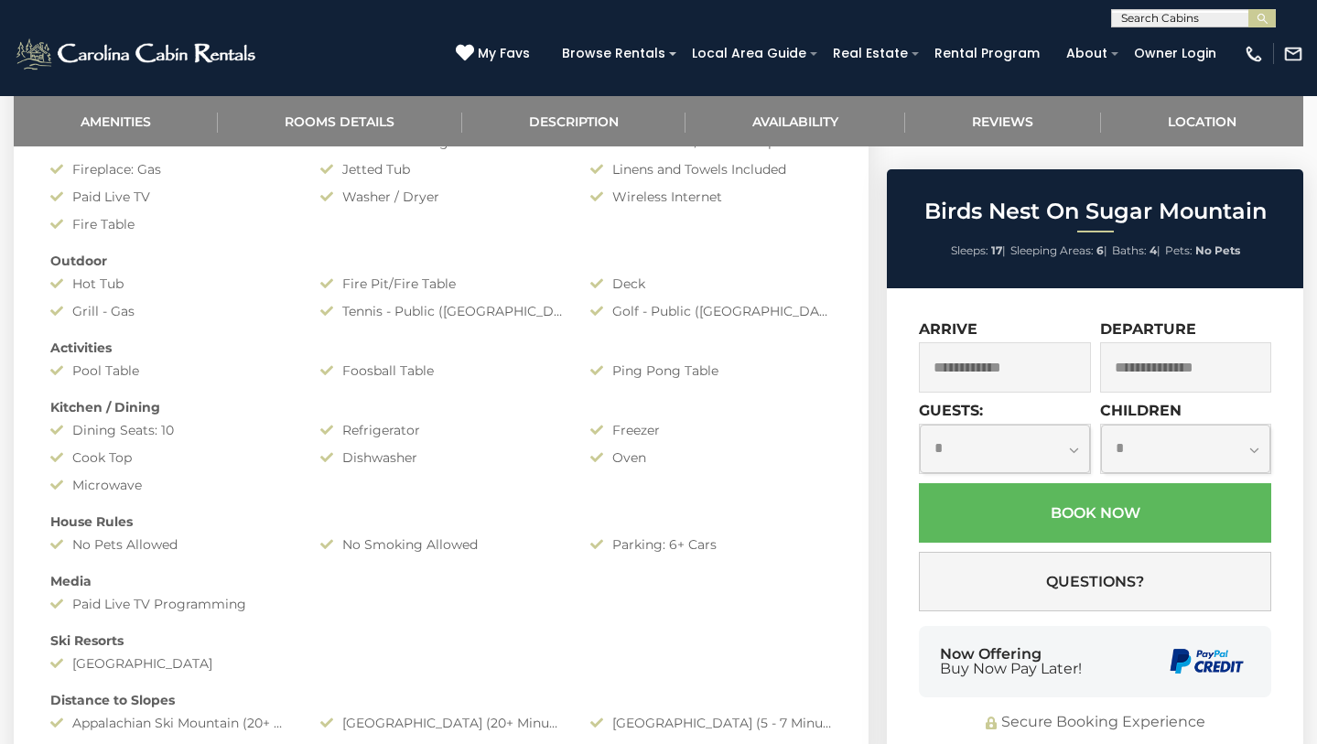
select select "**"
click at [1253, 425] on select "**********" at bounding box center [1185, 449] width 169 height 48
select select "*"
click at [1040, 357] on input "text" at bounding box center [1004, 367] width 171 height 50
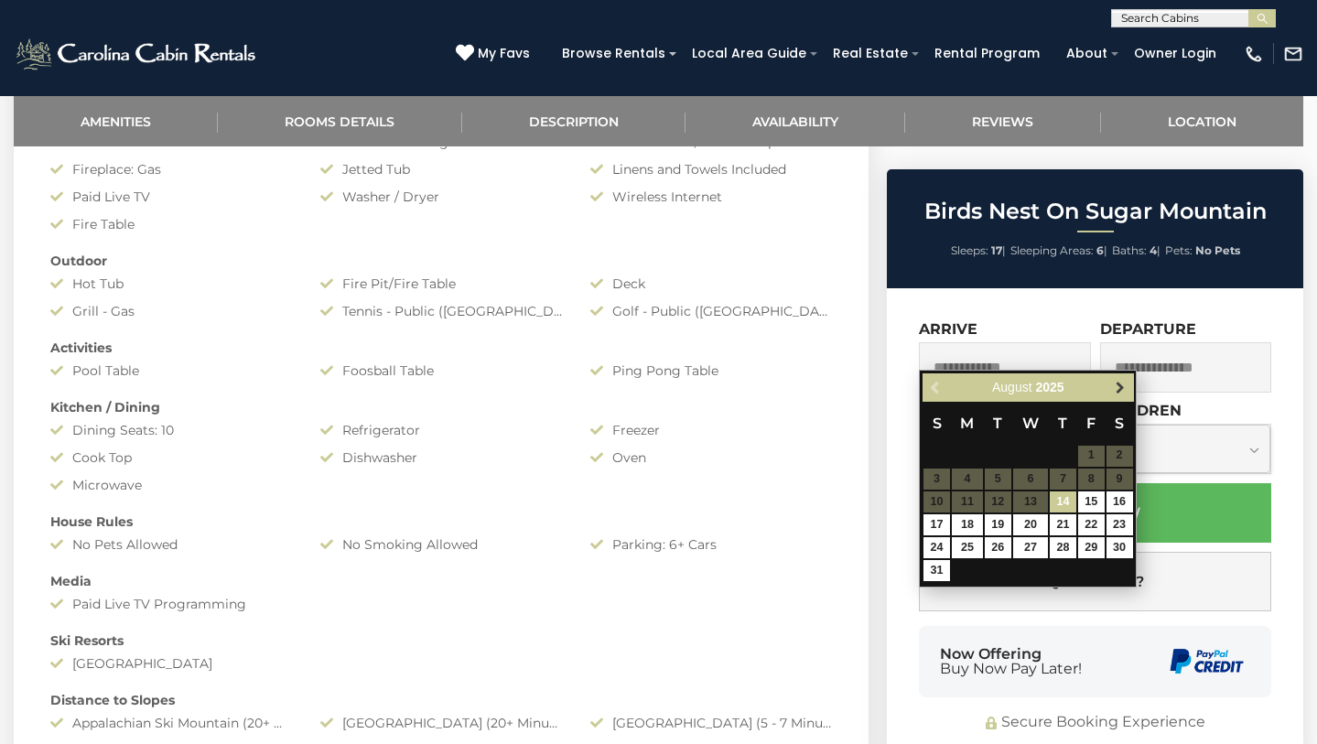
click at [1120, 389] on span "Next" at bounding box center [1120, 387] width 15 height 15
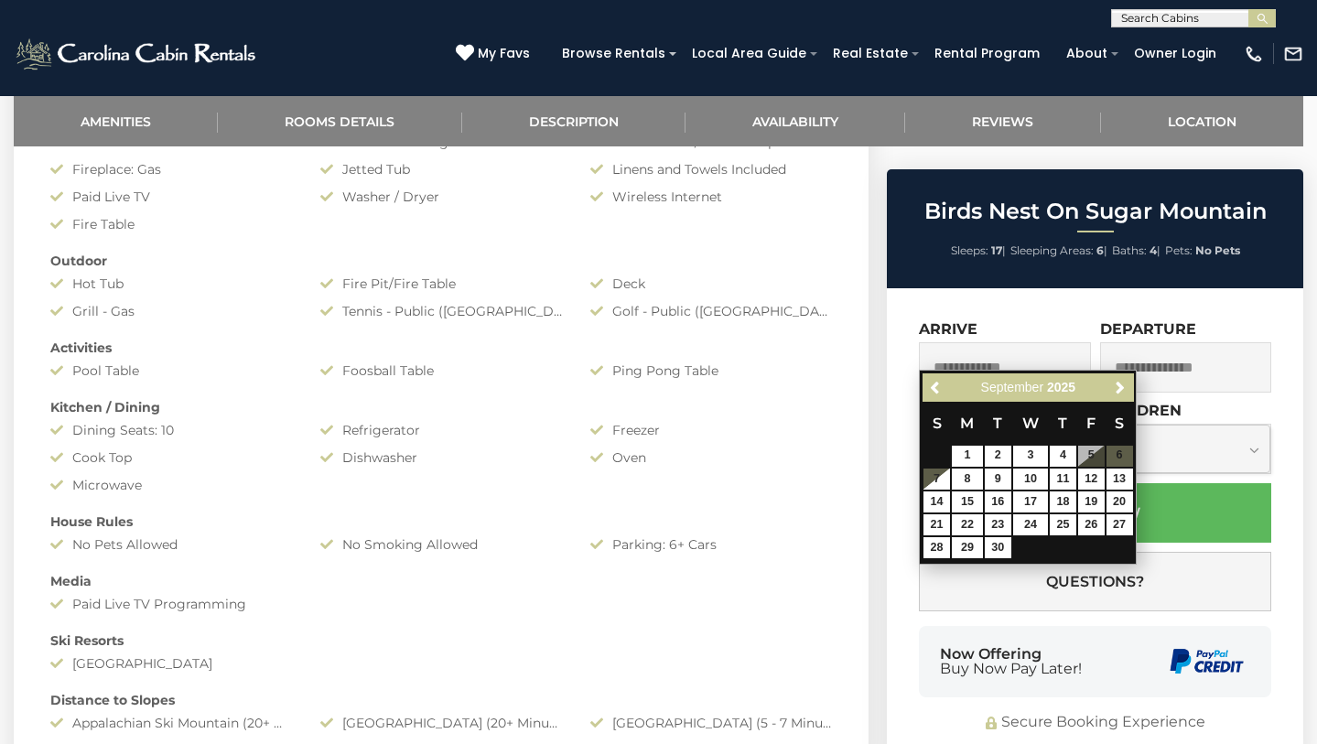
click at [1120, 389] on span "Next" at bounding box center [1120, 387] width 15 height 15
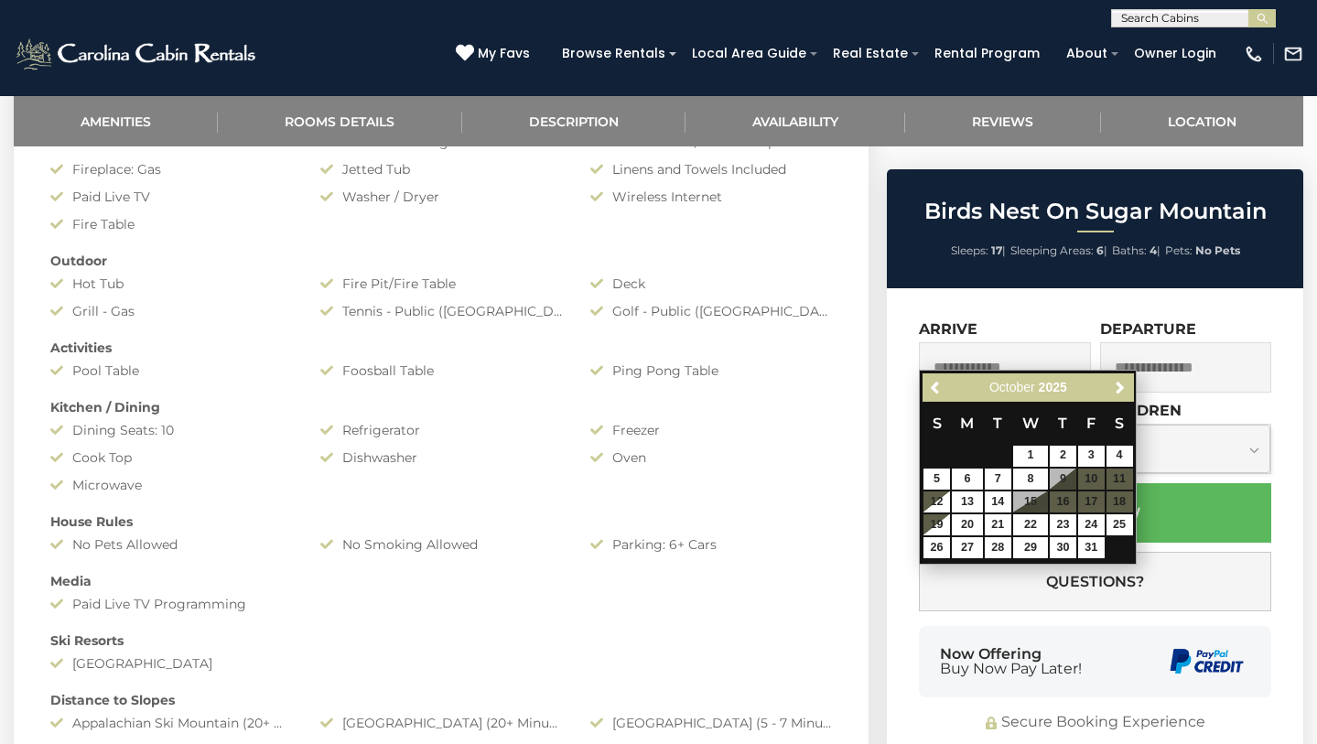
click at [1120, 389] on span "Next" at bounding box center [1120, 387] width 15 height 15
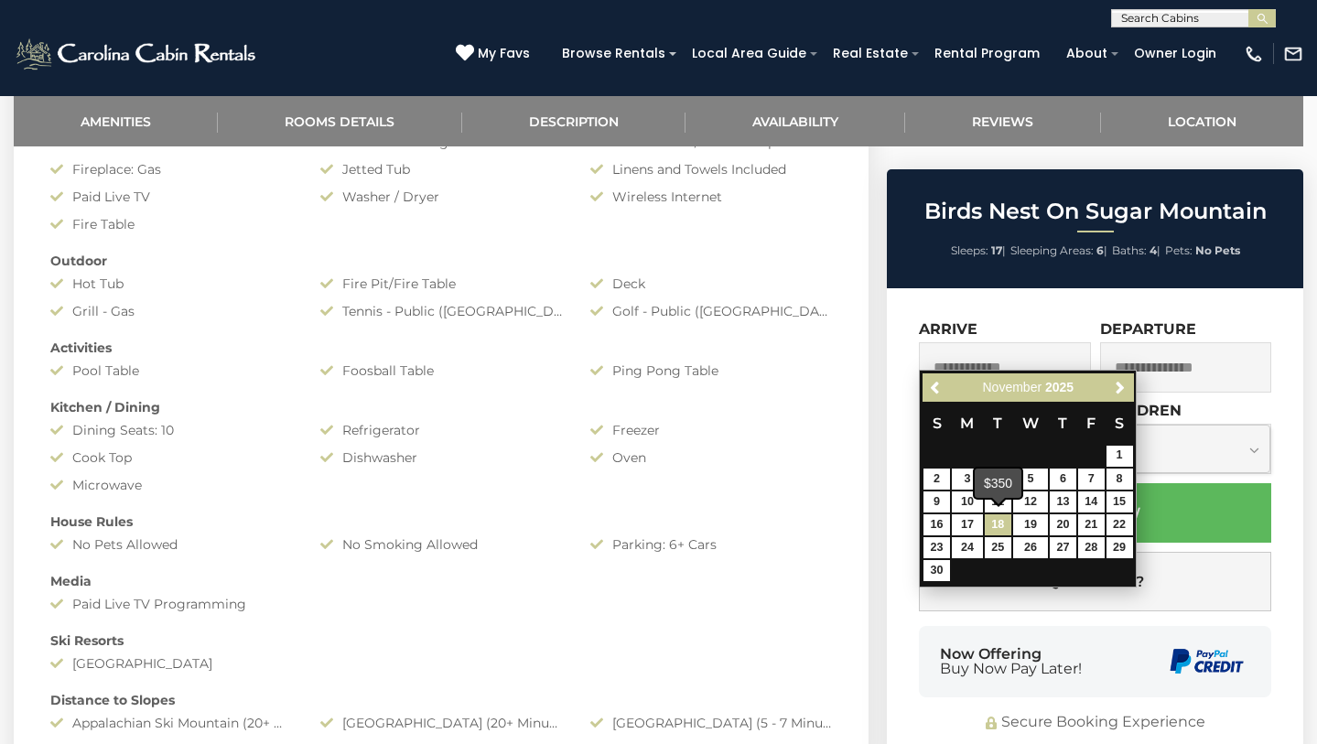
click at [1004, 518] on link "18" at bounding box center [998, 524] width 27 height 21
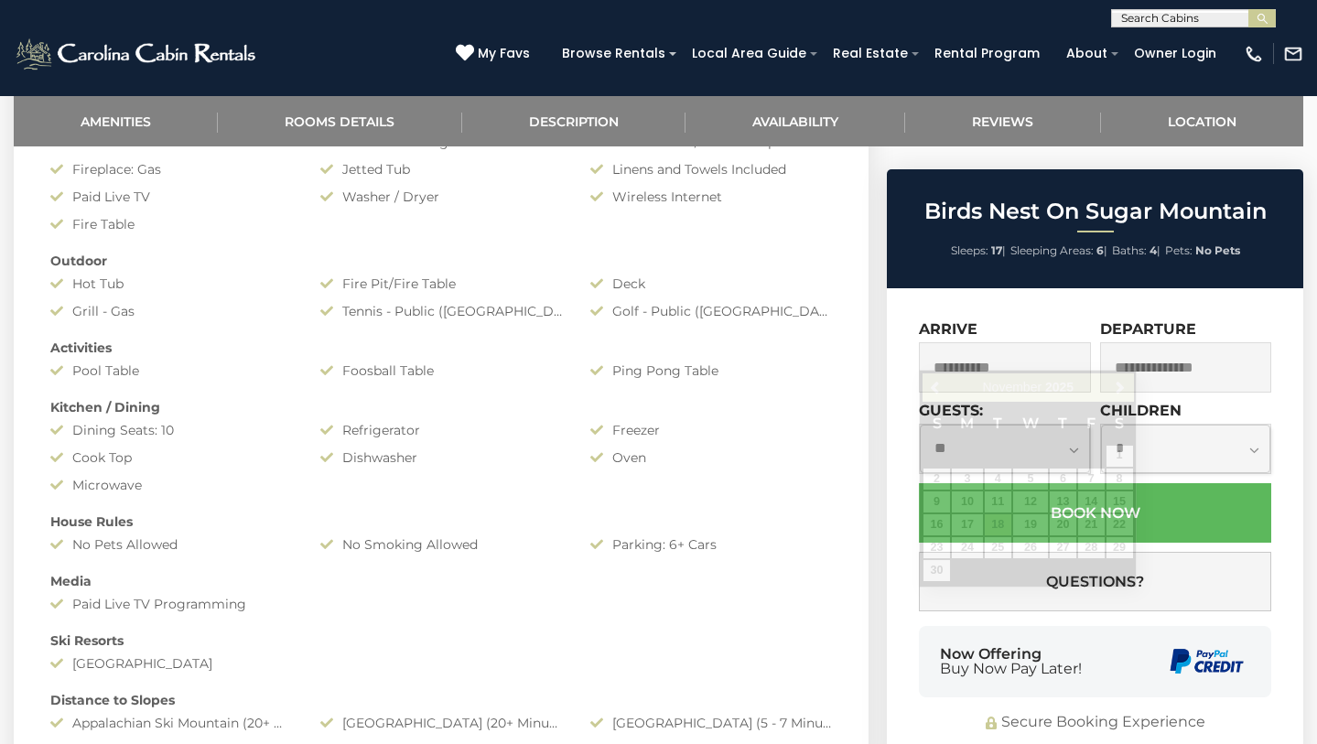
click at [1030, 345] on input "**********" at bounding box center [1004, 367] width 171 height 50
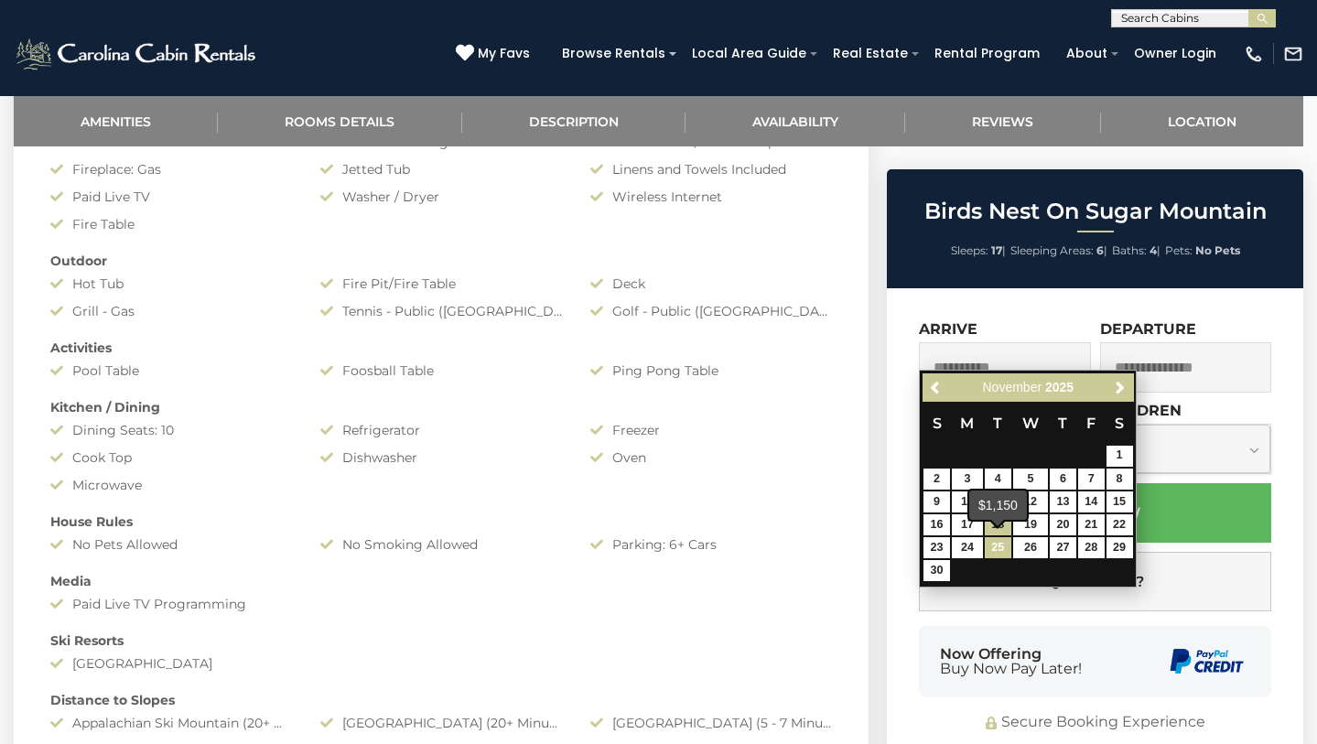
click at [999, 542] on link "25" at bounding box center [998, 547] width 27 height 21
type input "**********"
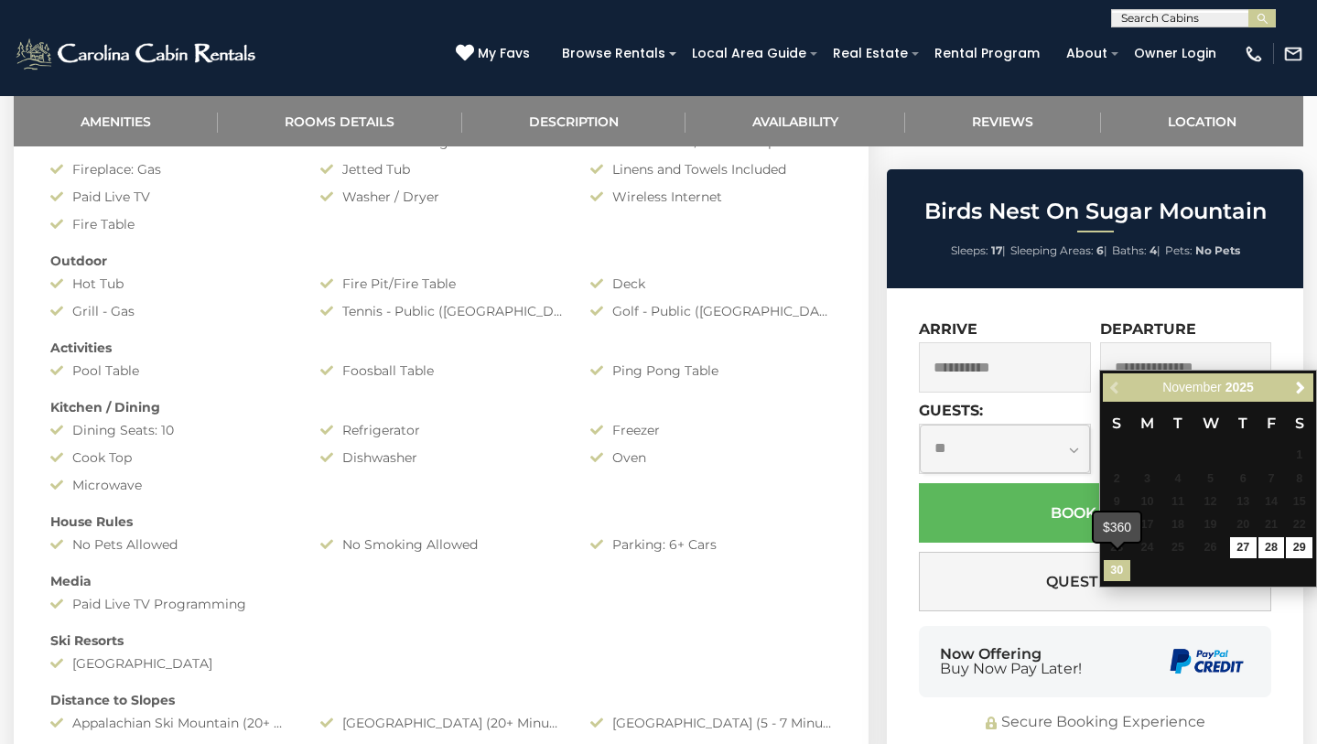
click at [1119, 567] on link "30" at bounding box center [1117, 570] width 27 height 21
type input "**********"
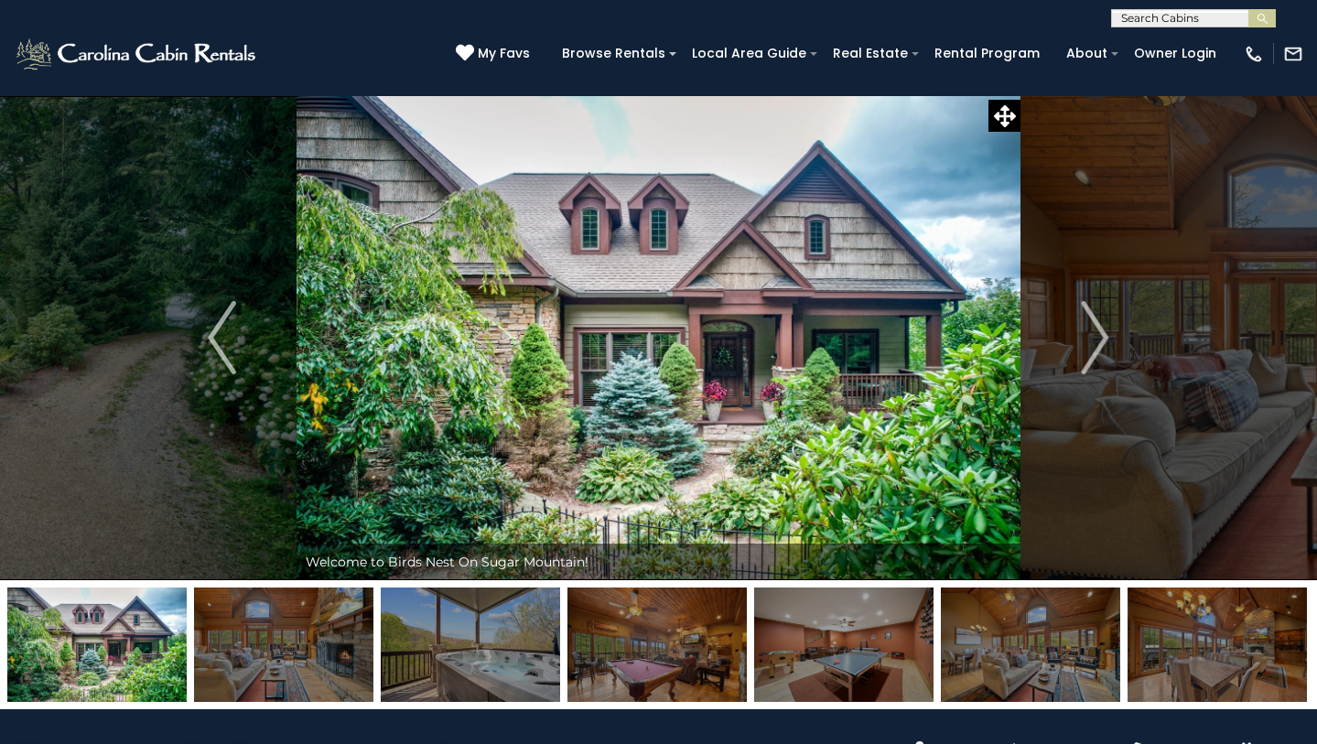
scroll to position [0, 0]
